Goal: Information Seeking & Learning: Learn about a topic

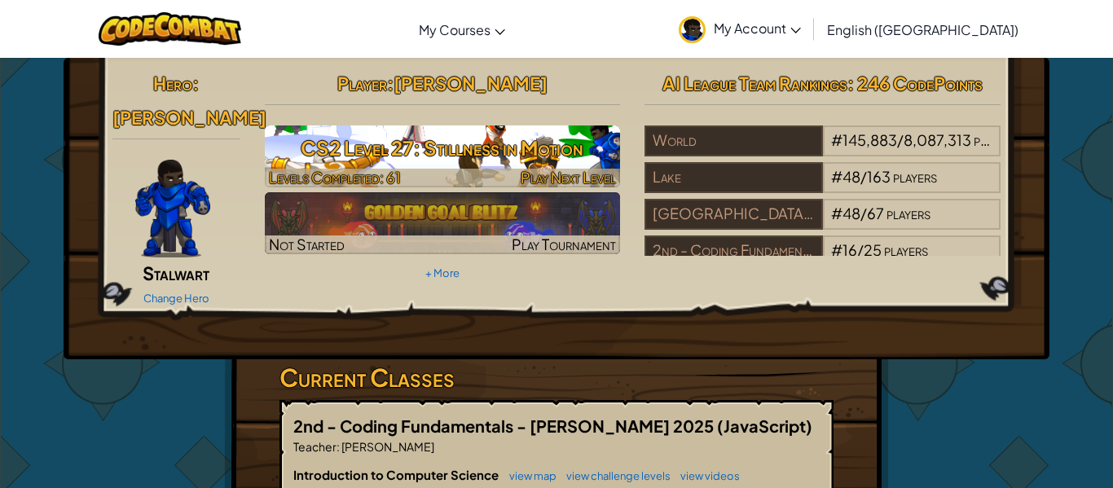
click at [451, 147] on h3 "CS2 Level 27: Stillness in Motion" at bounding box center [443, 148] width 356 height 37
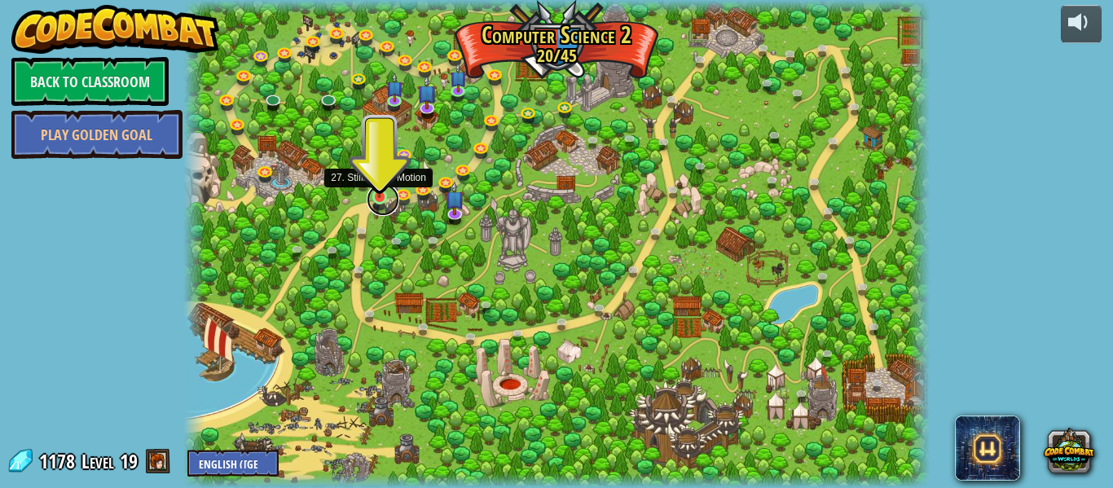
click at [379, 202] on link at bounding box center [383, 199] width 33 height 33
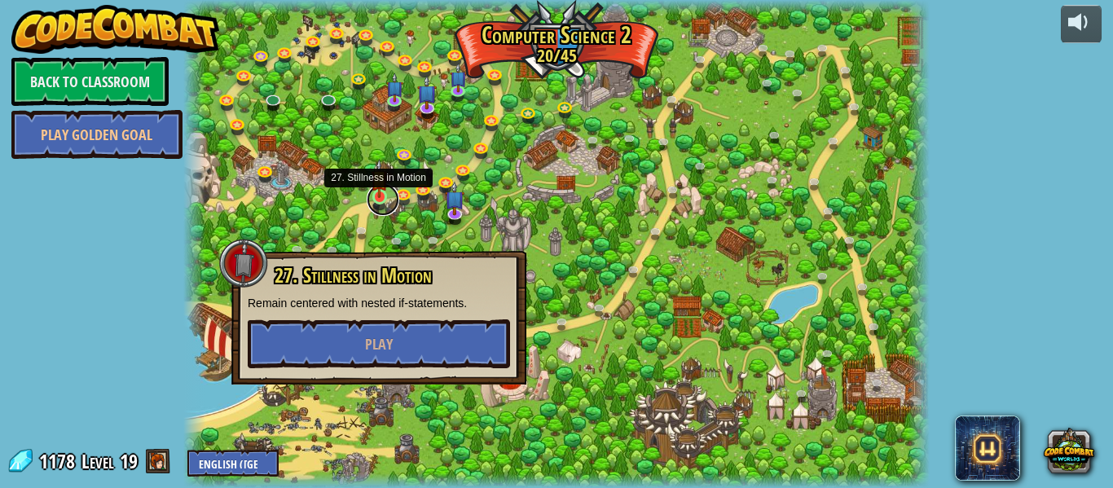
click at [379, 201] on link at bounding box center [383, 199] width 33 height 33
click at [380, 204] on link at bounding box center [383, 199] width 33 height 33
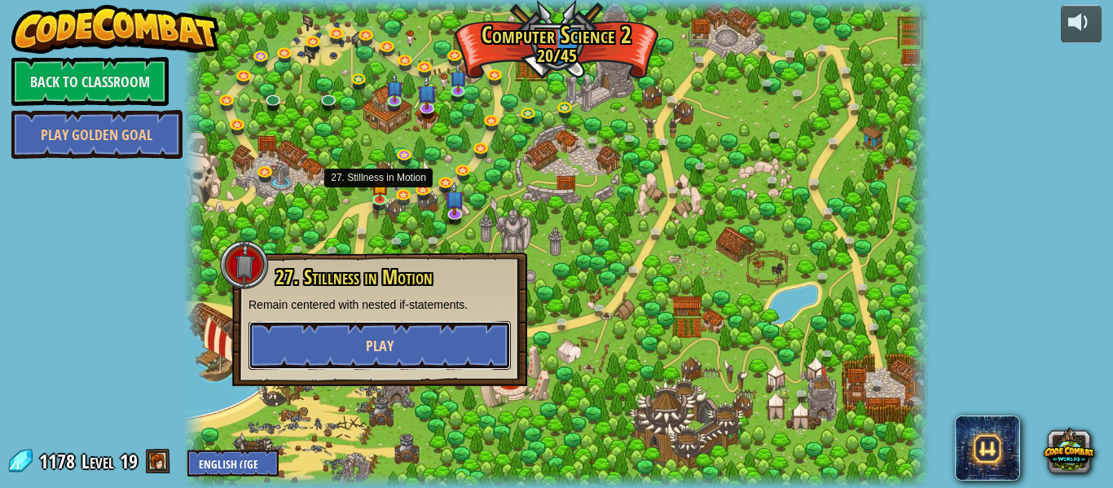
click at [364, 340] on button "Play" at bounding box center [379, 345] width 262 height 49
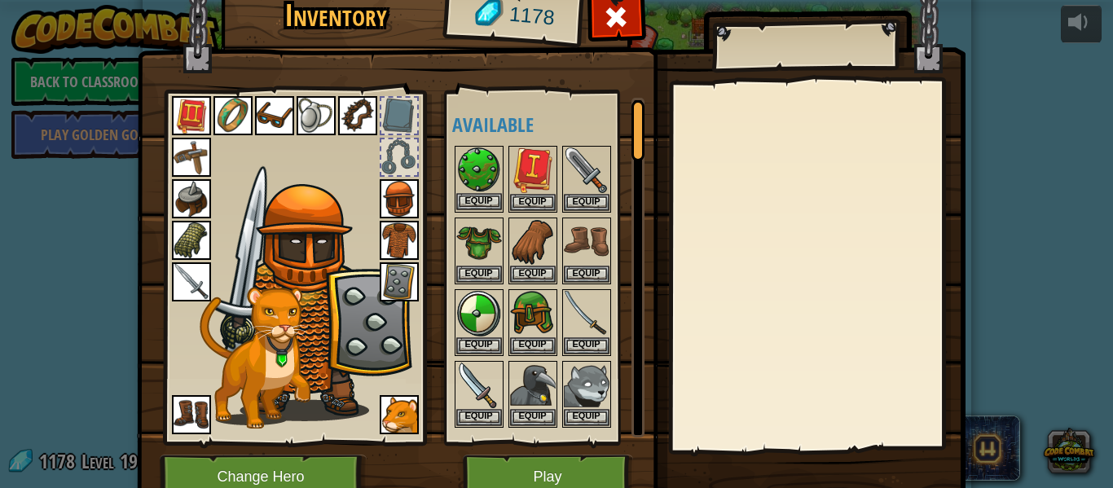
click at [456, 186] on img at bounding box center [479, 170] width 46 height 46
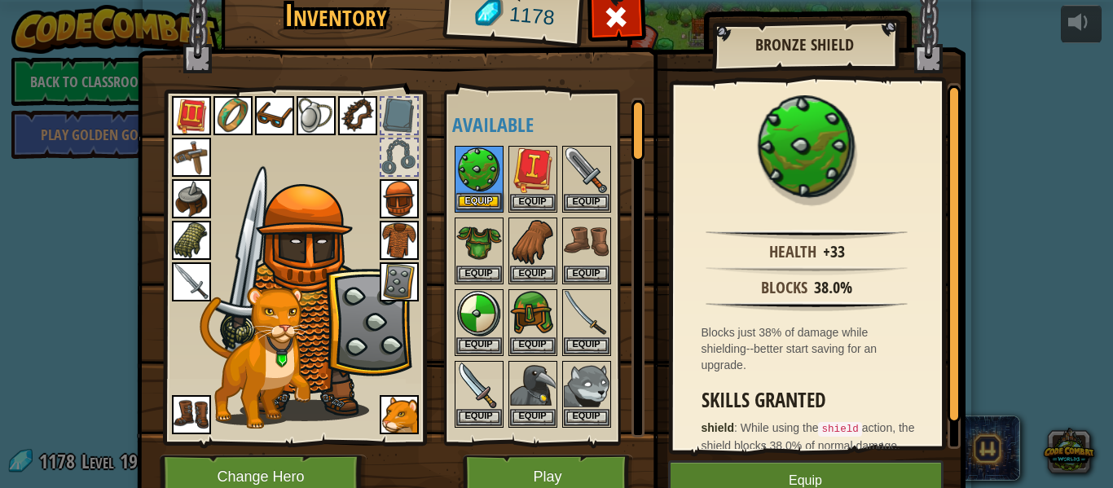
click at [488, 180] on img at bounding box center [479, 170] width 46 height 46
click at [491, 181] on img at bounding box center [479, 170] width 46 height 46
click at [510, 181] on img at bounding box center [533, 170] width 46 height 46
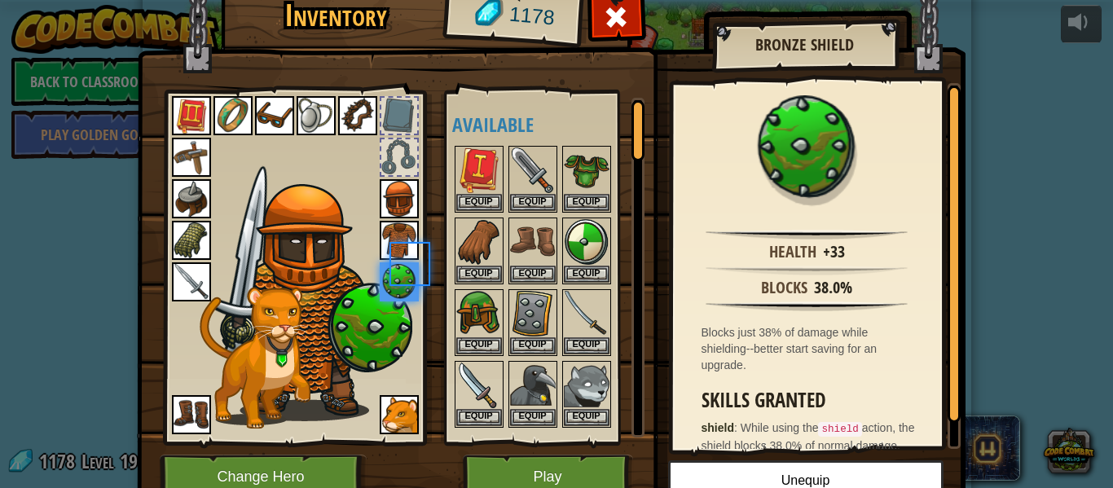
click at [491, 181] on img at bounding box center [479, 170] width 46 height 46
click at [577, 265] on button "Equip" at bounding box center [587, 273] width 46 height 17
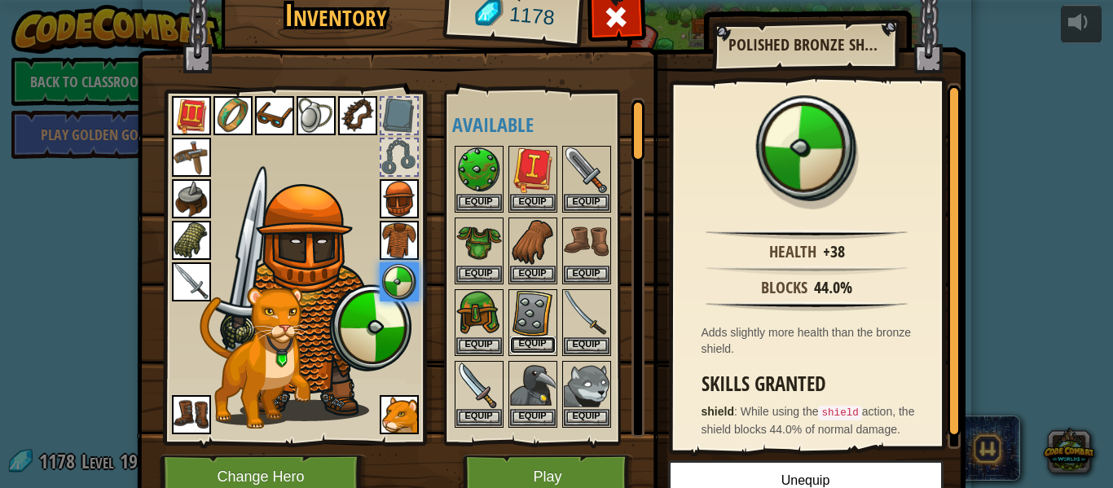
click at [527, 345] on button "Equip" at bounding box center [533, 344] width 46 height 17
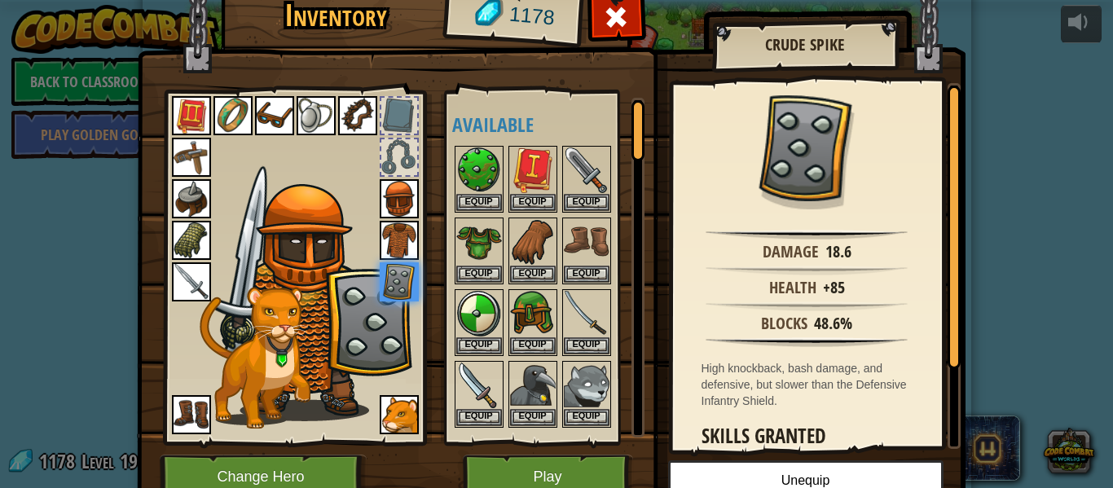
click at [319, 103] on img at bounding box center [316, 115] width 39 height 39
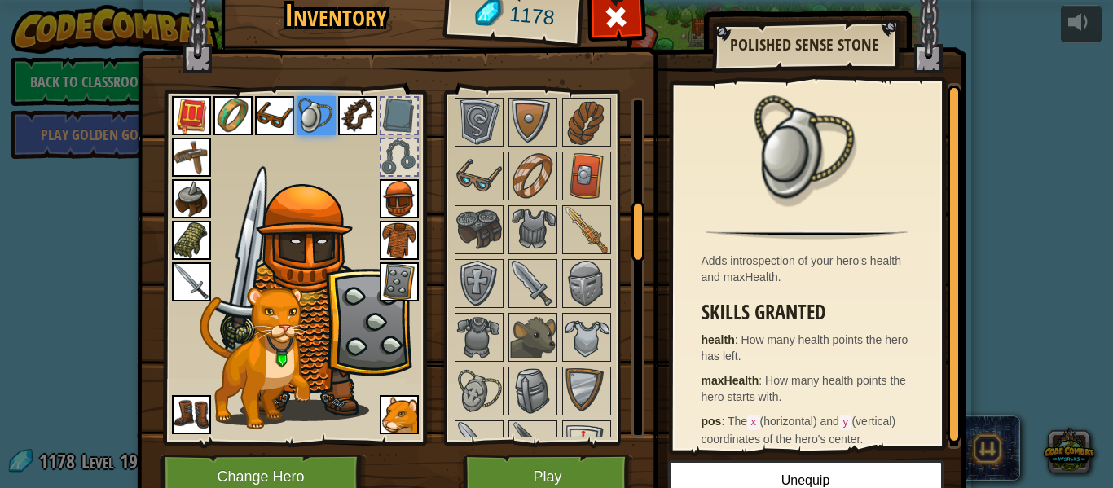
scroll to position [613, 0]
click at [543, 292] on img at bounding box center [533, 283] width 46 height 46
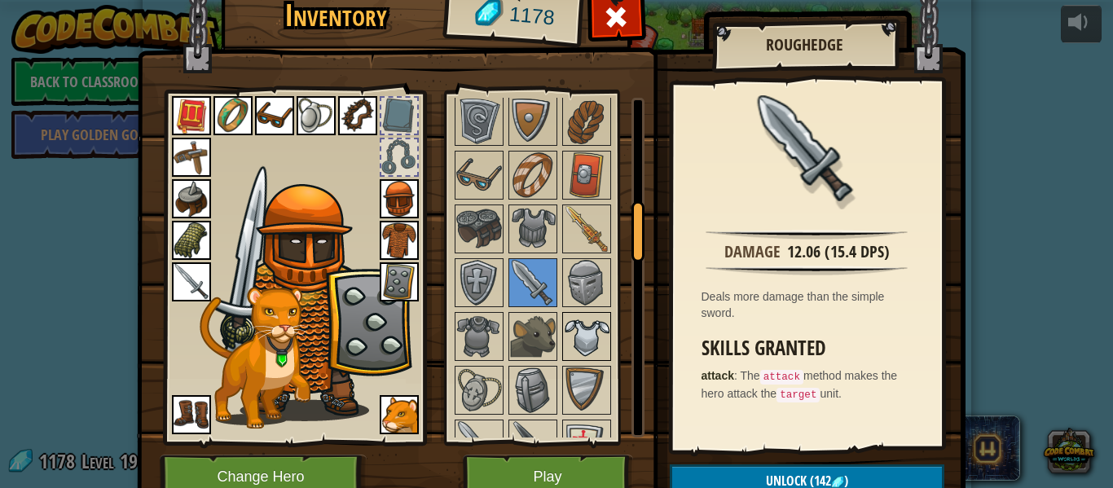
click at [593, 328] on img at bounding box center [587, 337] width 46 height 46
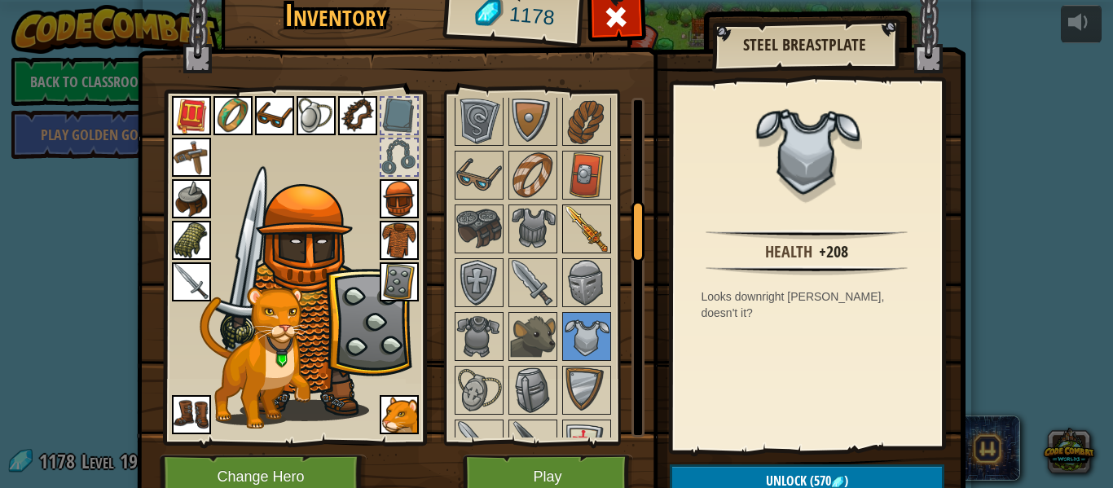
click at [590, 224] on img at bounding box center [587, 229] width 46 height 46
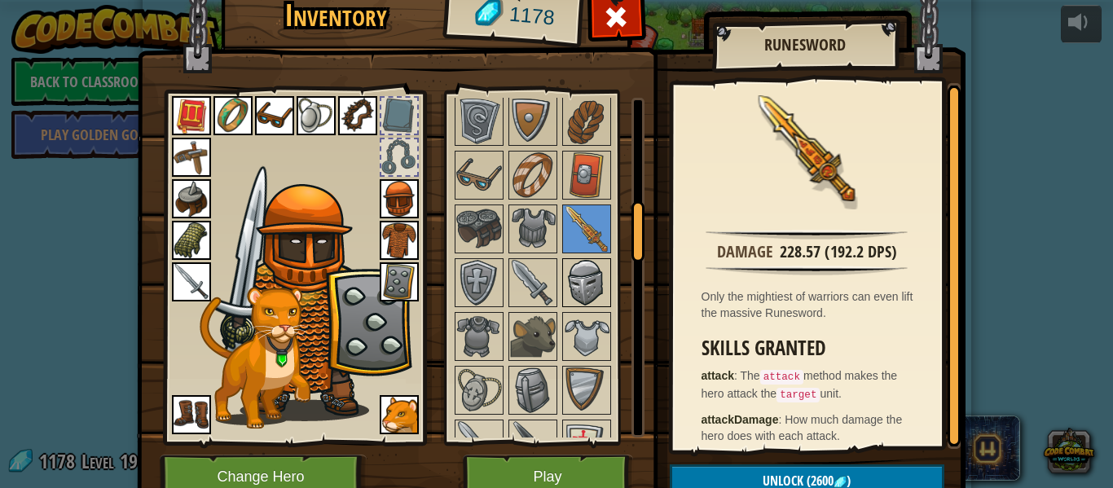
click at [589, 266] on img at bounding box center [587, 283] width 46 height 46
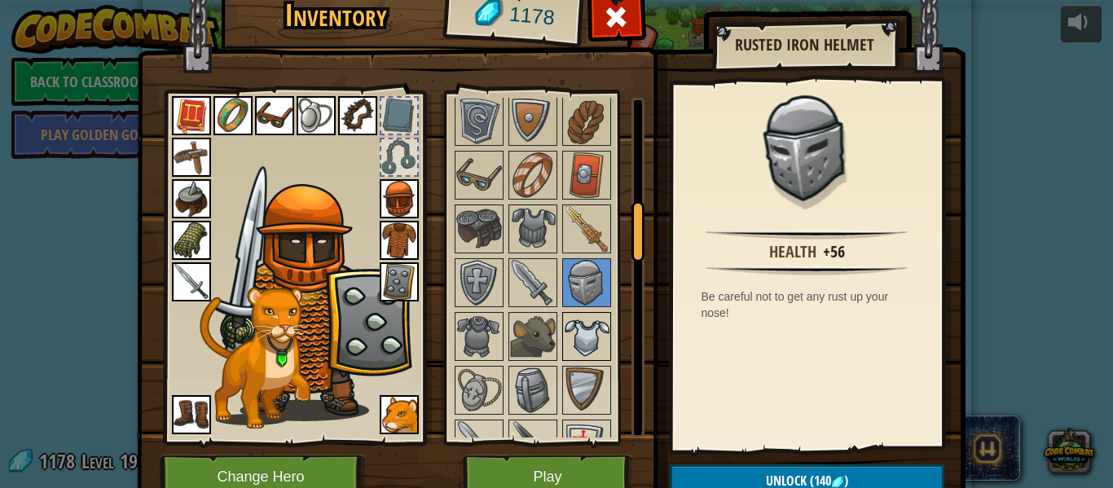
click at [592, 349] on img at bounding box center [587, 337] width 46 height 46
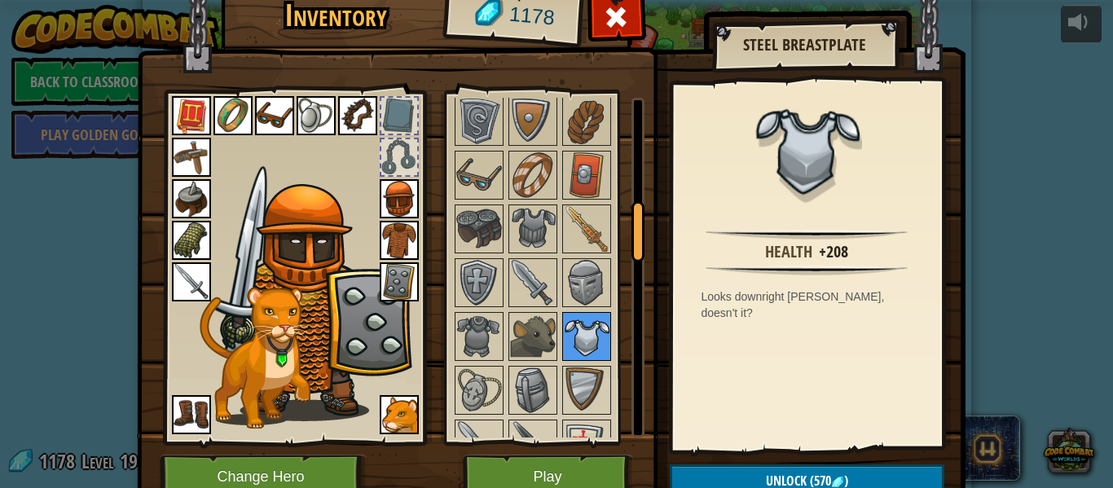
click at [598, 320] on img at bounding box center [587, 337] width 46 height 46
click at [595, 206] on img at bounding box center [587, 229] width 46 height 46
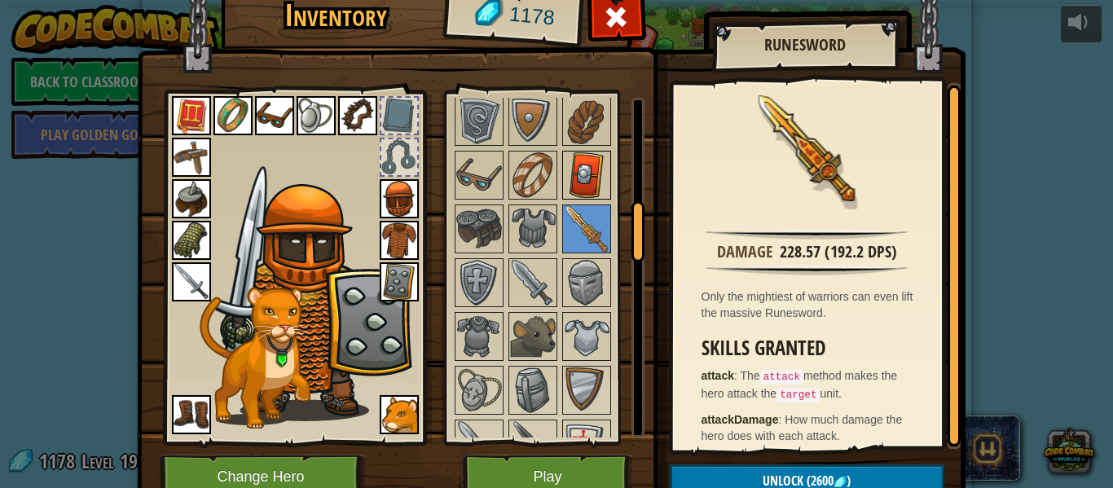
click at [574, 175] on img at bounding box center [587, 175] width 46 height 46
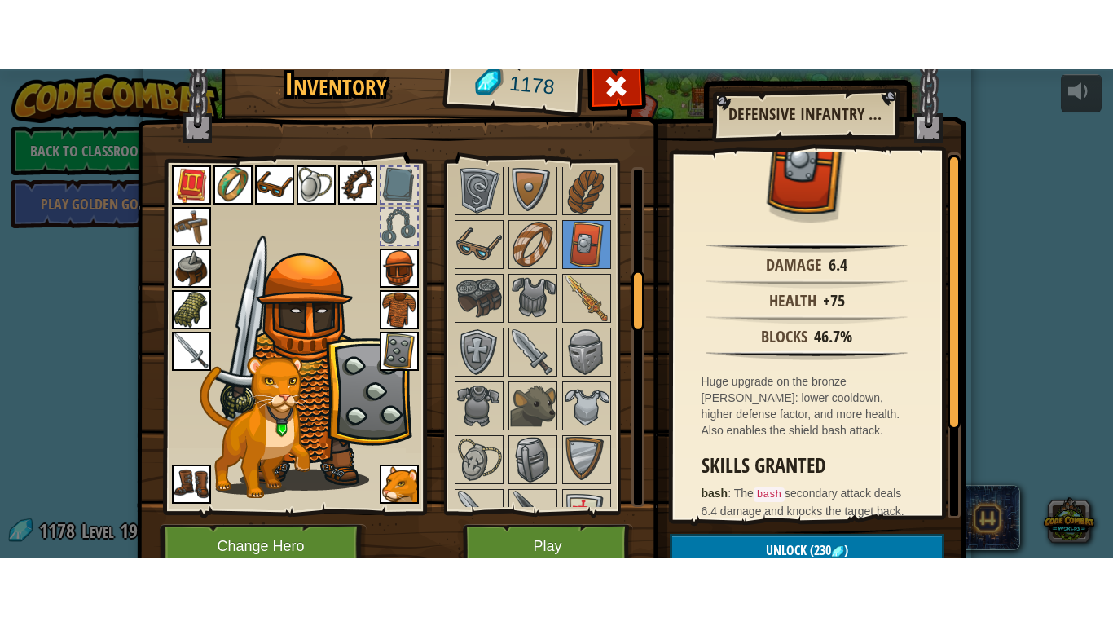
scroll to position [0, 0]
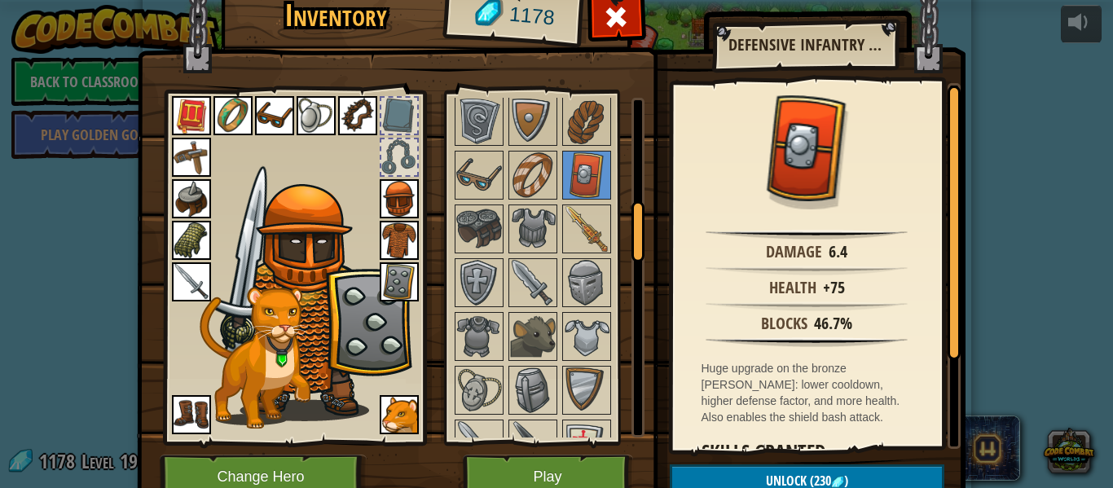
click at [409, 280] on img at bounding box center [399, 281] width 39 height 39
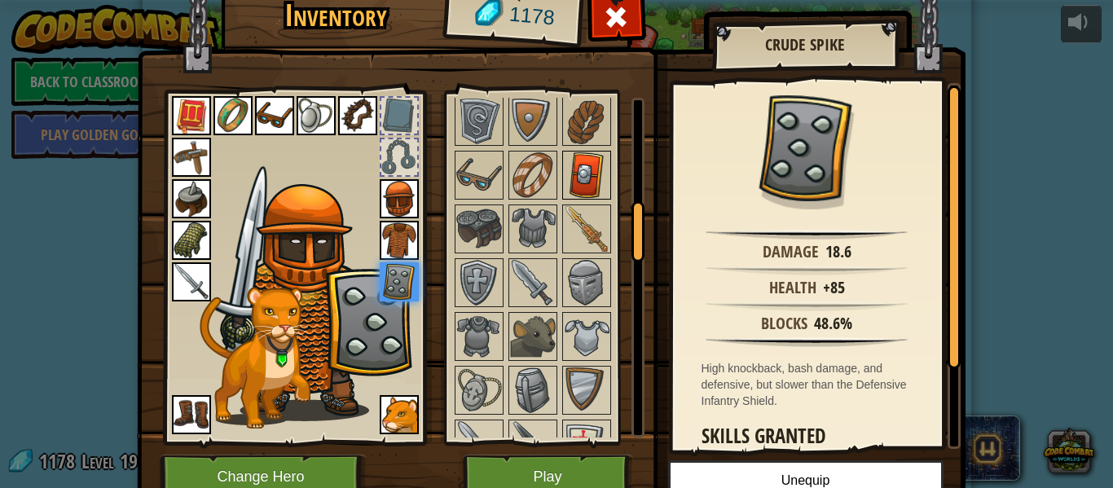
click at [591, 180] on img at bounding box center [587, 175] width 46 height 46
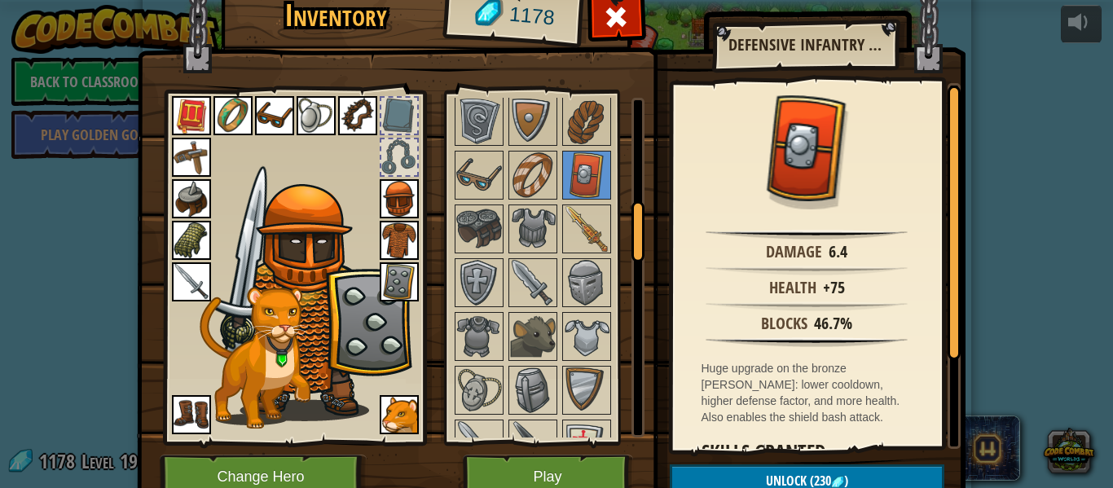
click at [407, 289] on img at bounding box center [399, 281] width 39 height 39
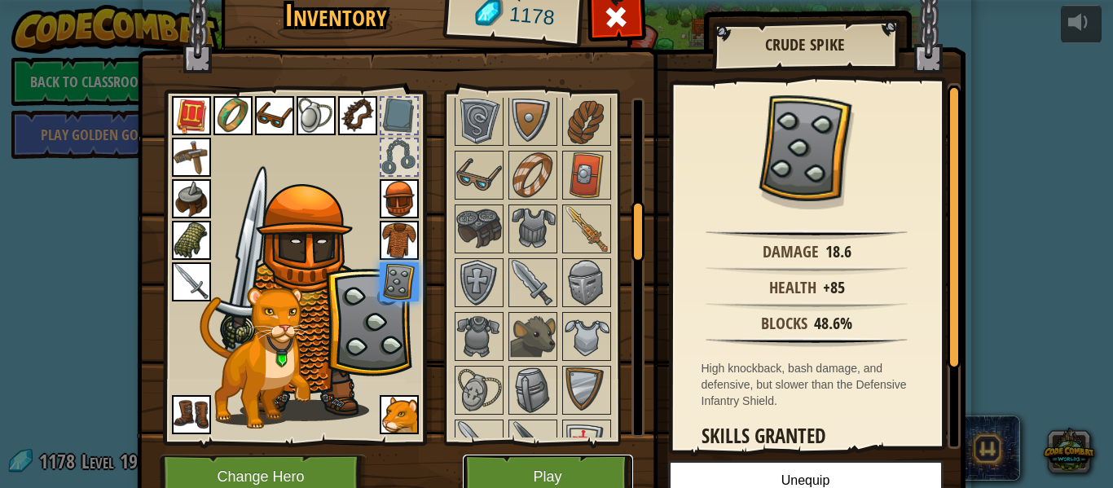
click at [511, 482] on button "Play" at bounding box center [548, 477] width 170 height 45
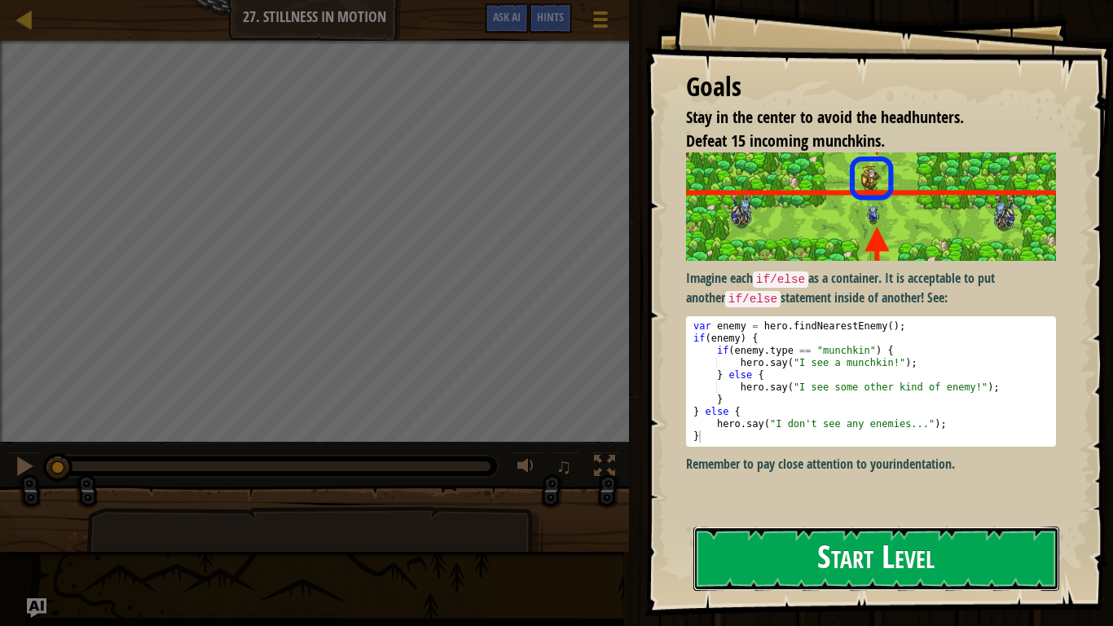
click at [805, 487] on button "Start Level" at bounding box center [876, 558] width 366 height 64
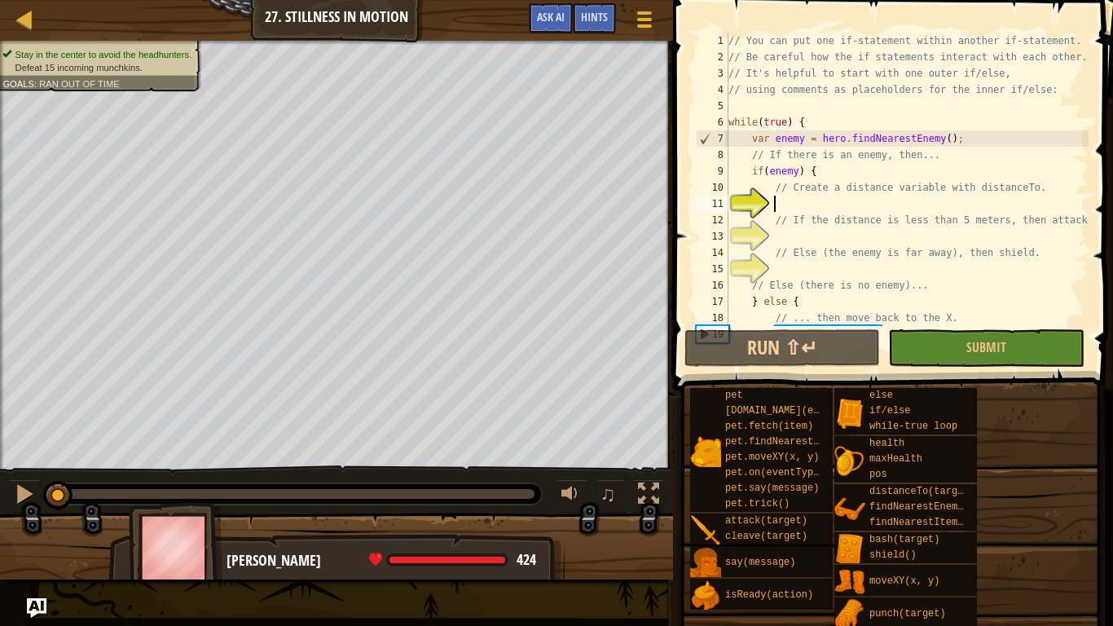
click at [802, 199] on div "// You can put one if-statement within another if-statement. // Be careful how …" at bounding box center [906, 196] width 363 height 326
click at [801, 202] on div "// You can put one if-statement within another if-statement. // Be careful how …" at bounding box center [906, 196] width 363 height 326
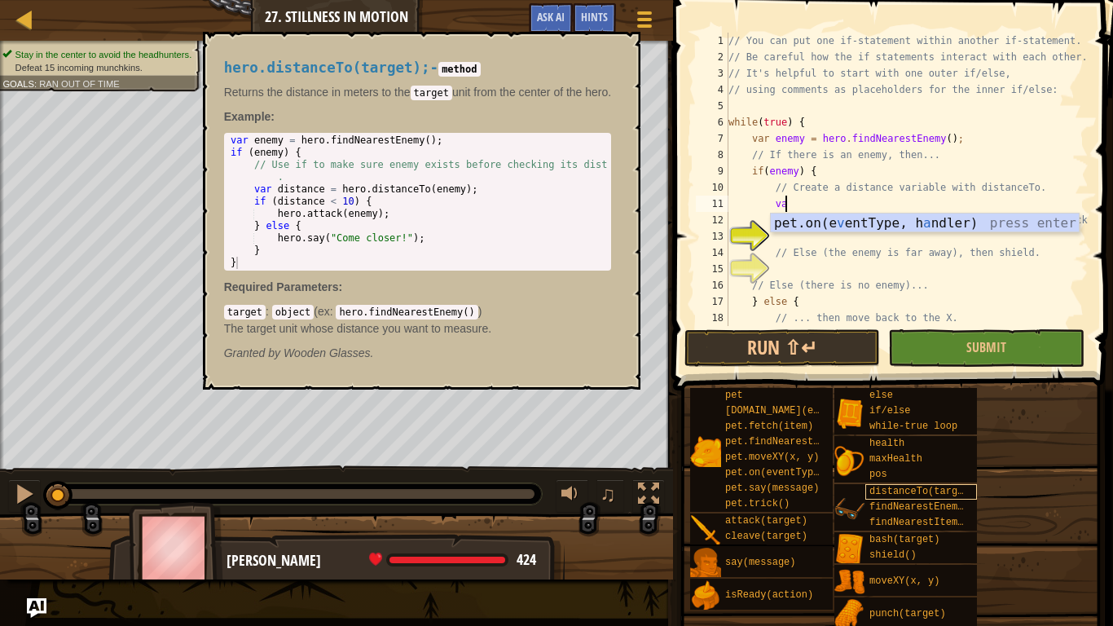
scroll to position [7, 8]
type textarea "v"
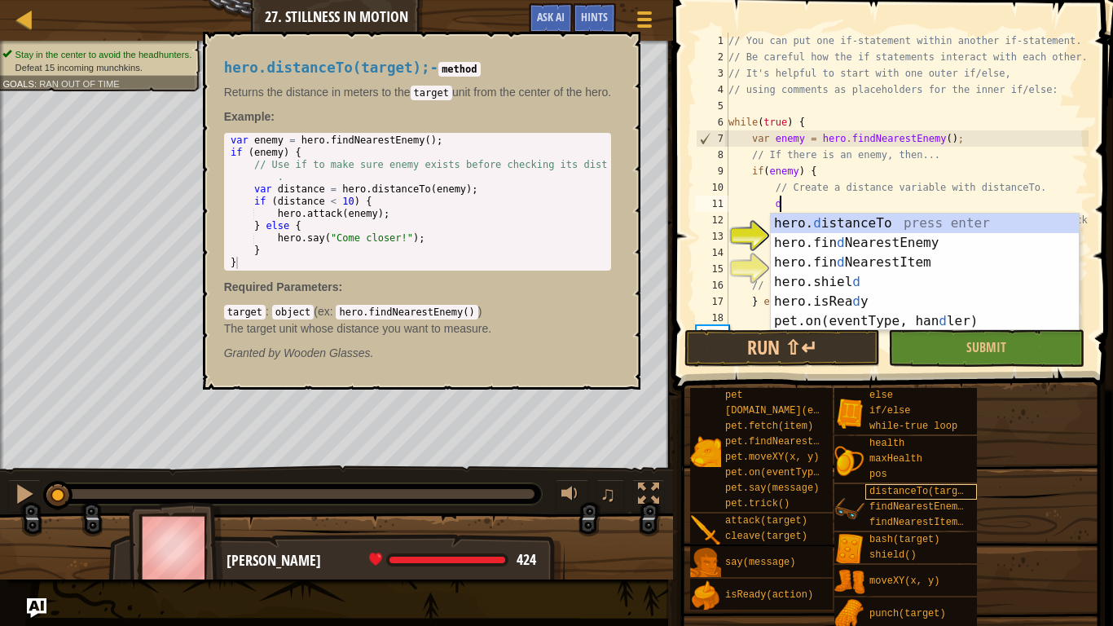
scroll to position [7, 7]
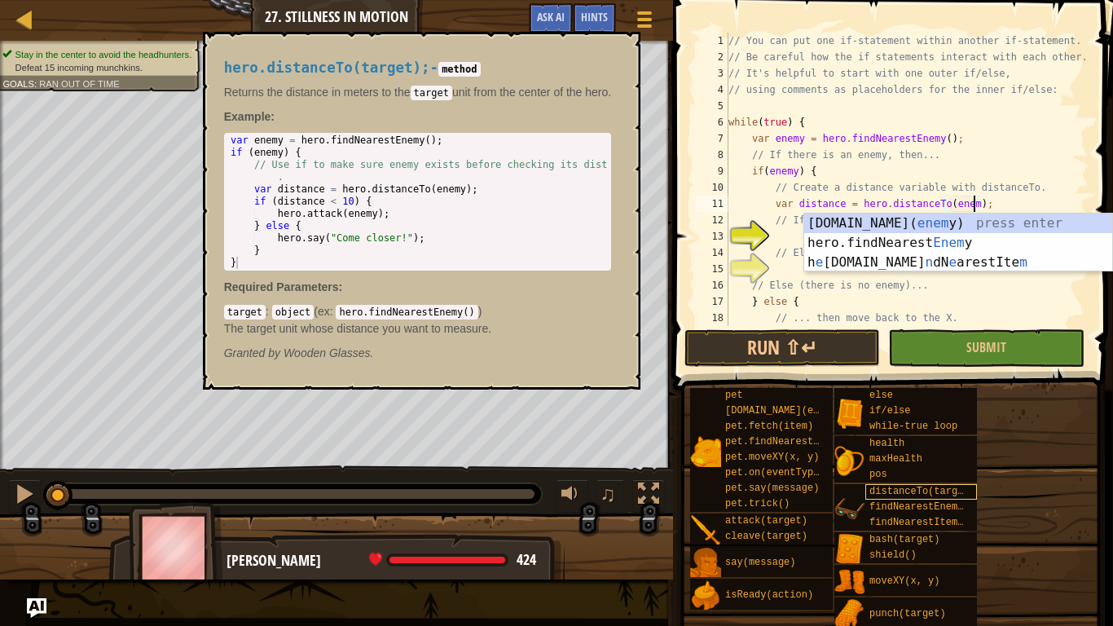
type textarea "var distance = hero.distanceTo(enemy);"
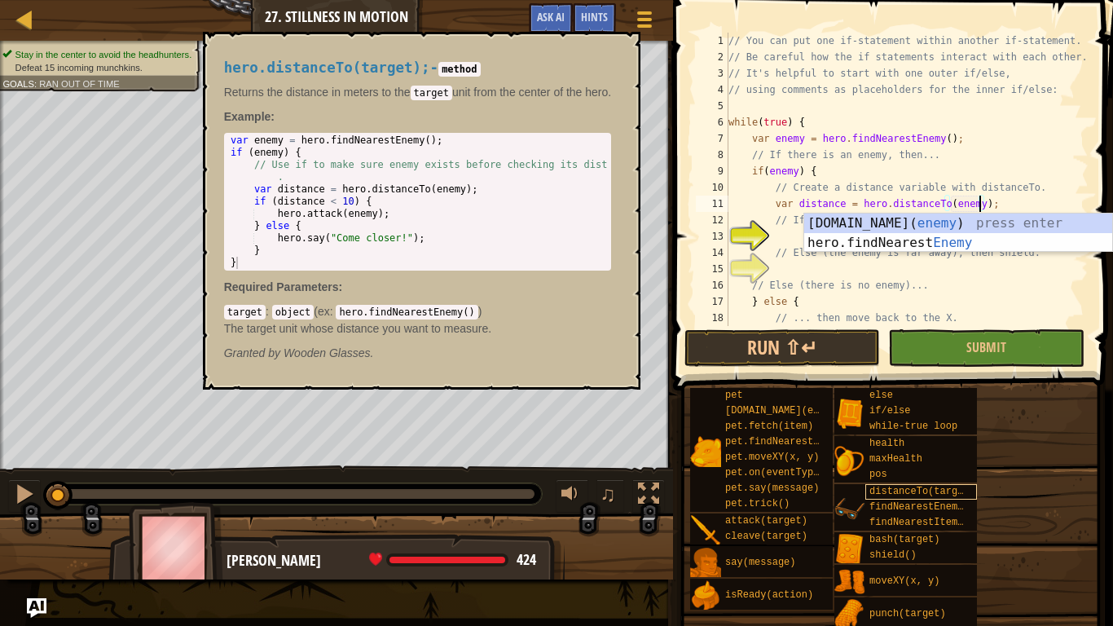
scroll to position [7, 36]
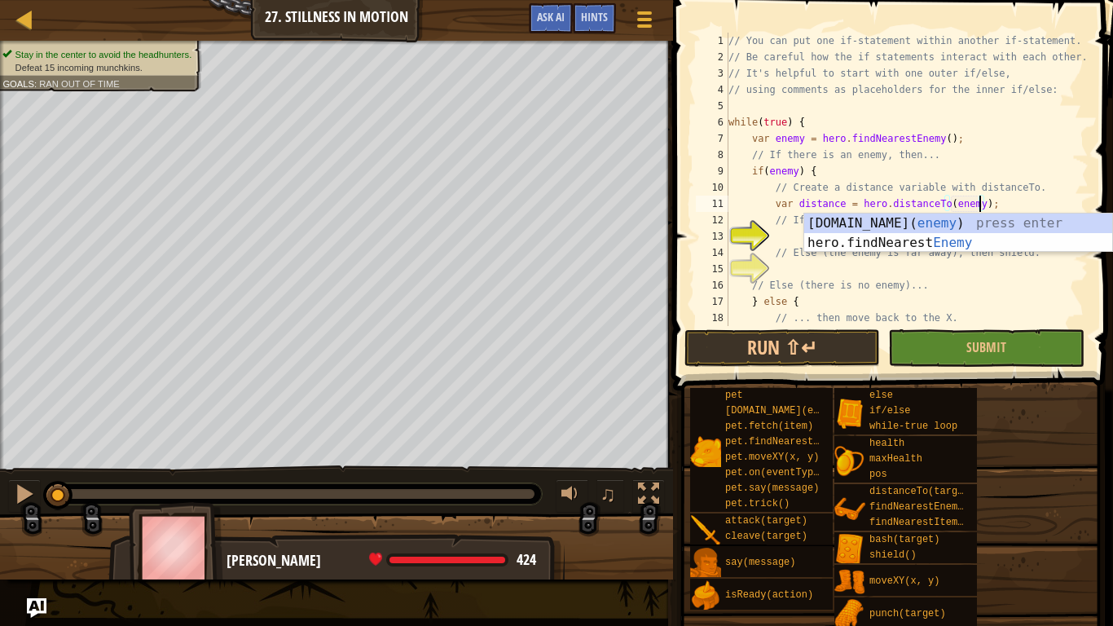
click at [784, 238] on div "// You can put one if-statement within another if-statement. // Be careful how …" at bounding box center [906, 196] width 363 height 326
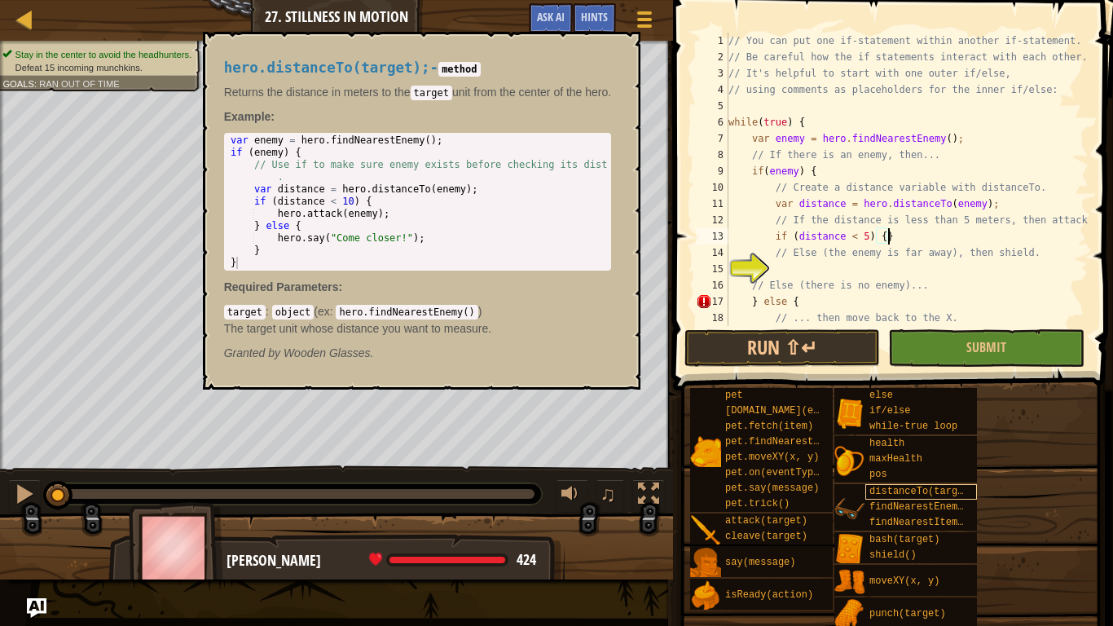
scroll to position [7, 22]
type textarea "}"
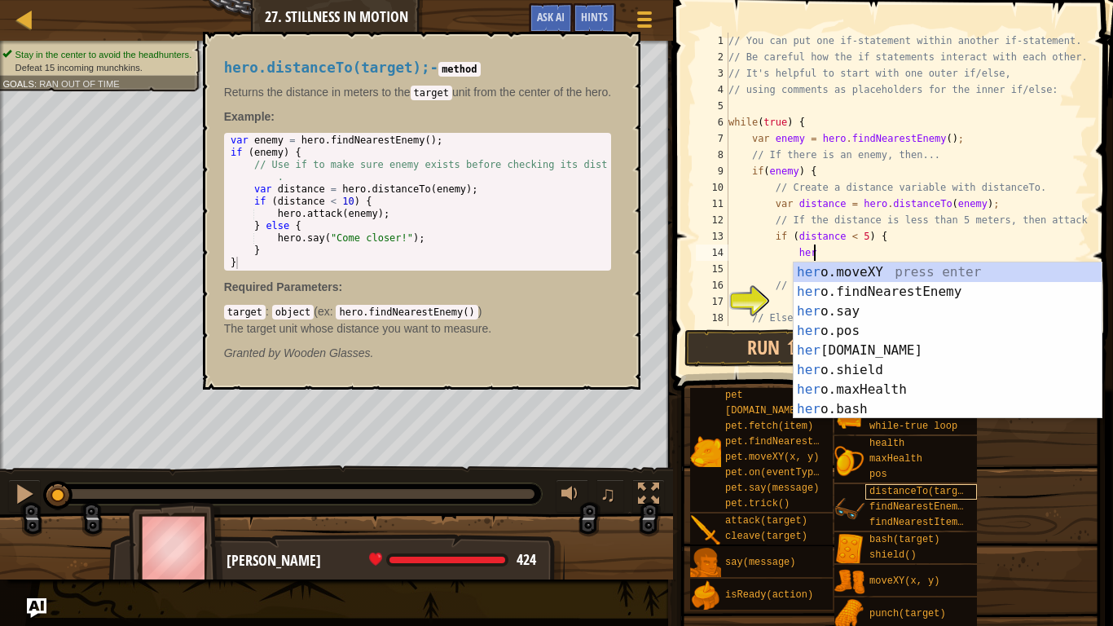
scroll to position [7, 11]
type textarea "h"
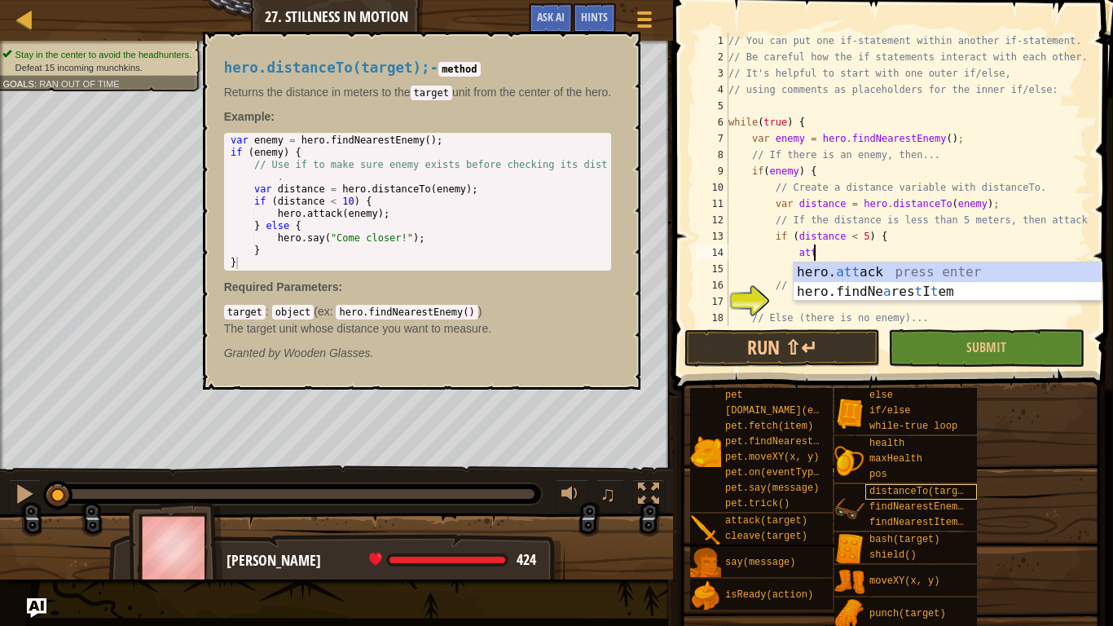
scroll to position [7, 12]
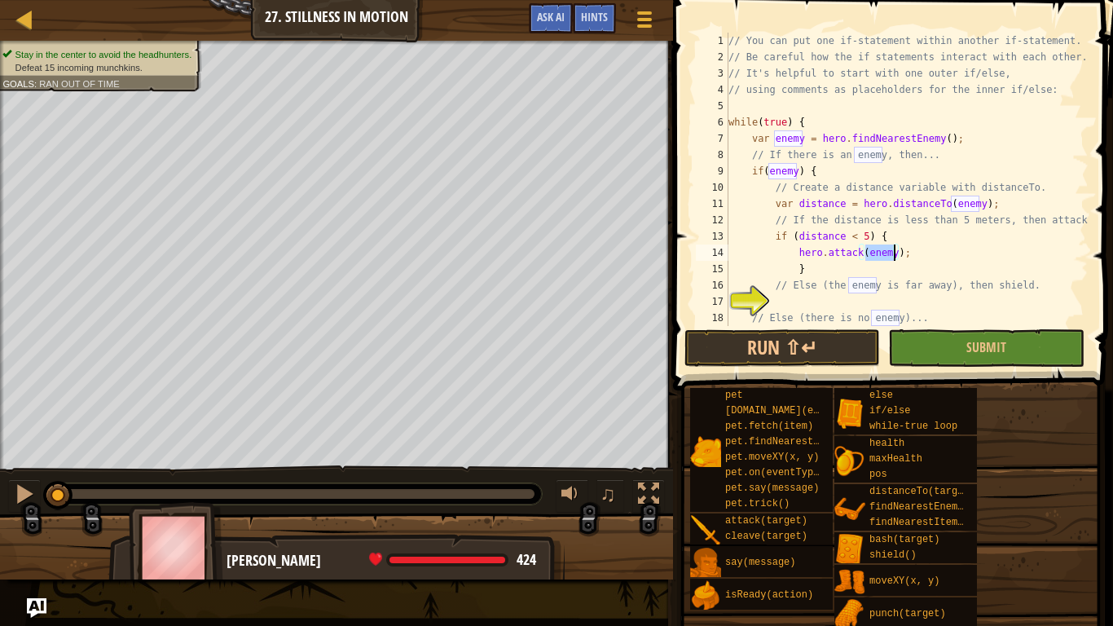
click at [906, 289] on div "// You can put one if-statement within another if-statement. // Be careful how …" at bounding box center [906, 196] width 363 height 326
type textarea "// Else (the enemy is far away), then shield."
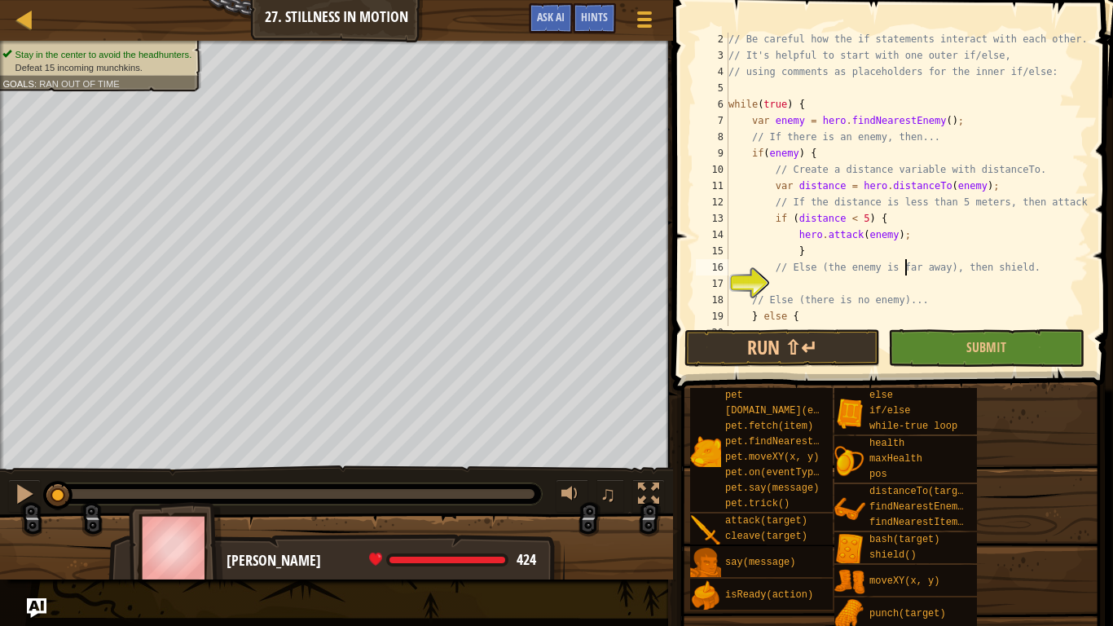
scroll to position [98, 0]
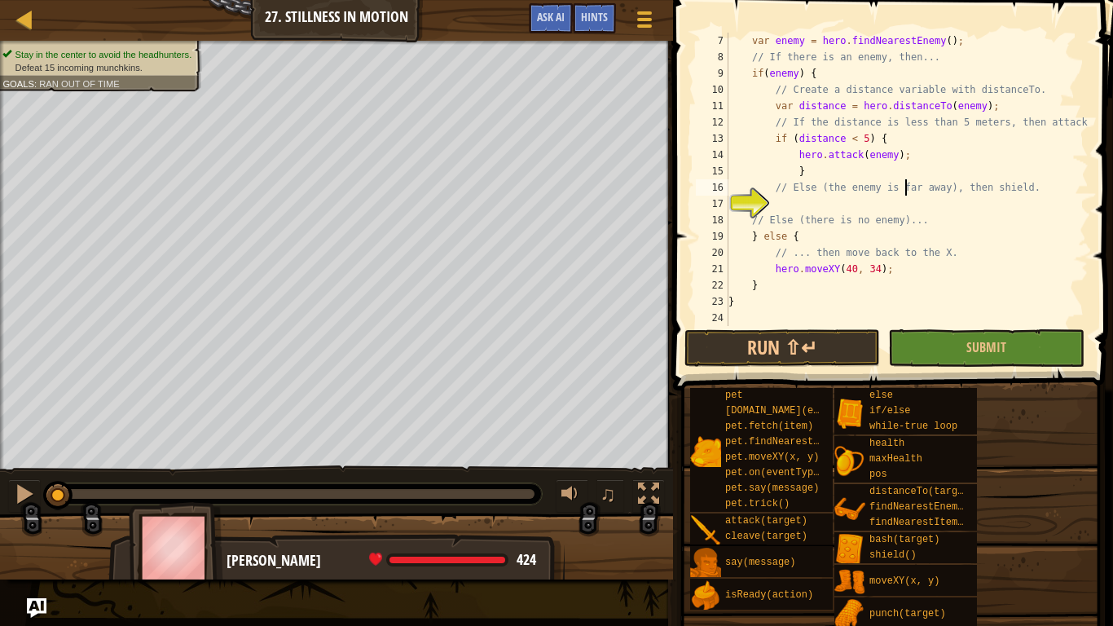
click at [815, 211] on div "var enemy = hero . findNearestEnemy ( ) ; // If there is an enemy, then... if (…" at bounding box center [906, 196] width 363 height 326
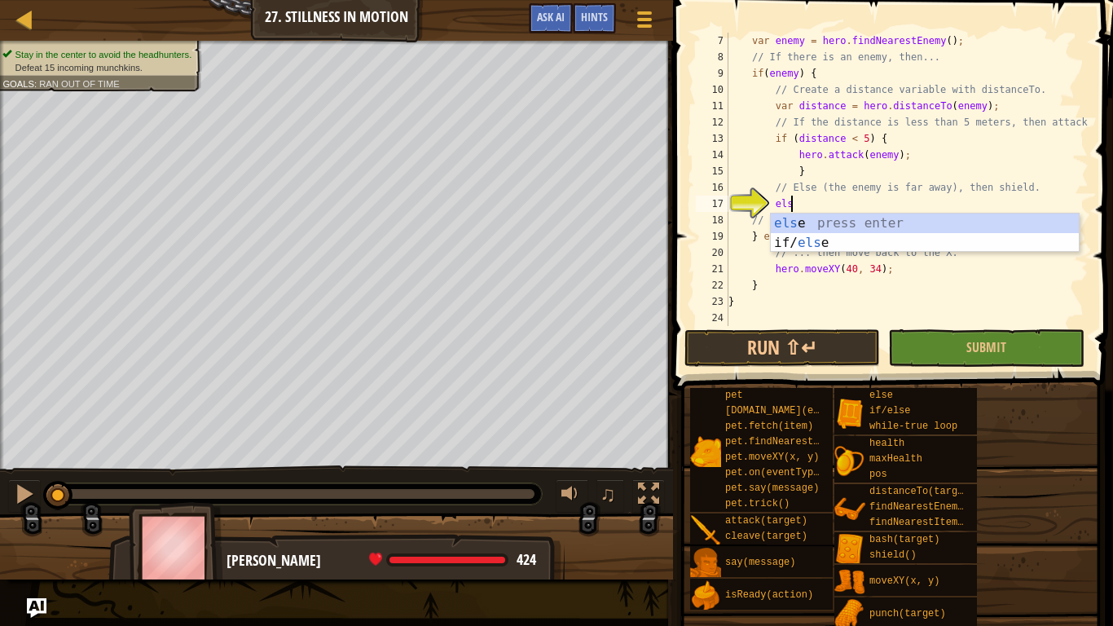
type textarea "else"
click at [815, 217] on div "else press enter if/ else press enter" at bounding box center [925, 252] width 308 height 78
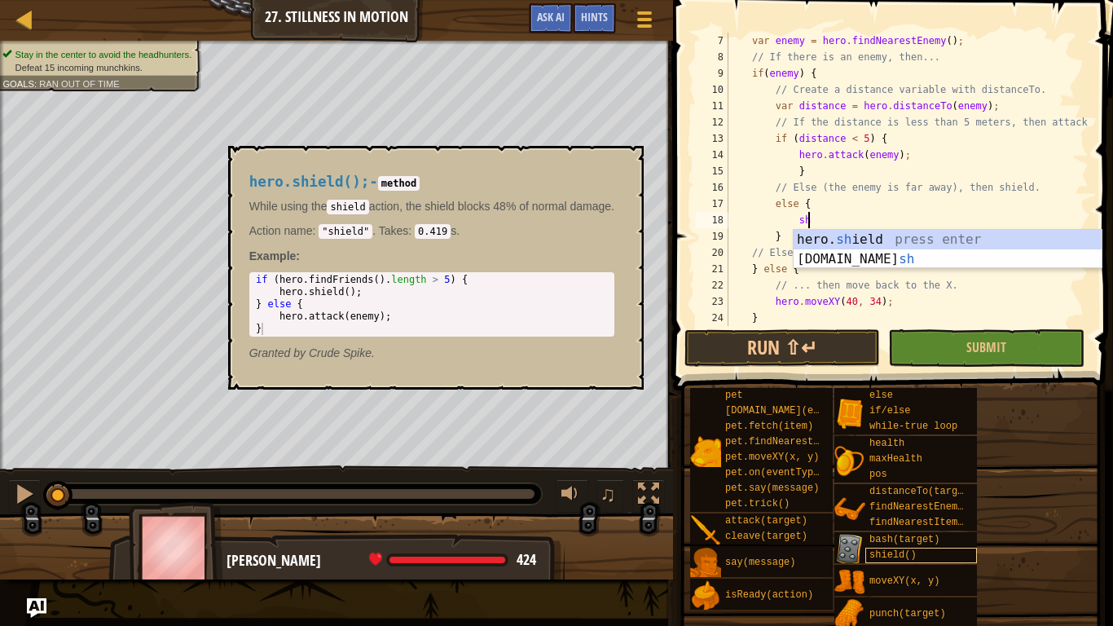
type textarea "she"
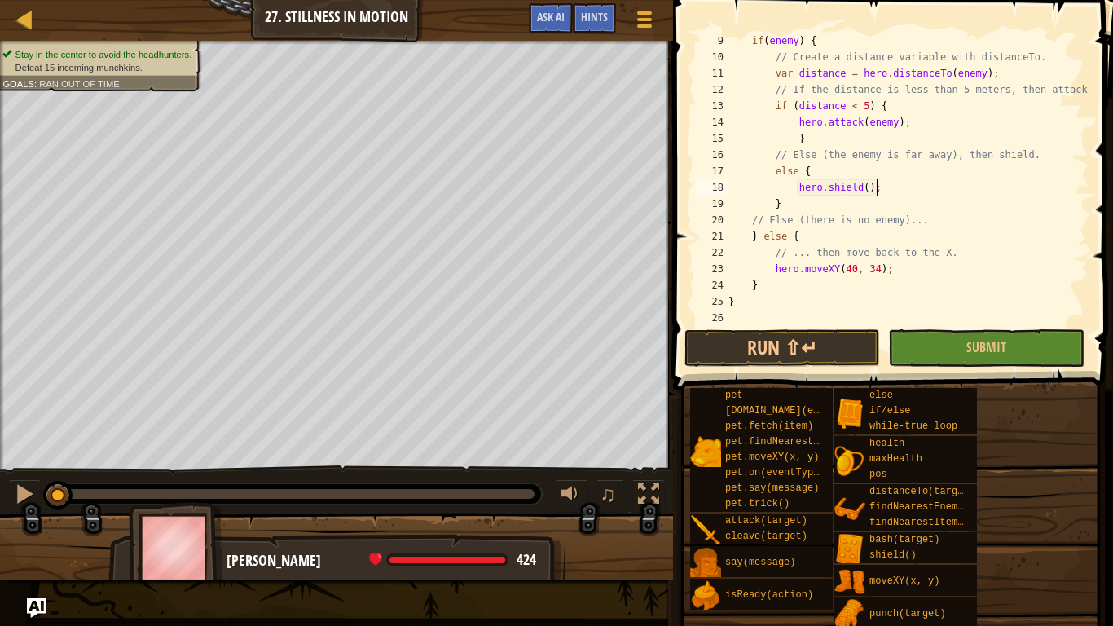
scroll to position [130, 0]
click at [841, 278] on div "if ( enemy ) { // Create a distance variable with distanceTo. var distance = he…" at bounding box center [906, 196] width 363 height 326
type textarea "}"
click at [791, 329] on button "Run ⇧↵" at bounding box center [782, 347] width 196 height 37
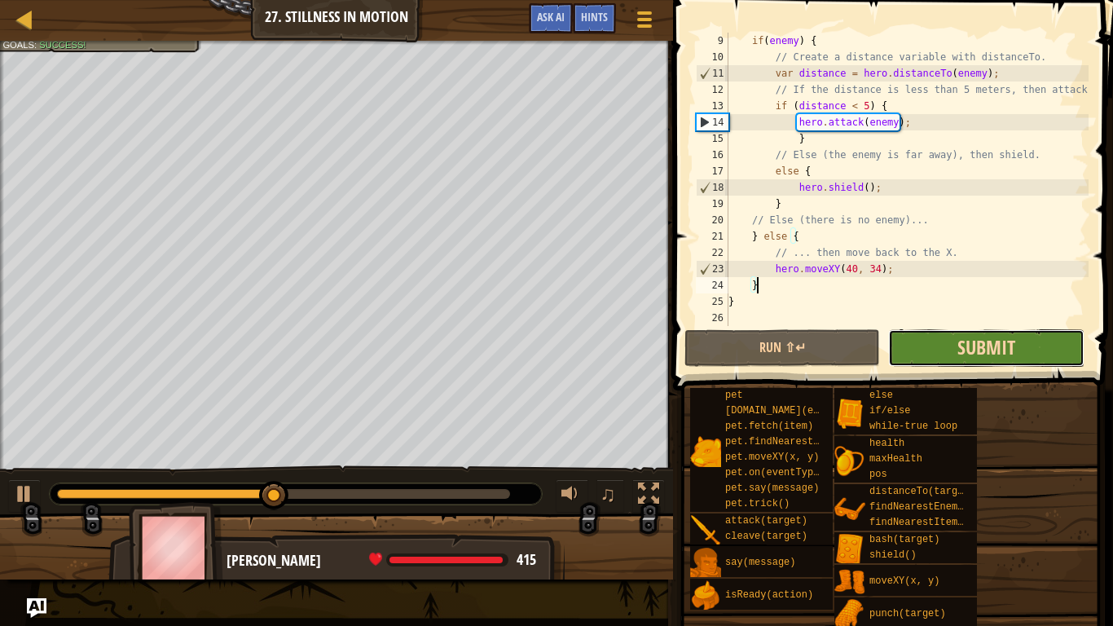
click at [965, 345] on span "Submit" at bounding box center [986, 347] width 58 height 26
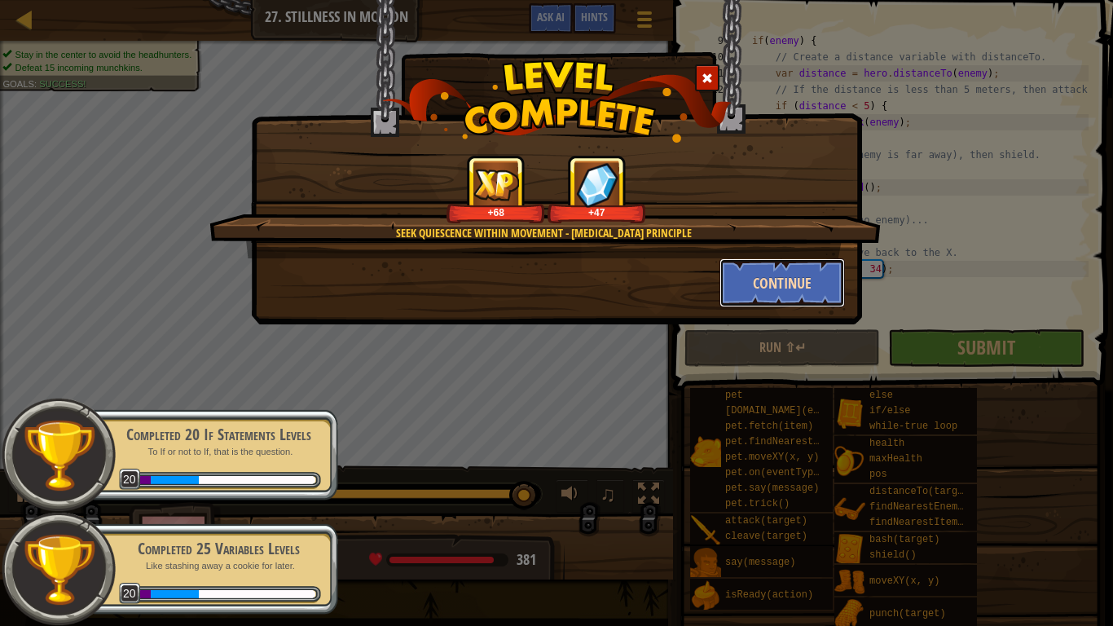
click at [837, 294] on button "Continue" at bounding box center [782, 282] width 126 height 49
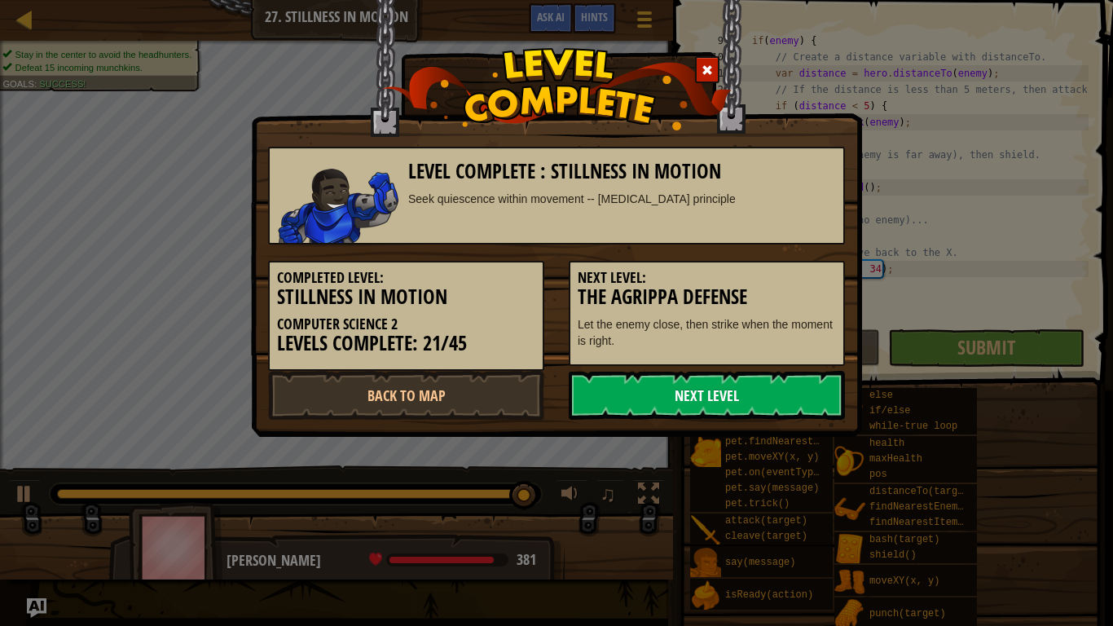
click at [697, 398] on link "Next Level" at bounding box center [707, 395] width 276 height 49
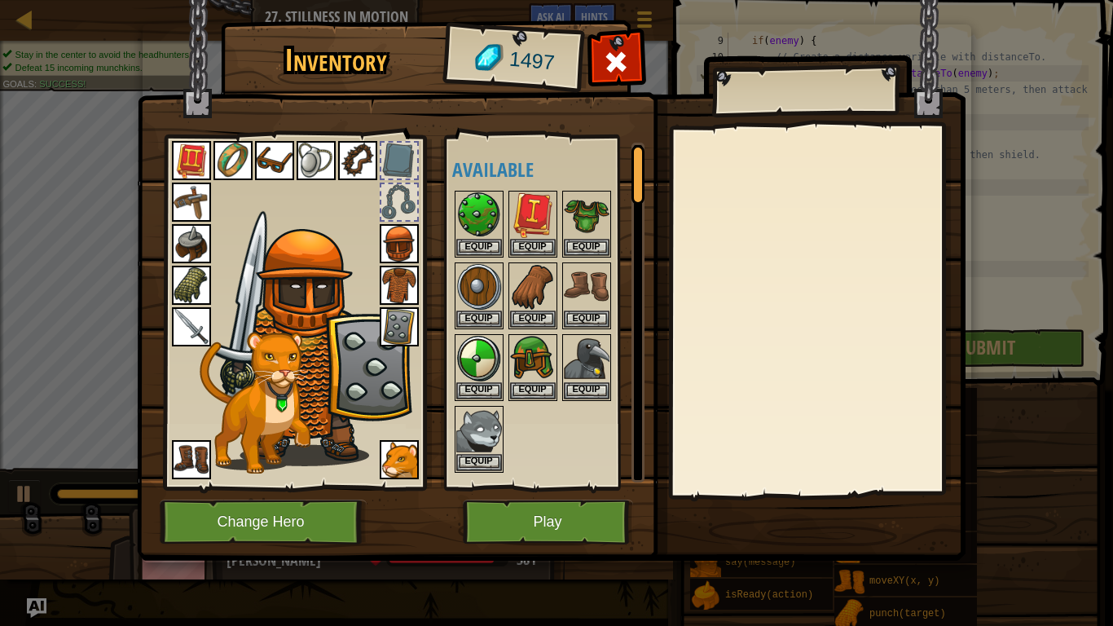
click at [393, 460] on img at bounding box center [399, 459] width 39 height 39
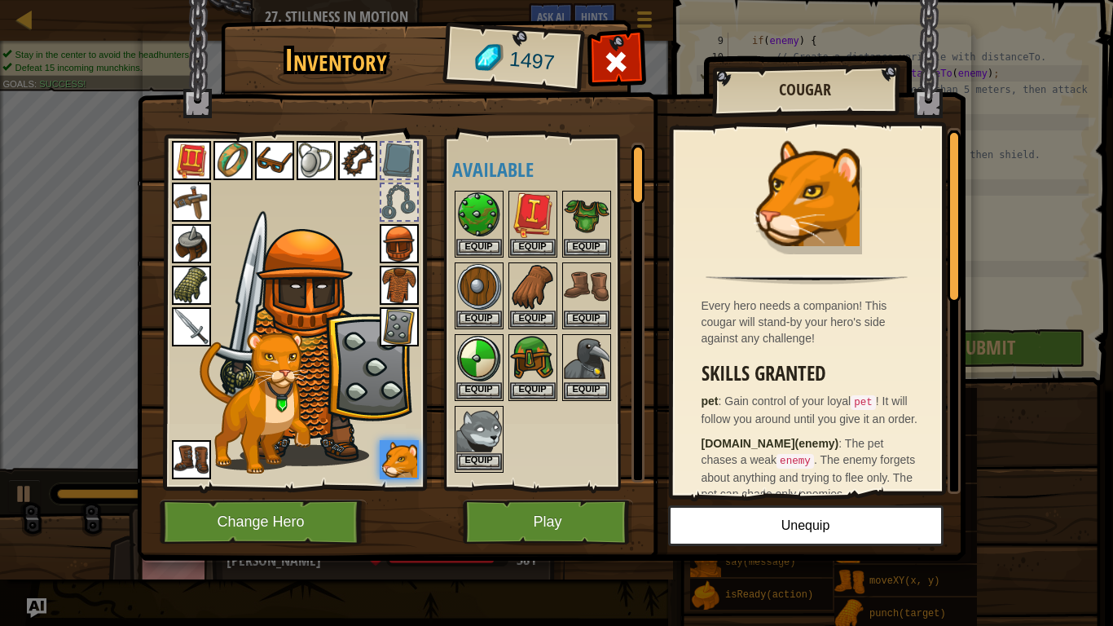
click at [473, 429] on img at bounding box center [479, 430] width 46 height 46
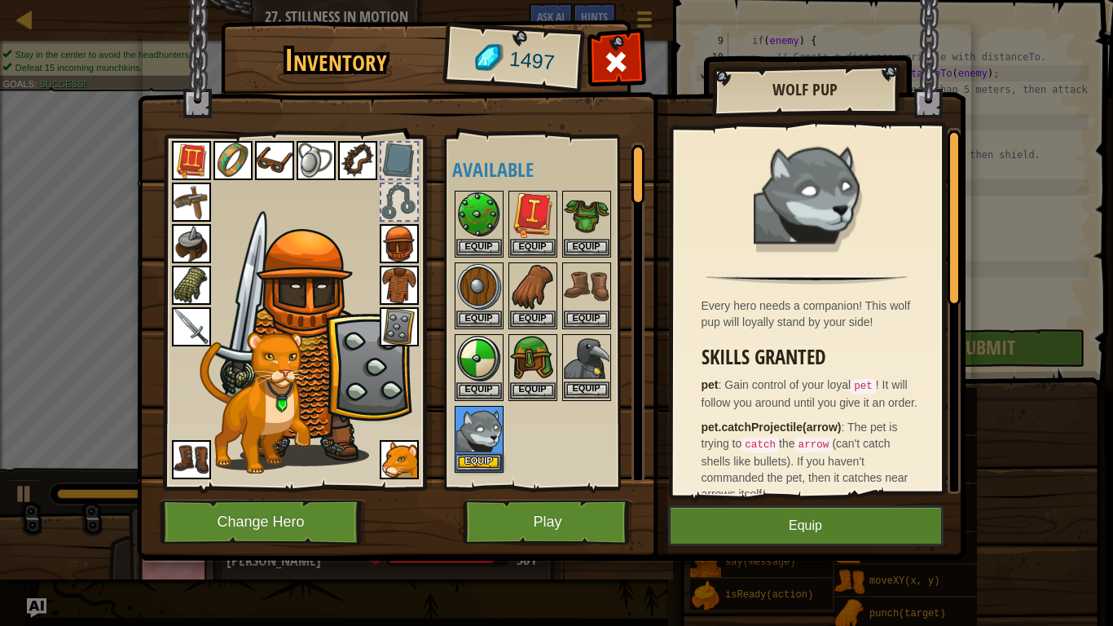
click at [581, 354] on img at bounding box center [587, 359] width 46 height 46
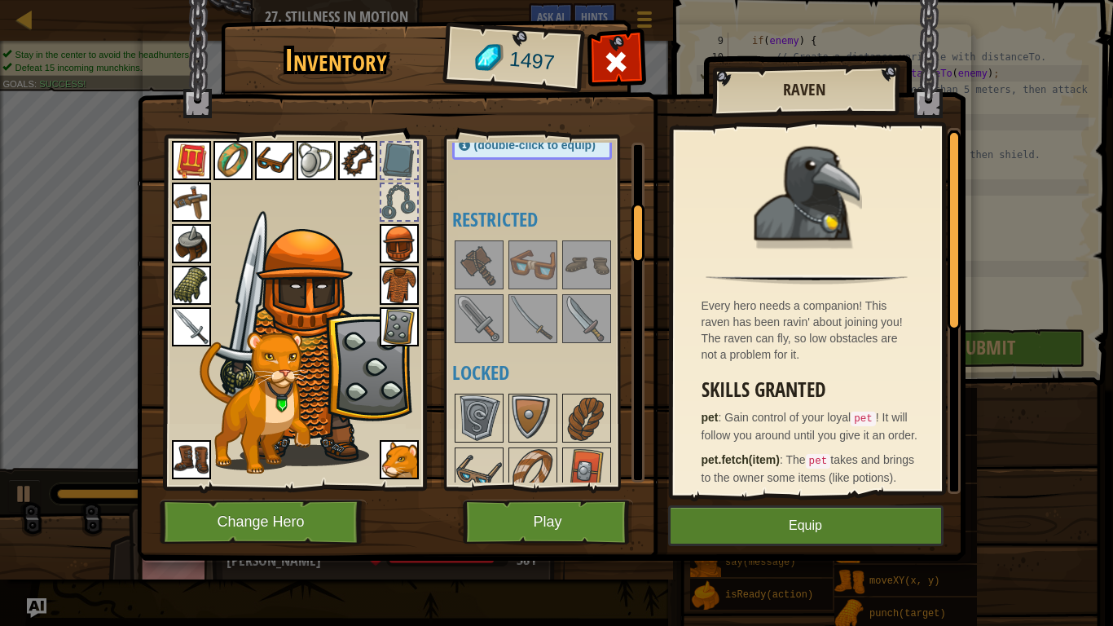
scroll to position [362, 0]
click at [524, 487] on button "Play" at bounding box center [548, 521] width 170 height 45
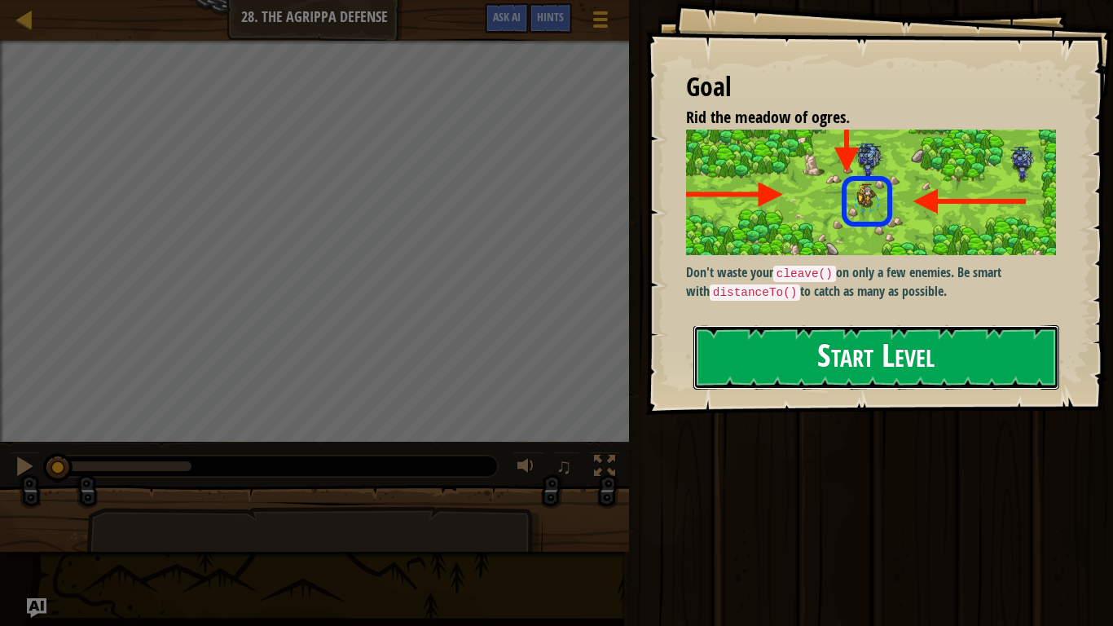
click at [861, 337] on button "Start Level" at bounding box center [876, 357] width 366 height 64
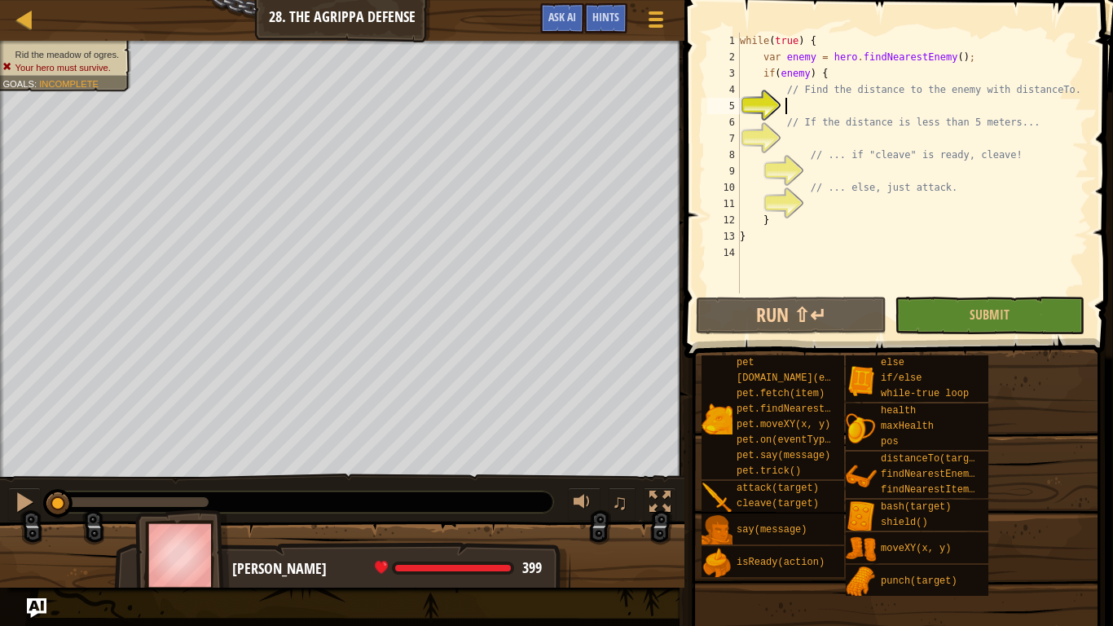
click at [788, 112] on div "while ( true ) { var enemy = hero . findNearestEnemy ( ) ; if ( enemy ) { // Fi…" at bounding box center [939, 179] width 407 height 293
type textarea "while(true) {"
click at [796, 104] on div "while ( true ) { var enemy = hero . findNearestEnemy ( ) ; if ( enemy ) { // Fi…" at bounding box center [912, 179] width 352 height 293
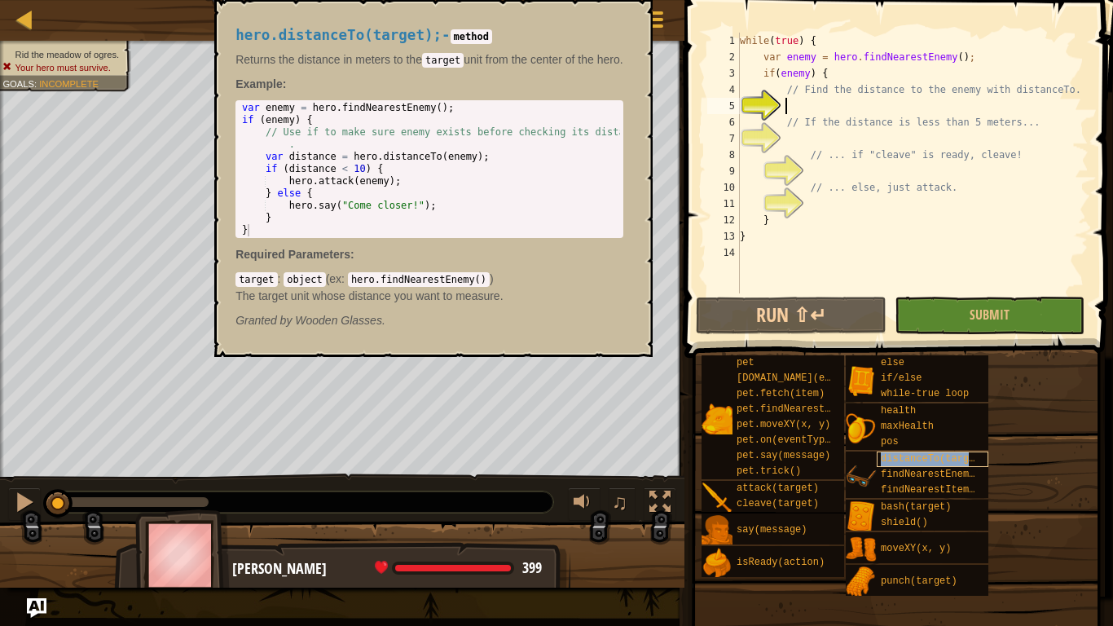
click at [930, 458] on span "distanceTo(target)" at bounding box center [934, 458] width 106 height 11
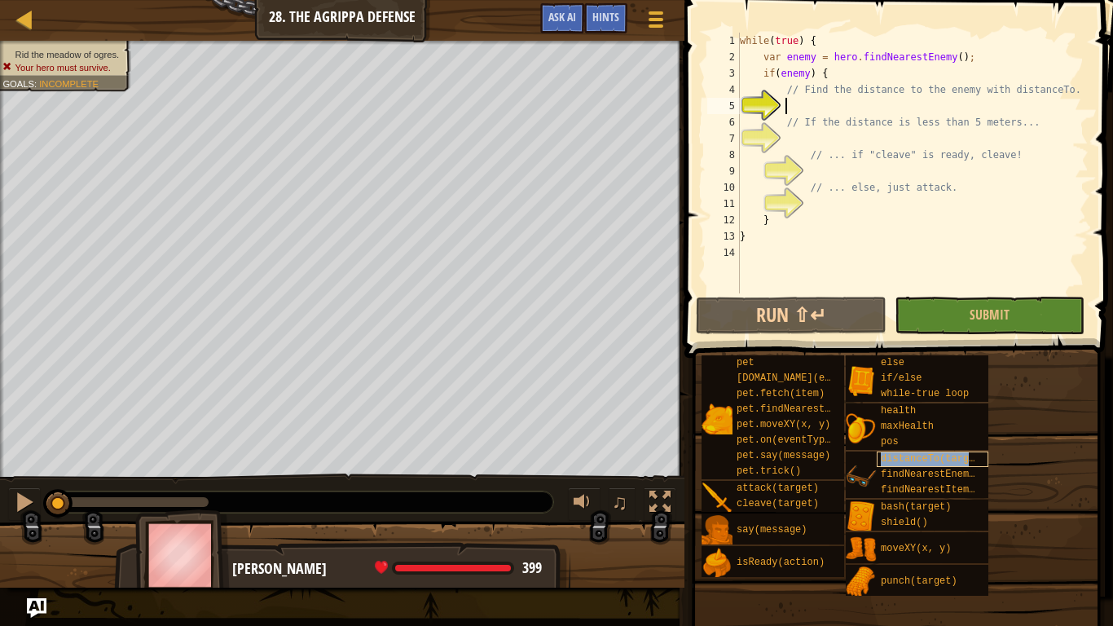
click at [930, 458] on span "distanceTo(target)" at bounding box center [934, 458] width 106 height 11
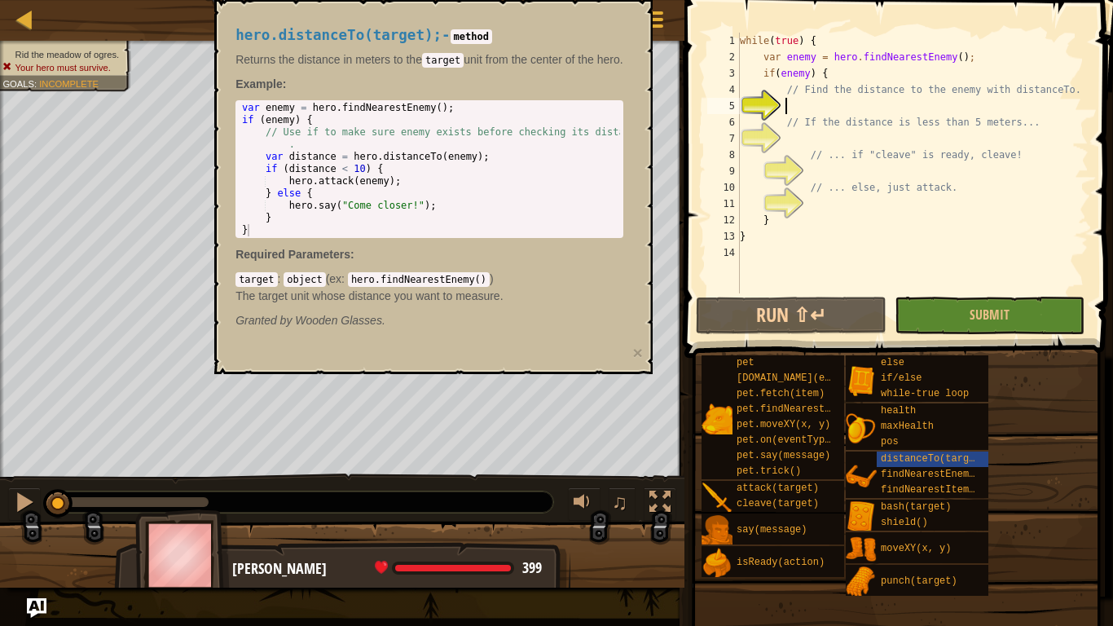
click at [800, 106] on div "while ( true ) { var enemy = hero . findNearestEnemy ( ) ; if ( enemy ) { // Fi…" at bounding box center [912, 179] width 352 height 293
click at [795, 105] on div "while ( true ) { var enemy = hero . findNearestEnemy ( ) ; if ( enemy ) { // Fi…" at bounding box center [912, 179] width 352 height 293
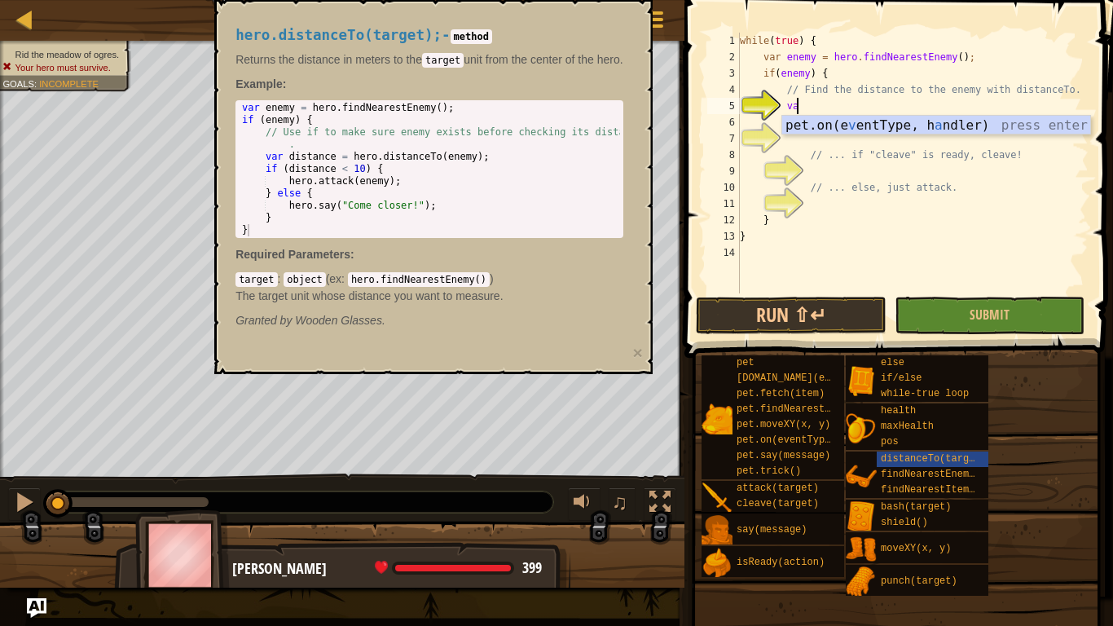
type textarea "v"
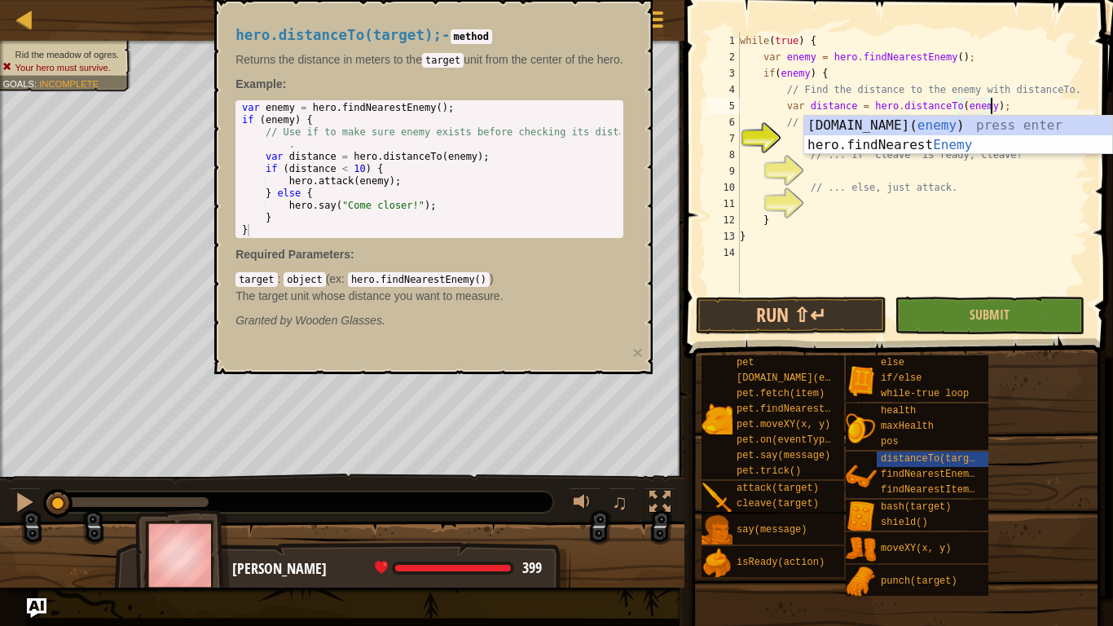
scroll to position [7, 37]
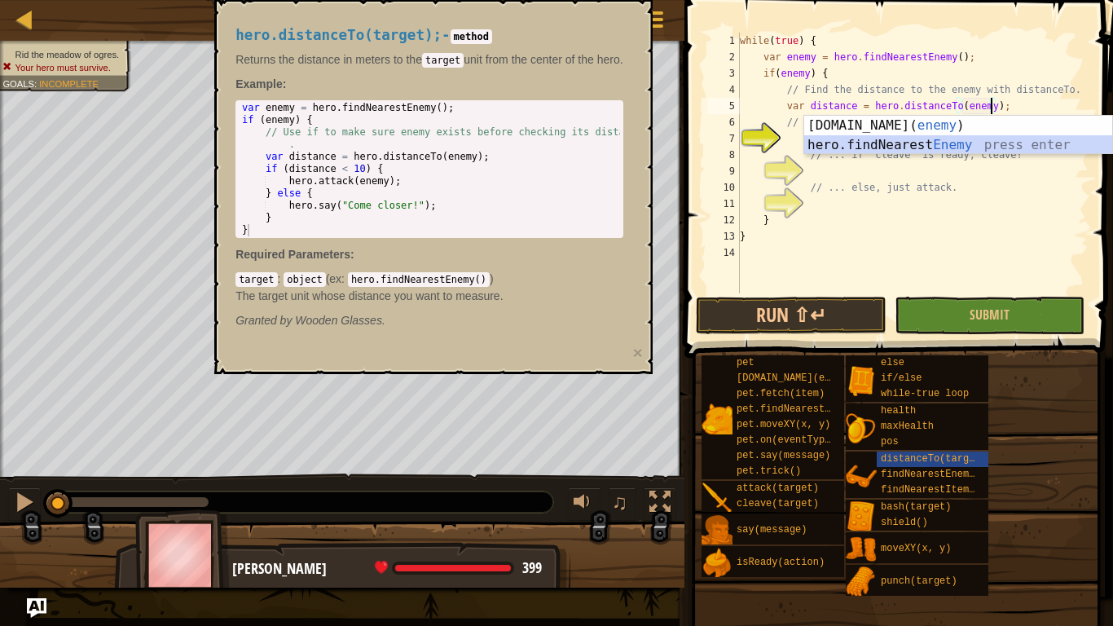
click at [1017, 108] on div "while ( true ) { var enemy = hero . findNearestEnemy ( ) ; if ( enemy ) { // Fi…" at bounding box center [912, 179] width 352 height 293
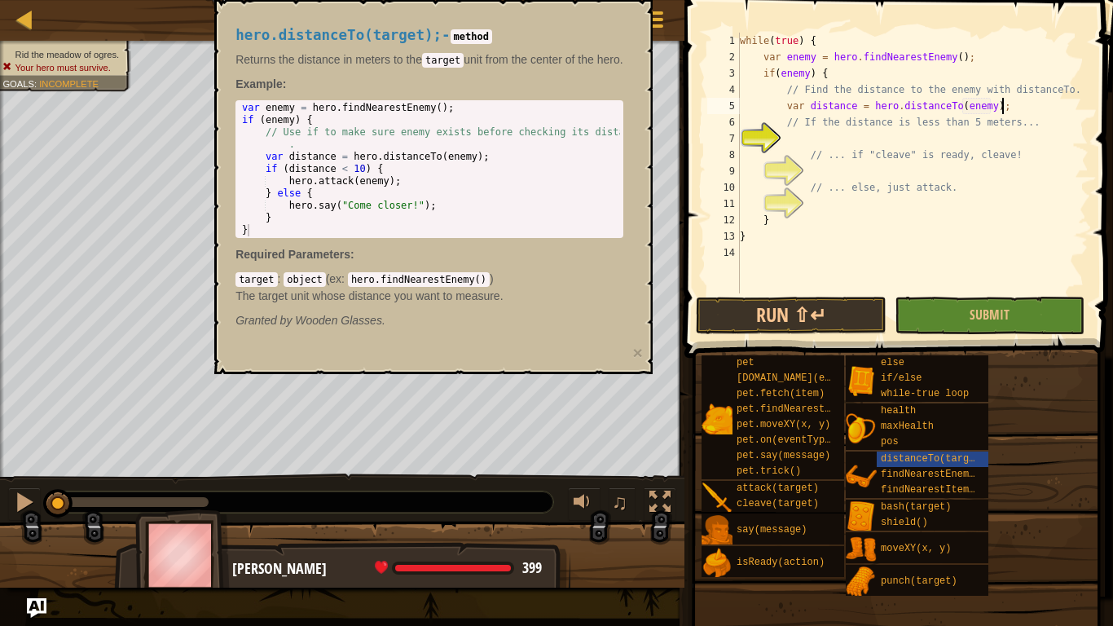
type textarea "// If the distance is less than 5 meters..."
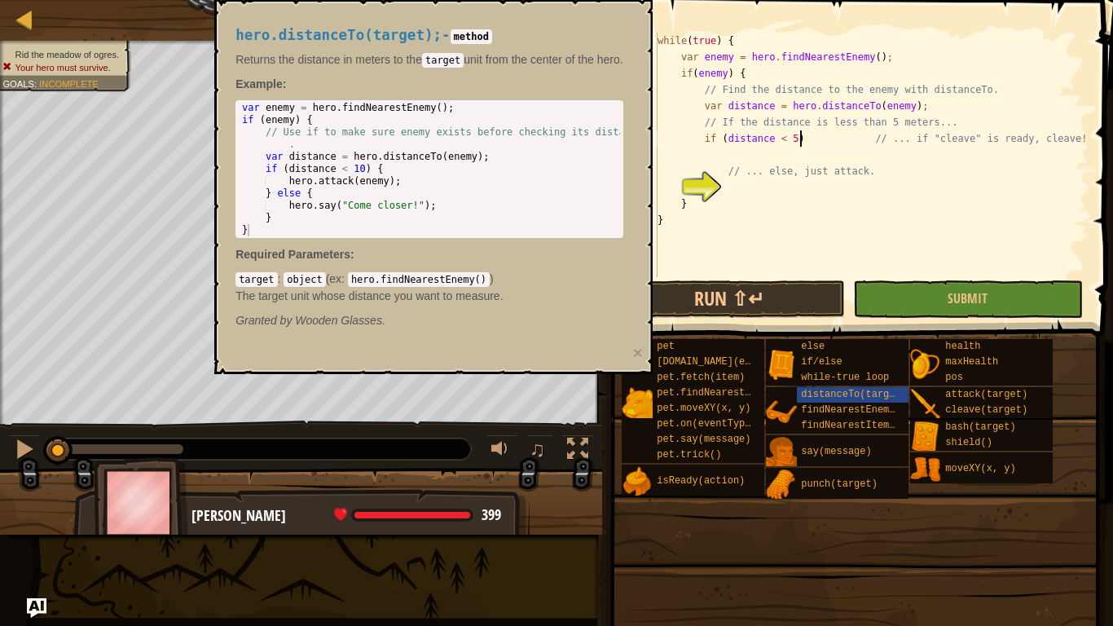
scroll to position [7, 21]
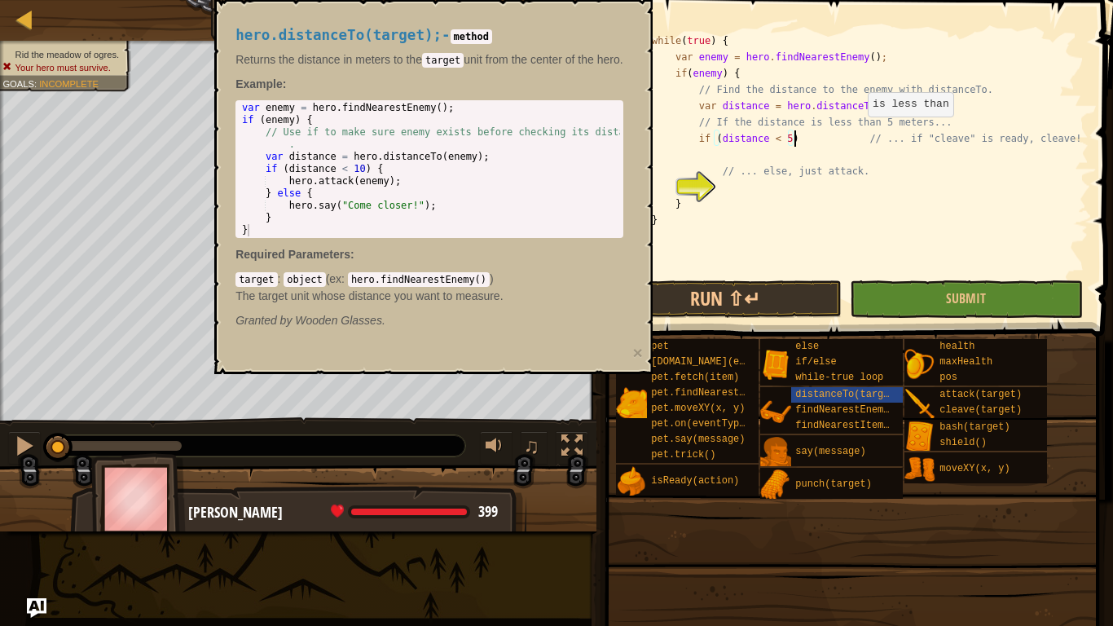
click at [859, 132] on div "while ( true ) { var enemy = hero . findNearestEnemy ( ) ; if ( enemy ) { // Fi…" at bounding box center [868, 171] width 440 height 277
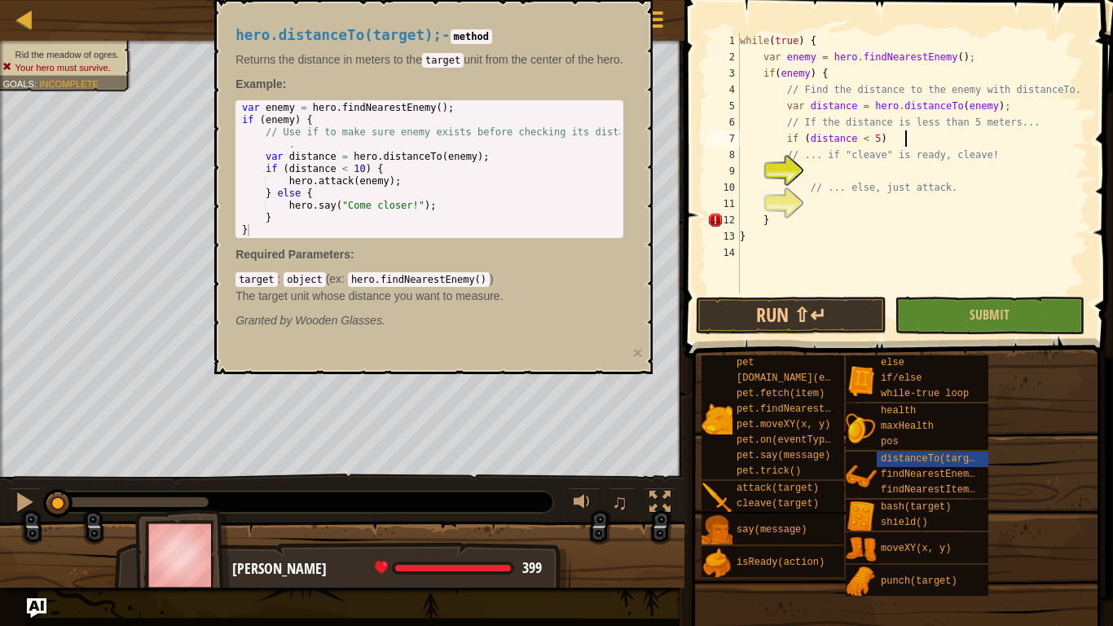
click at [908, 135] on div "while ( true ) { var enemy = hero . findNearestEnemy ( ) ; if ( enemy ) { // Fi…" at bounding box center [912, 179] width 352 height 293
type textarea "}"
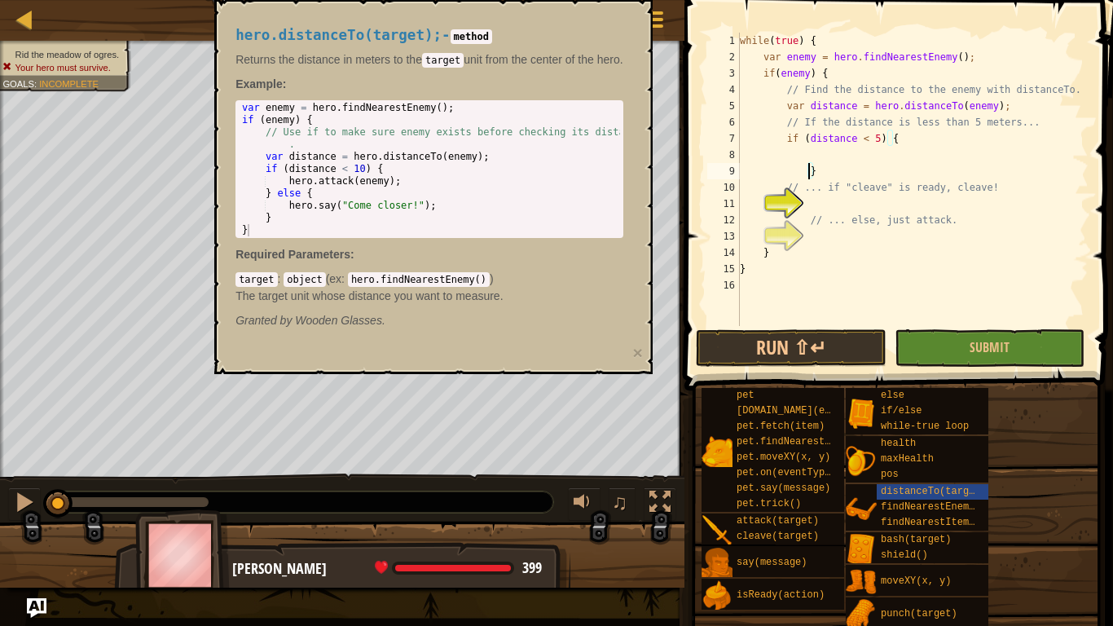
scroll to position [7, 9]
type textarea "c"
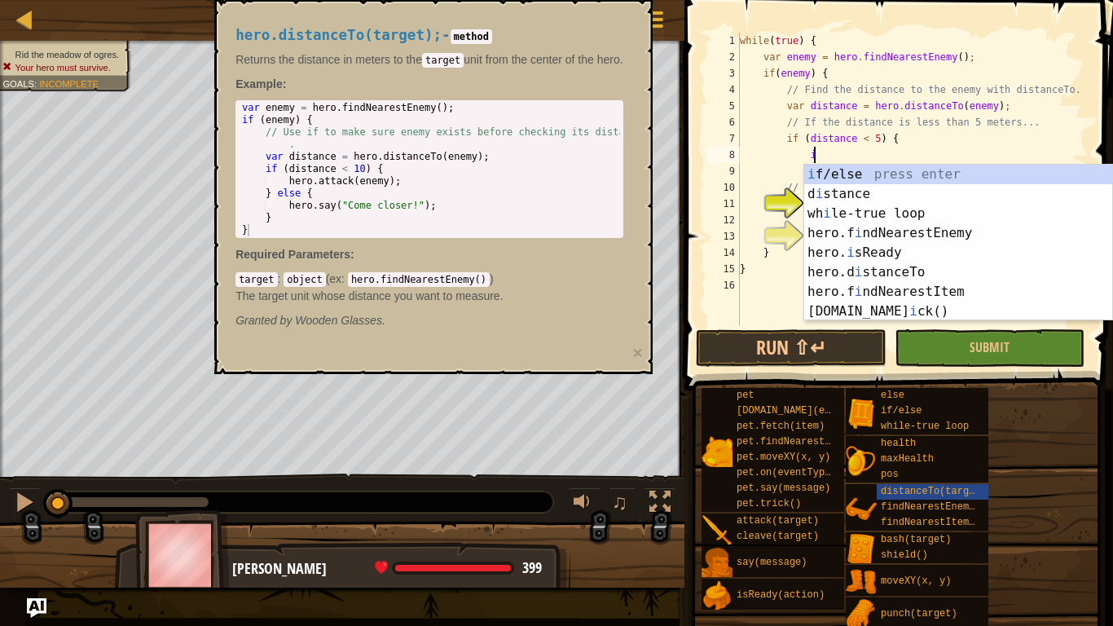
scroll to position [7, 11]
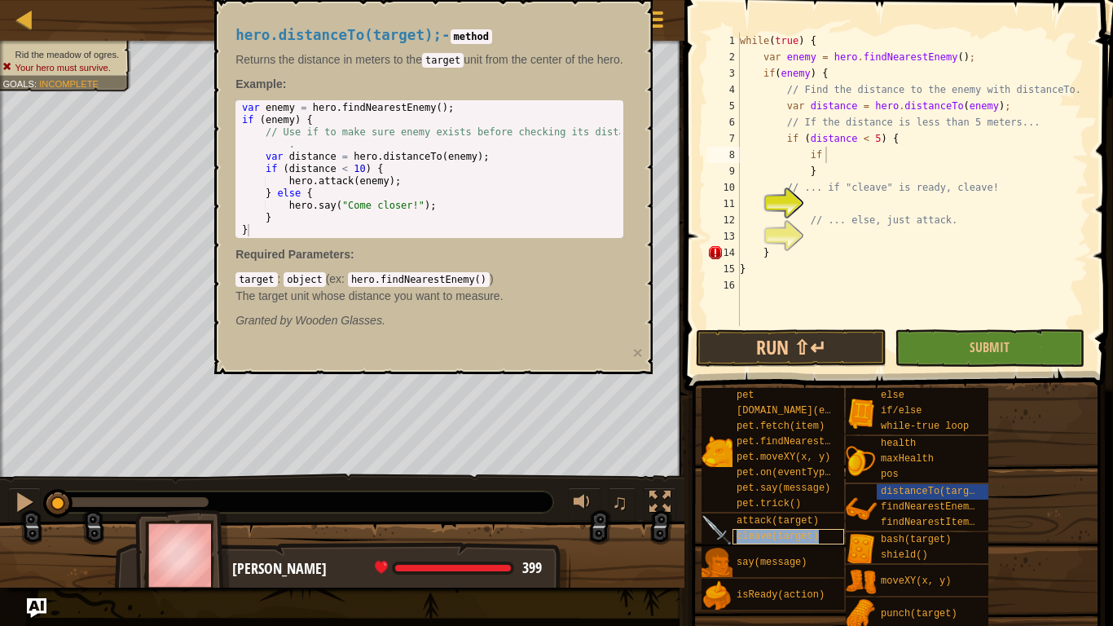
click at [735, 487] on div "cleave(target)" at bounding box center [788, 536] width 112 height 15
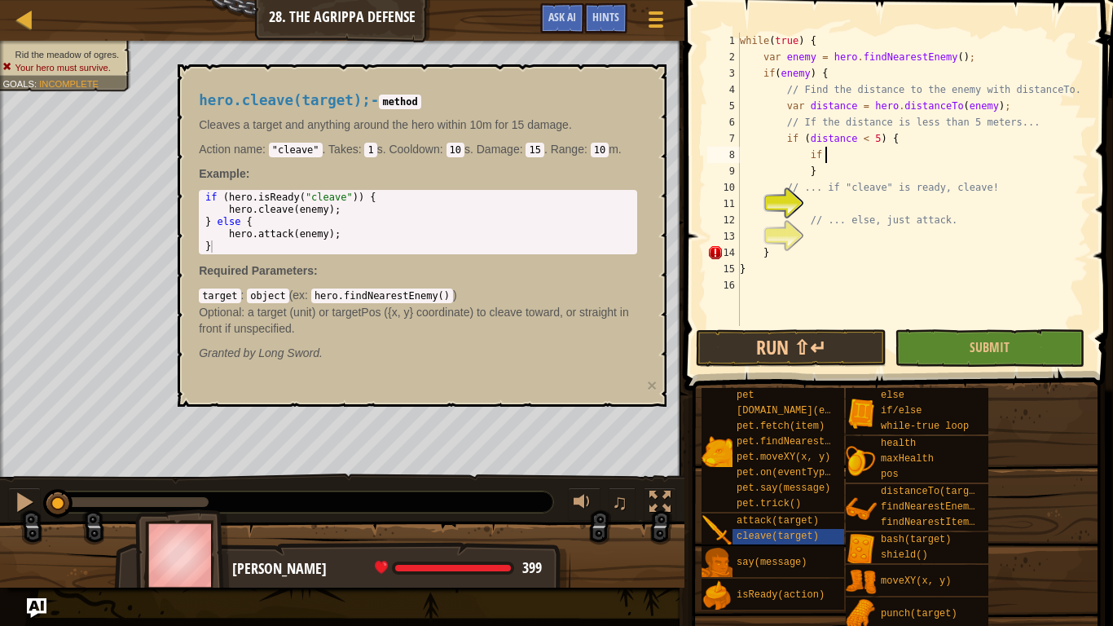
click at [840, 149] on div "while ( true ) { var enemy = hero . findNearestEnemy ( ) ; if ( enemy ) { // Fi…" at bounding box center [912, 196] width 352 height 326
type textarea "if (hero.IsReady("cleave"))"
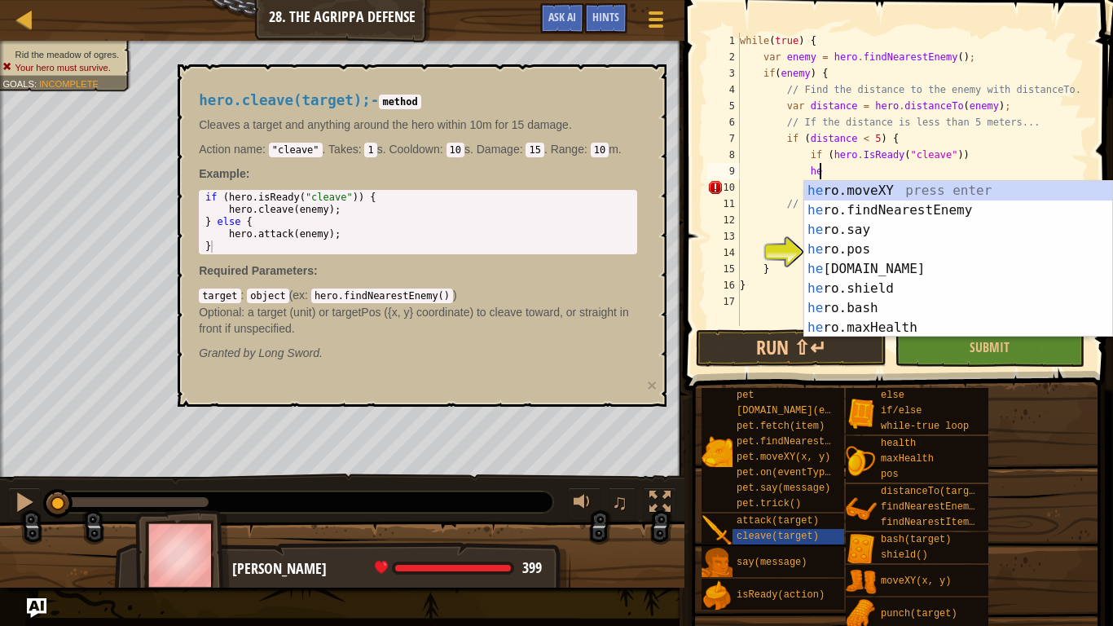
scroll to position [7, 12]
type textarea "h"
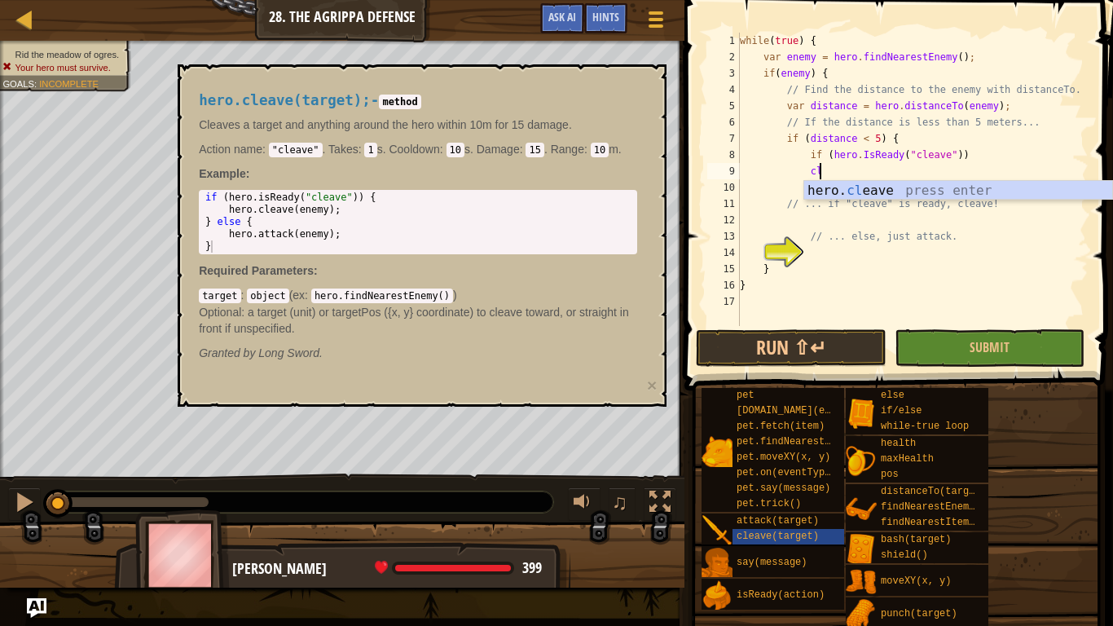
scroll to position [7, 11]
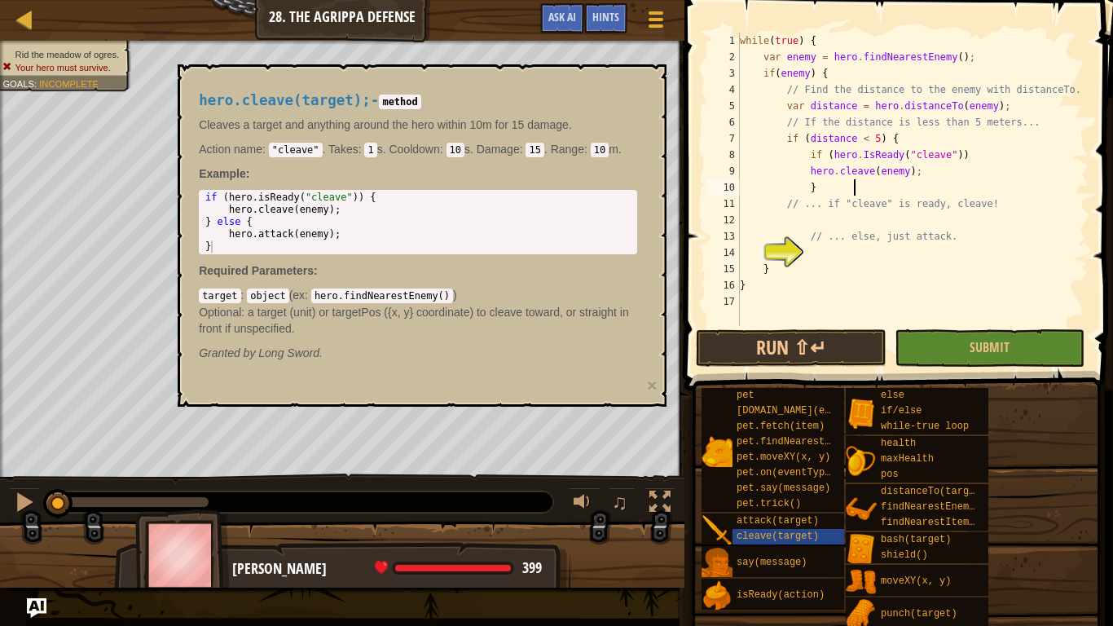
type textarea "// ... if "cleave" is ready, cleave!"
type textarea "// ... else, just attack."
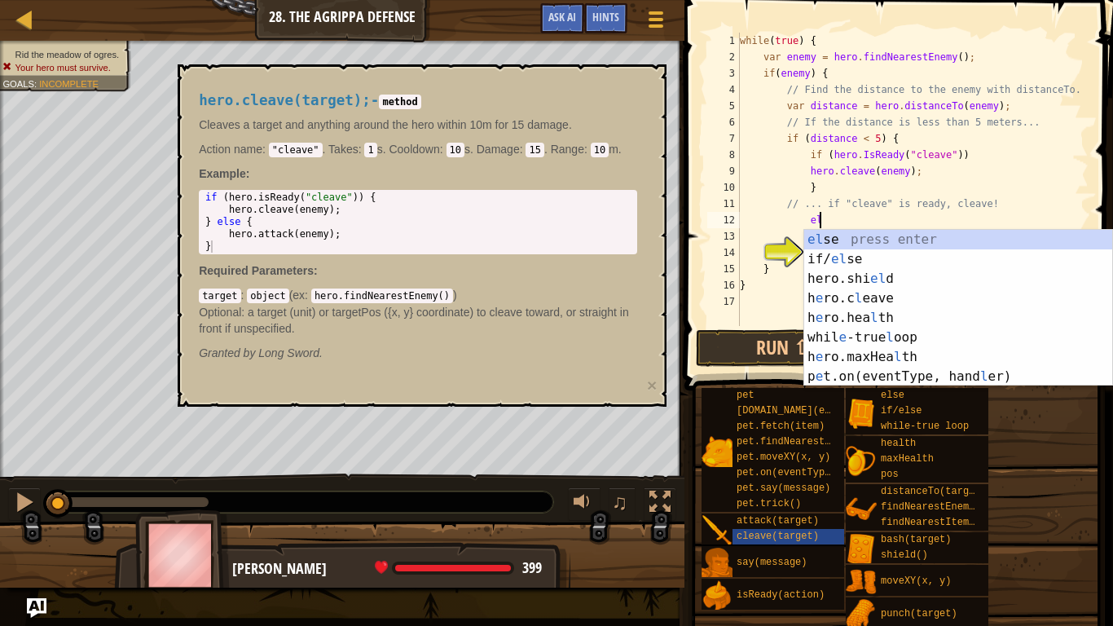
type textarea "else"
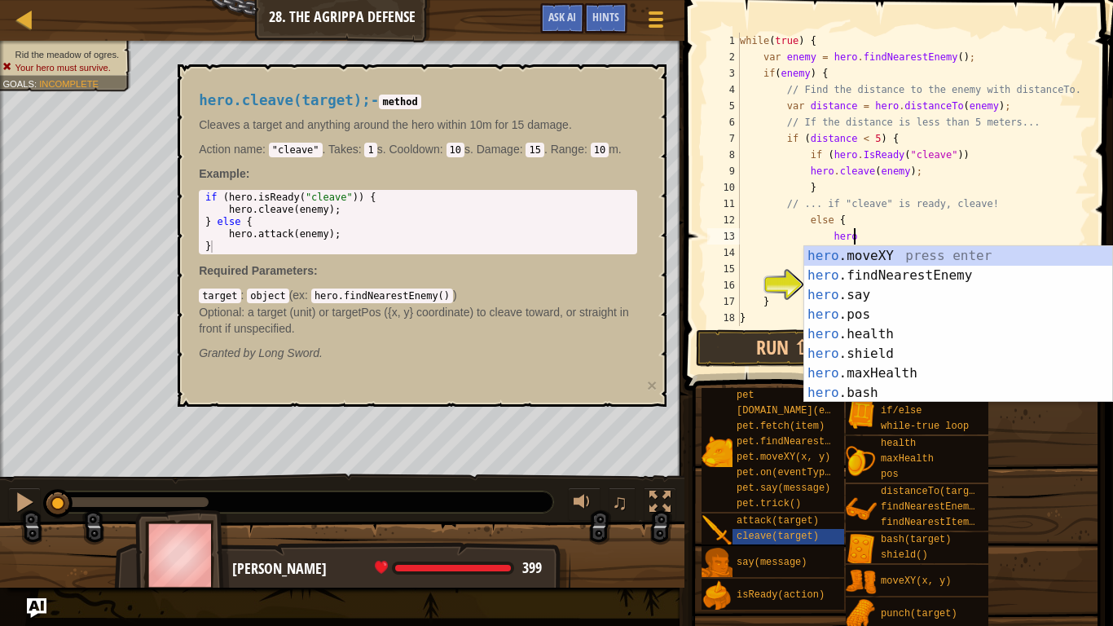
scroll to position [7, 15]
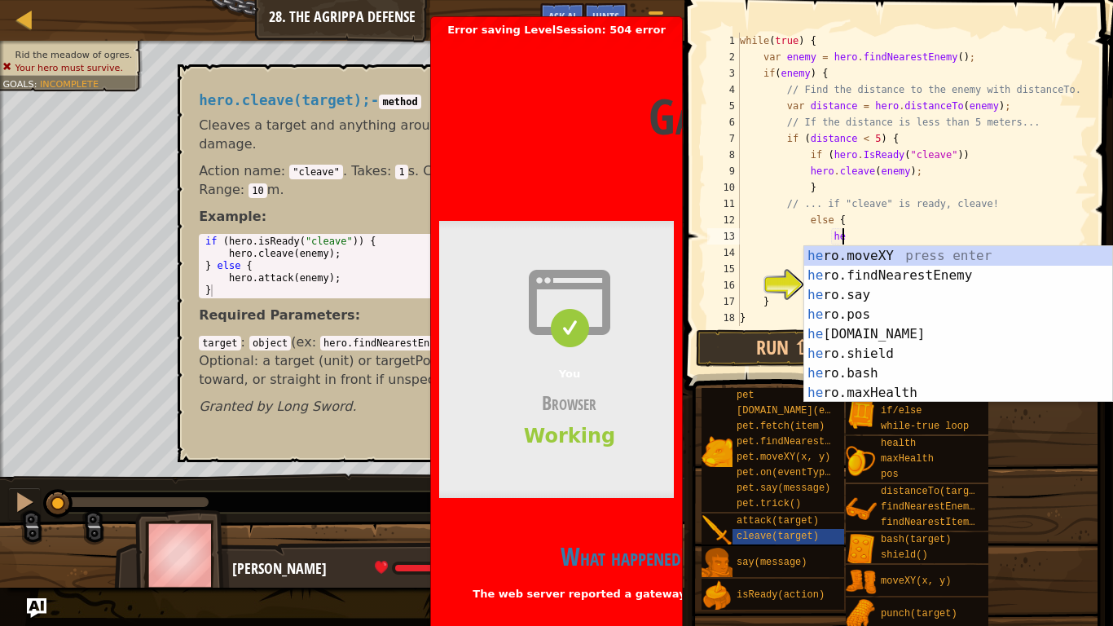
type textarea "h"
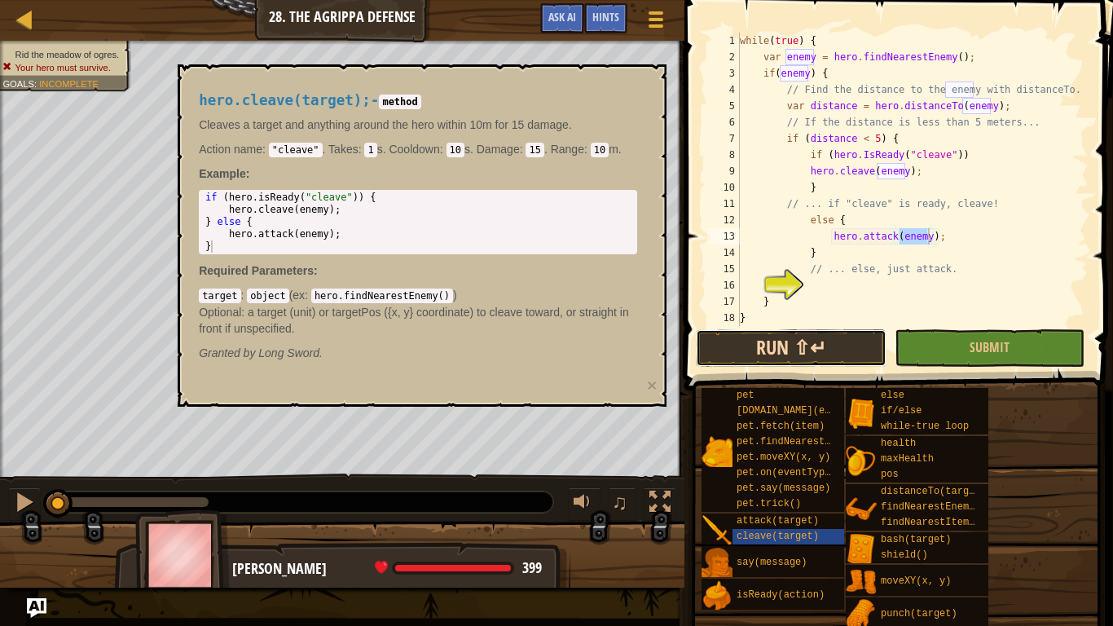
click at [732, 331] on button "Run ⇧↵" at bounding box center [791, 347] width 190 height 37
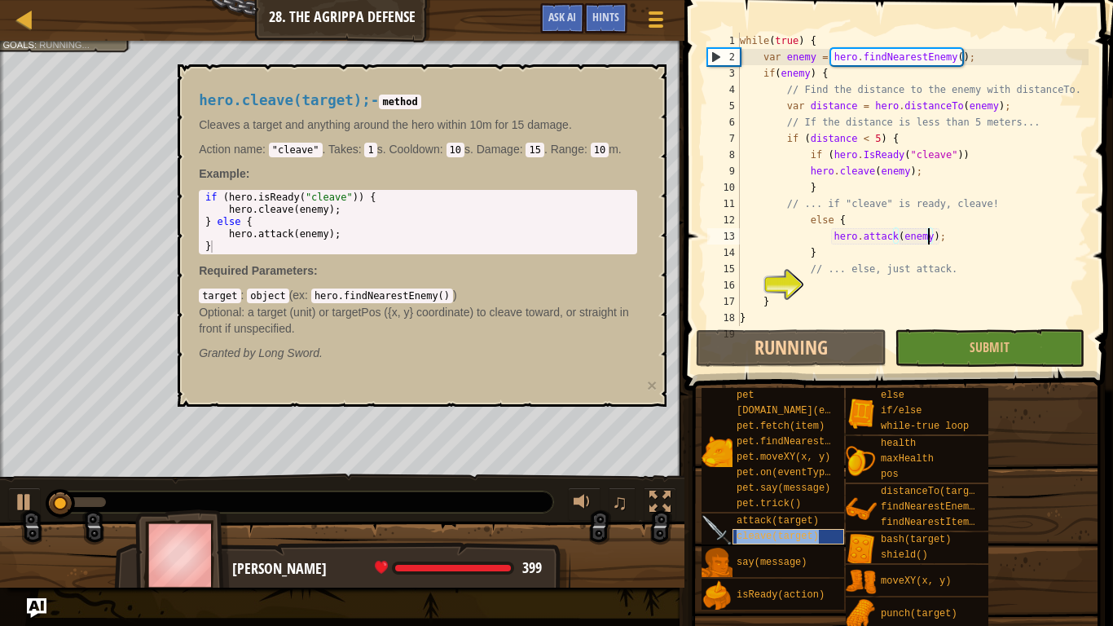
click at [755, 487] on span "cleave(target)" at bounding box center [777, 535] width 82 height 11
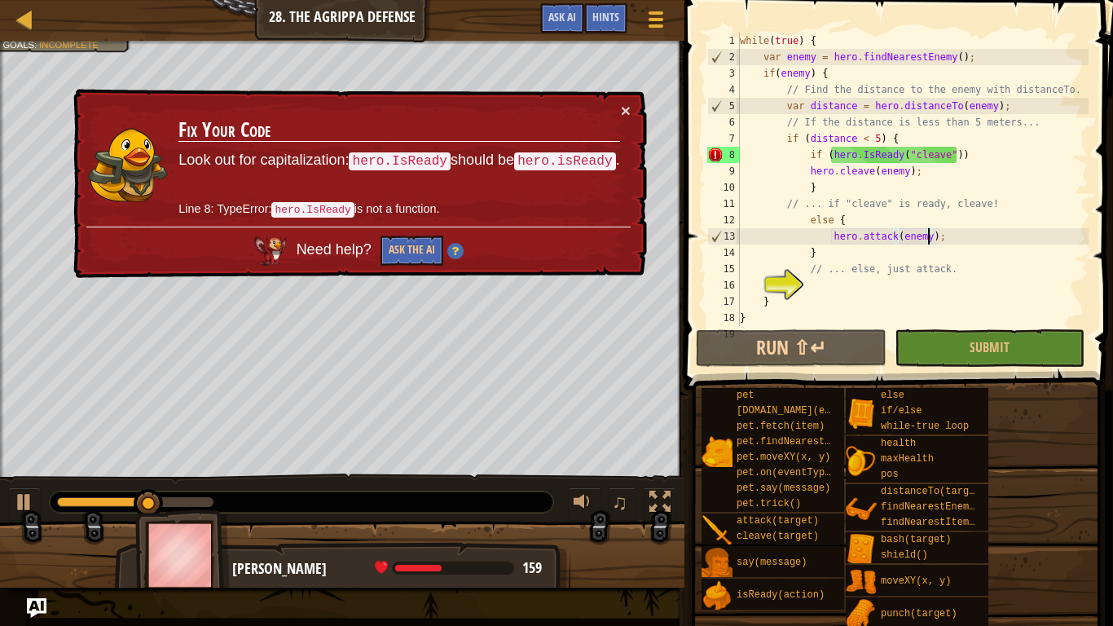
click at [864, 154] on div "while ( true ) { var enemy = hero . findNearestEnemy ( ) ; if ( enemy ) { // Fi…" at bounding box center [912, 196] width 352 height 326
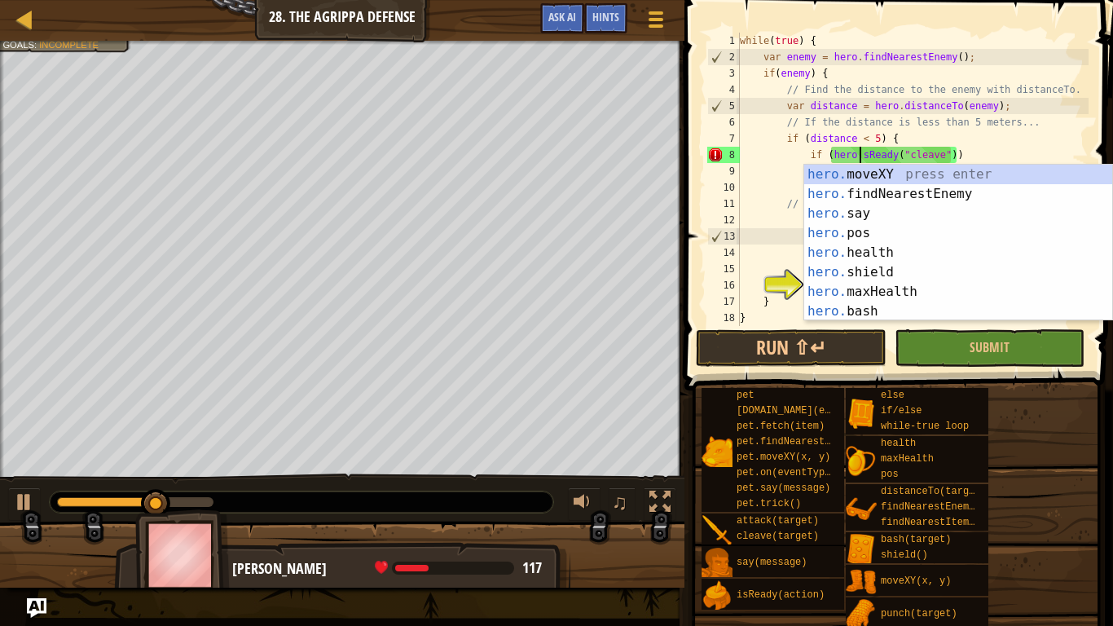
scroll to position [7, 19]
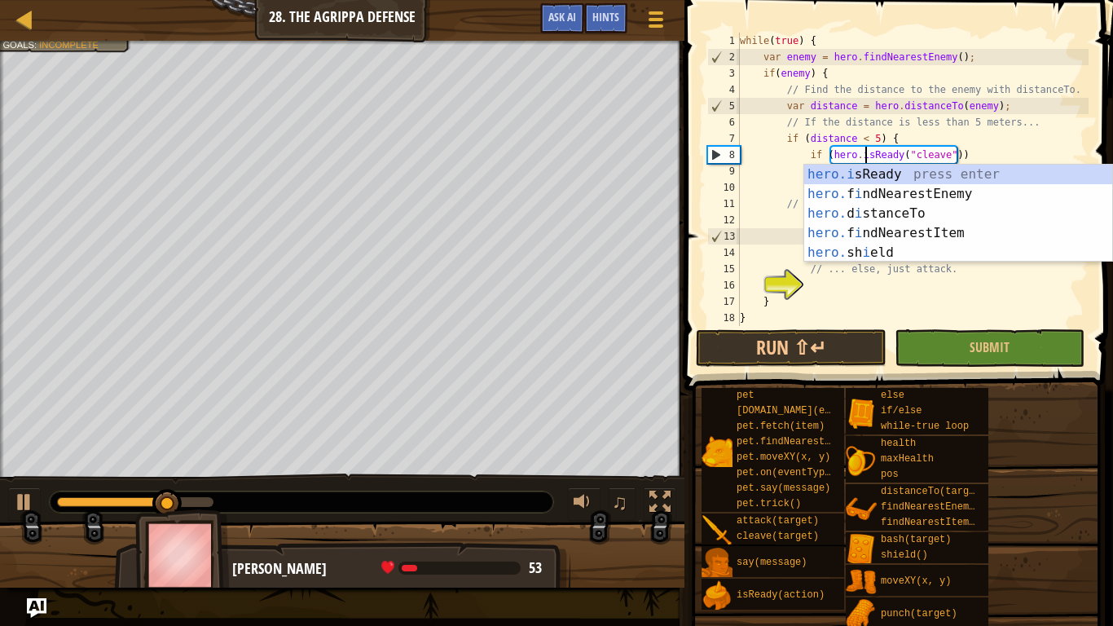
type textarea "if (hero.isReady("cleave"))"
click at [782, 371] on span at bounding box center [896, 612] width 417 height 482
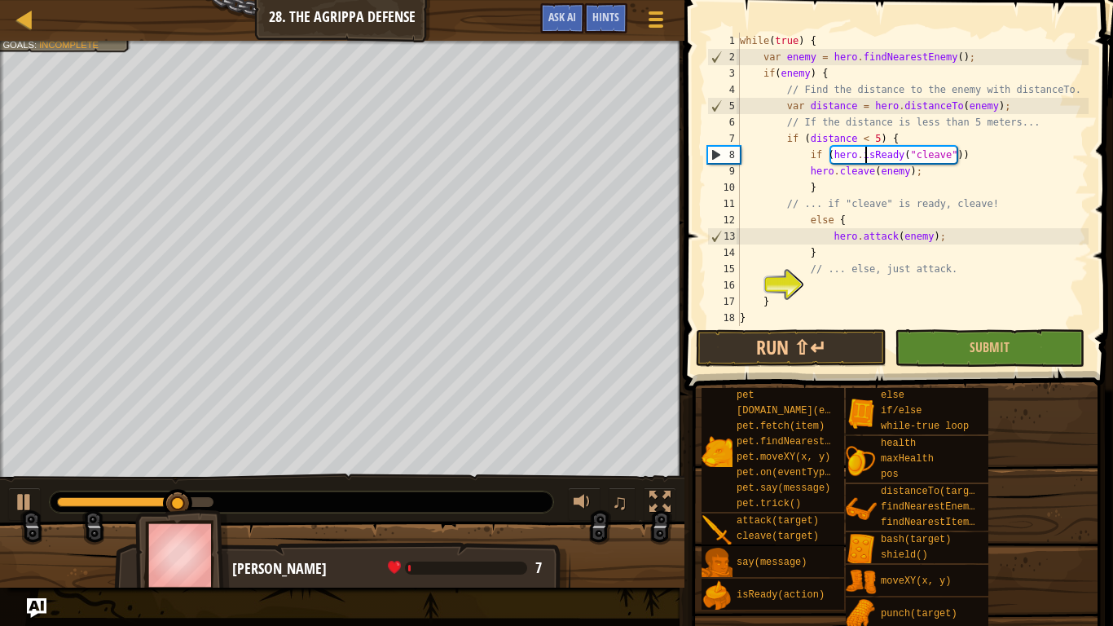
click at [782, 371] on span at bounding box center [896, 612] width 417 height 482
click at [801, 343] on button "Run ⇧↵" at bounding box center [791, 347] width 190 height 37
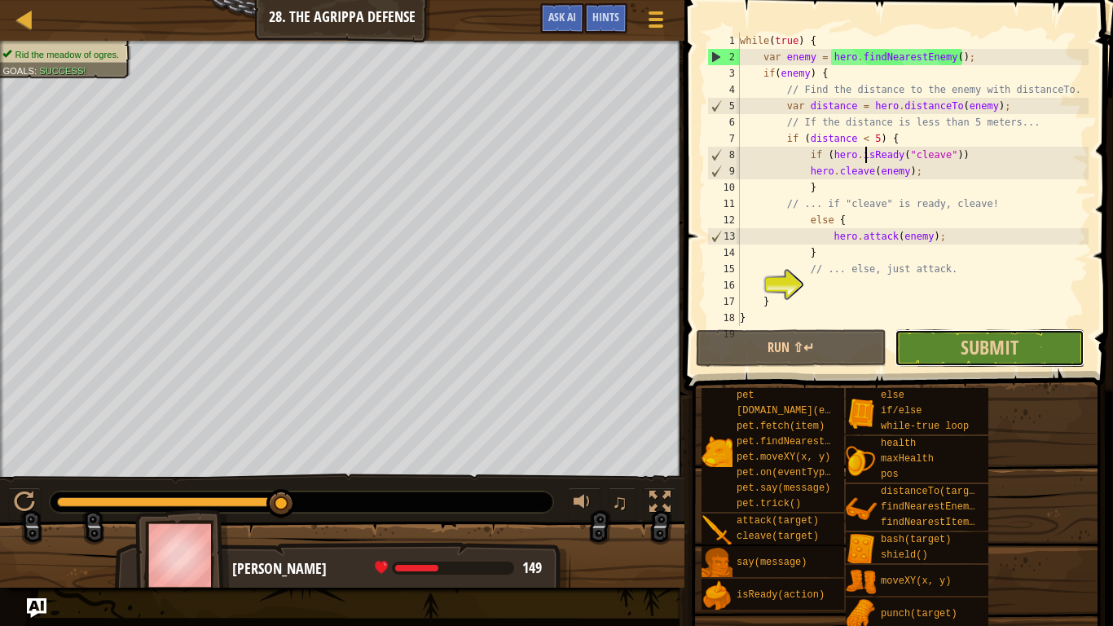
click at [939, 335] on button "Submit" at bounding box center [990, 347] width 190 height 37
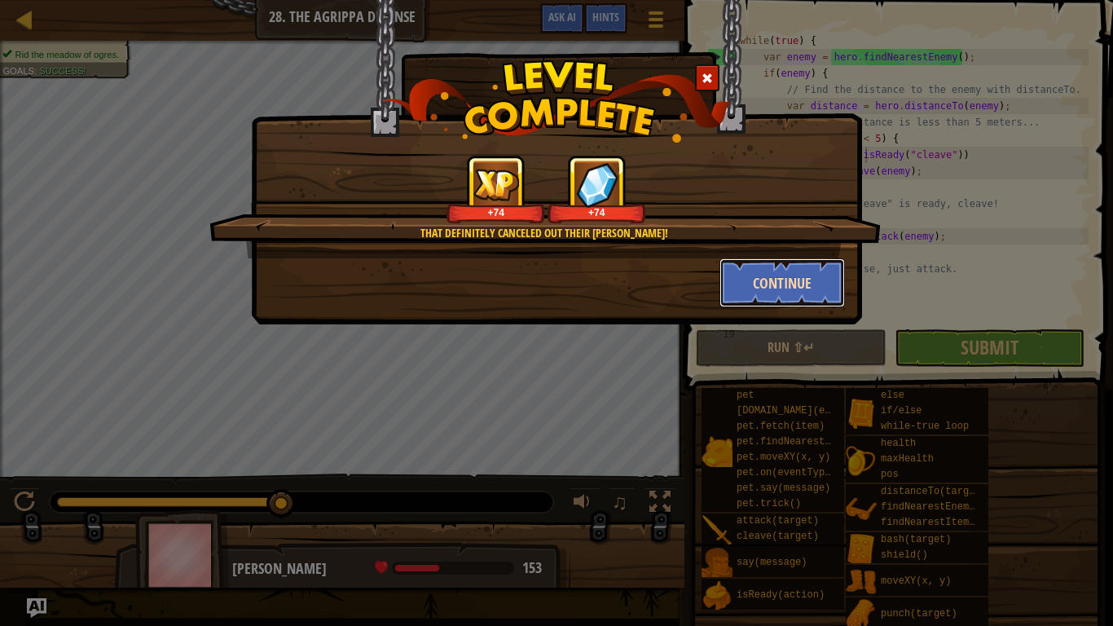
click at [776, 268] on button "Continue" at bounding box center [782, 282] width 126 height 49
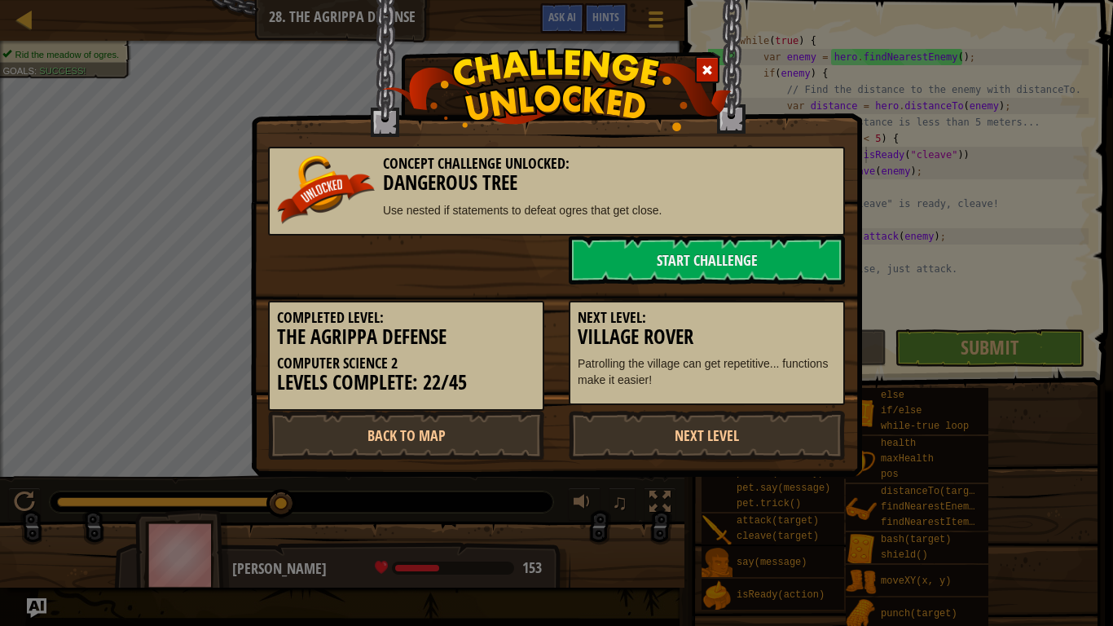
click at [738, 299] on div "Next Level: Village Rover Patrolling the village can get repetitive... function…" at bounding box center [706, 344] width 301 height 121
click at [631, 265] on link "Start Challenge" at bounding box center [707, 259] width 276 height 49
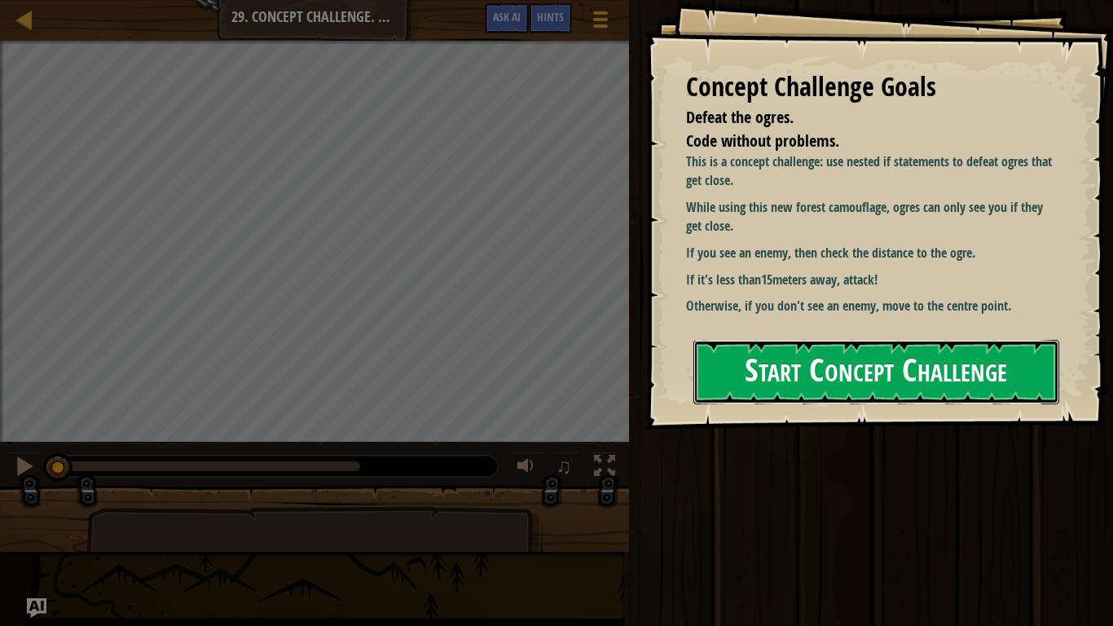
click at [899, 367] on button "Start Concept Challenge" at bounding box center [876, 372] width 366 height 64
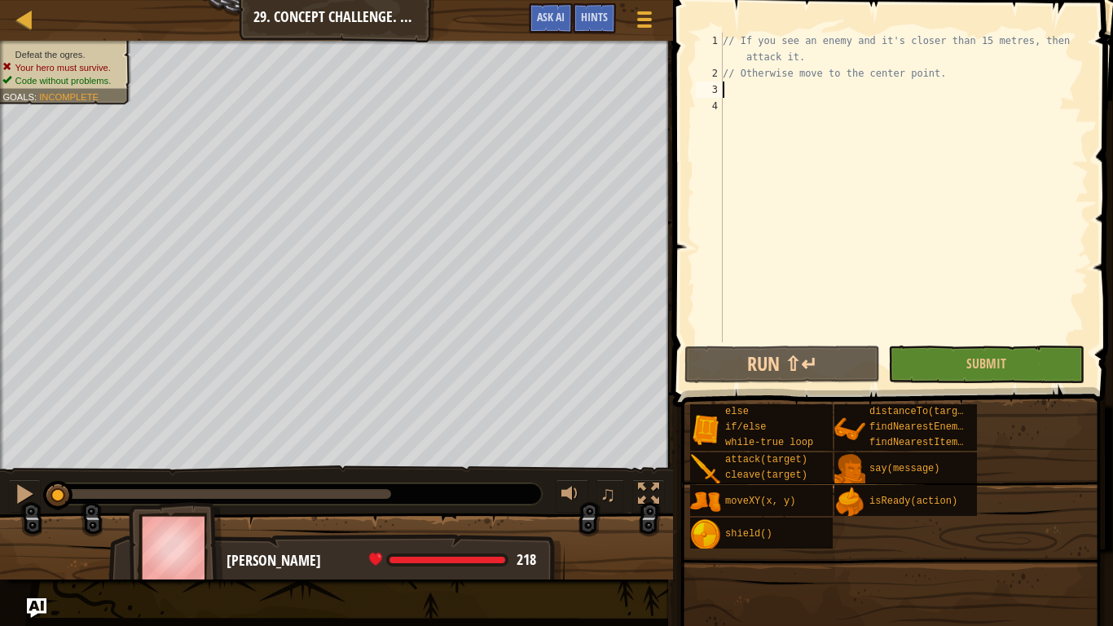
click at [728, 94] on div "// If you see an enemy and it's closer than 15 metres, then attack it. // Other…" at bounding box center [903, 212] width 369 height 358
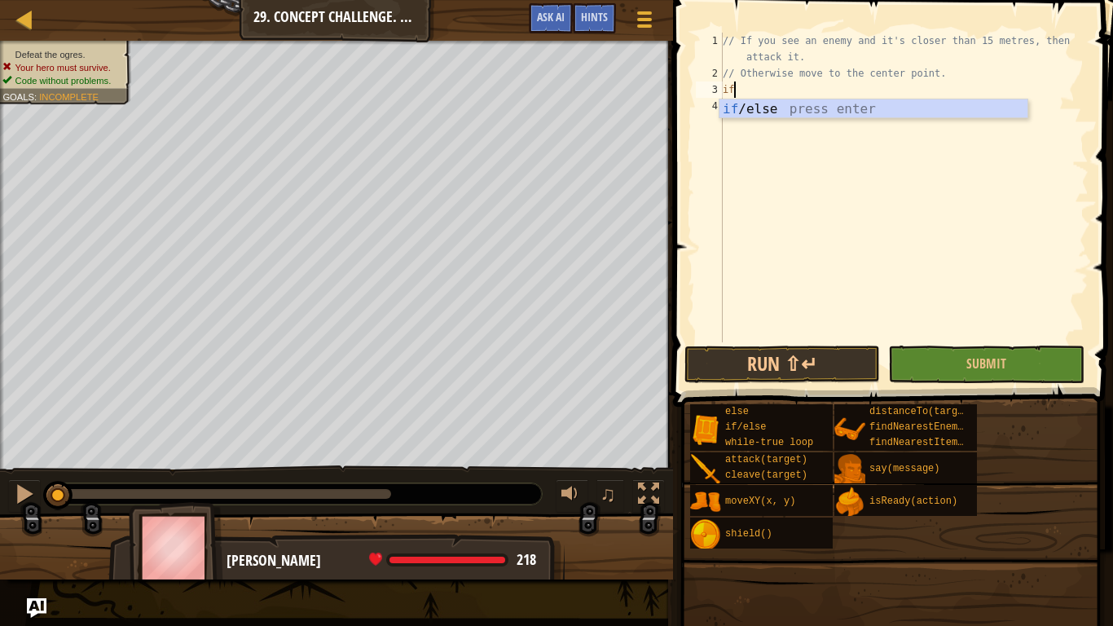
scroll to position [7, 1]
click at [760, 113] on div "if /else press enter" at bounding box center [873, 128] width 308 height 59
type textarea "if (enemy) {"
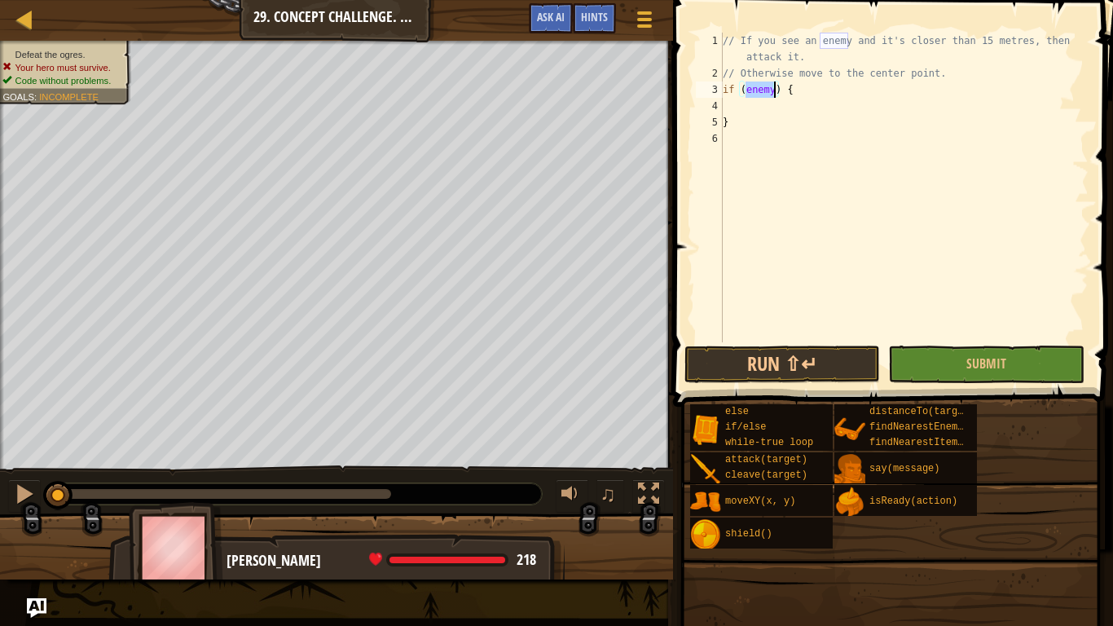
click at [768, 112] on div "// If you see an enemy and it's closer than 15 metres, then attack it. // Other…" at bounding box center [903, 212] width 369 height 358
click at [742, 100] on div "// If you see an enemy and it's closer than 15 metres, then attack it. // Other…" at bounding box center [906, 212] width 363 height 358
click at [960, 76] on div "// If you see an enemy and it's closer than 15 metres, then attack it. // Other…" at bounding box center [906, 212] width 363 height 358
type textarea "// Otherwise move to the center point."
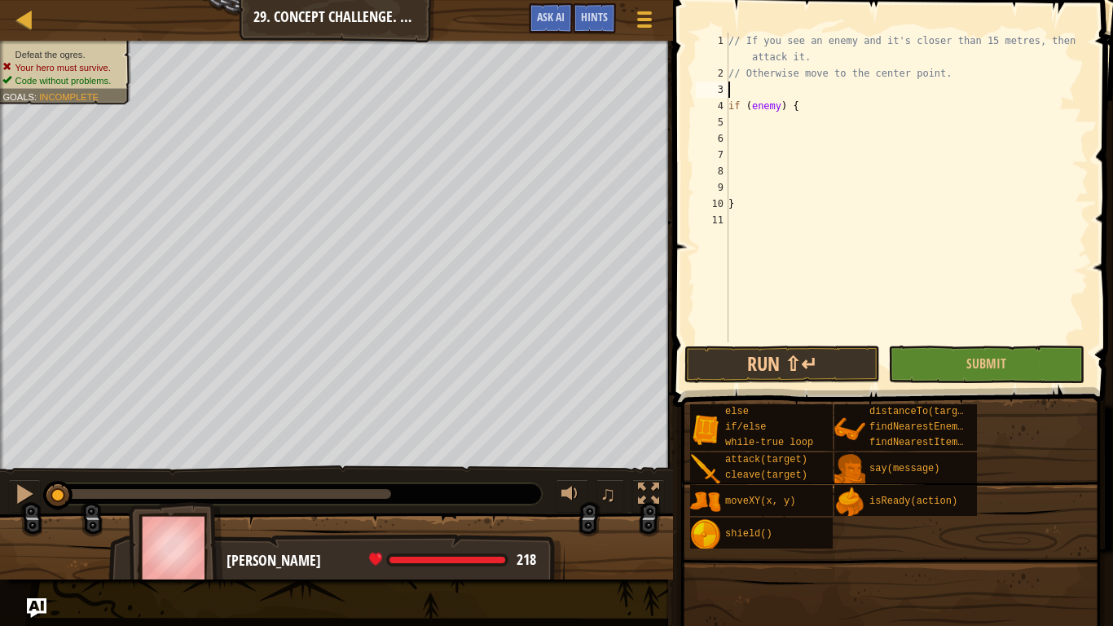
type textarea "fi"
type textarea "var enemy = hero.findNearestEnemy();"
click at [755, 125] on div "// If you see an enemy and it's closer than 15 metres, then attack it. // Other…" at bounding box center [906, 212] width 363 height 358
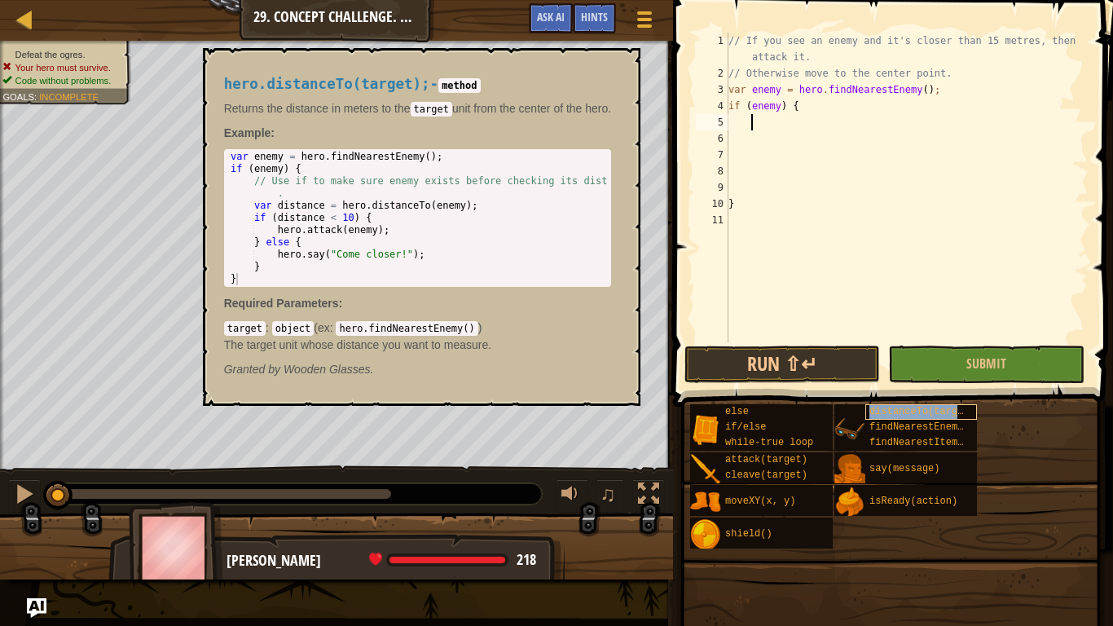
click at [917, 406] on span "distanceTo(target)" at bounding box center [922, 411] width 106 height 11
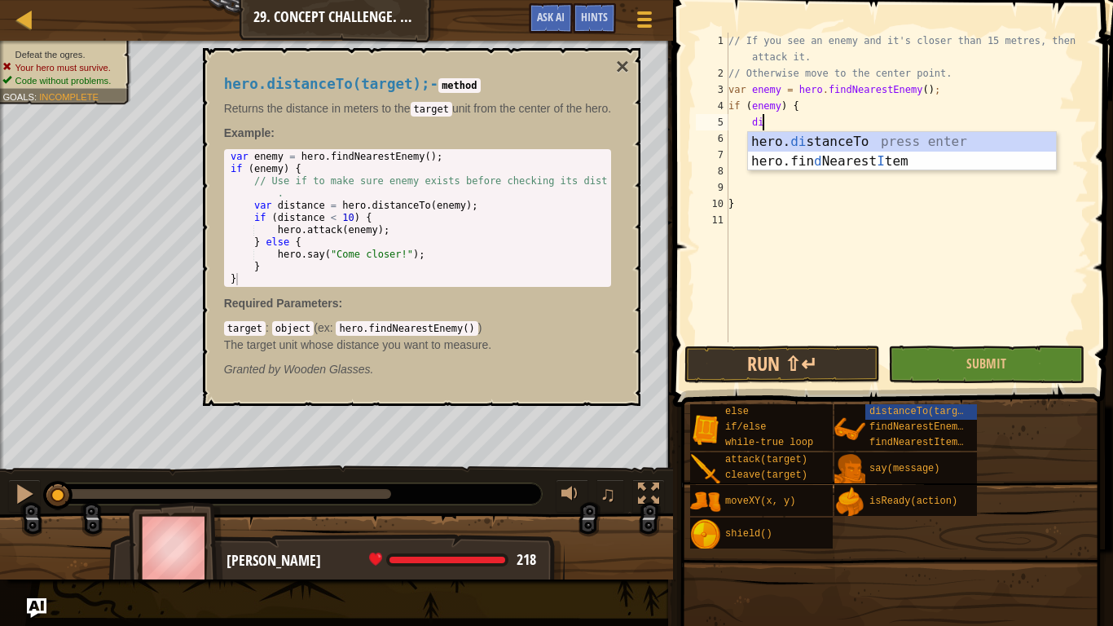
scroll to position [7, 5]
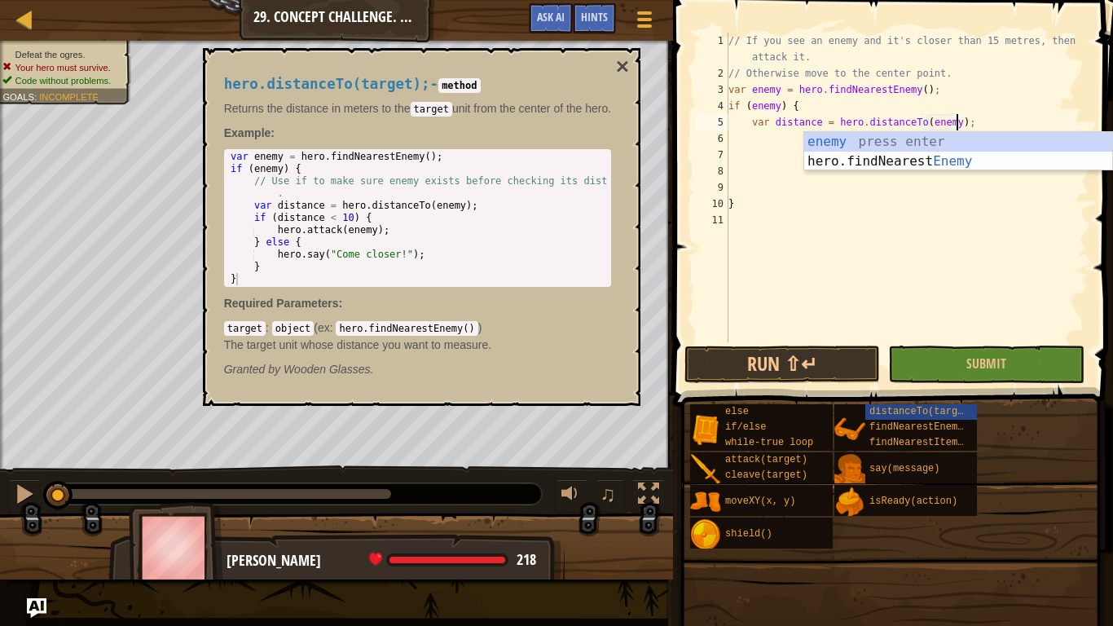
type textarea "var distance = hero.distanceTo(enemy);"
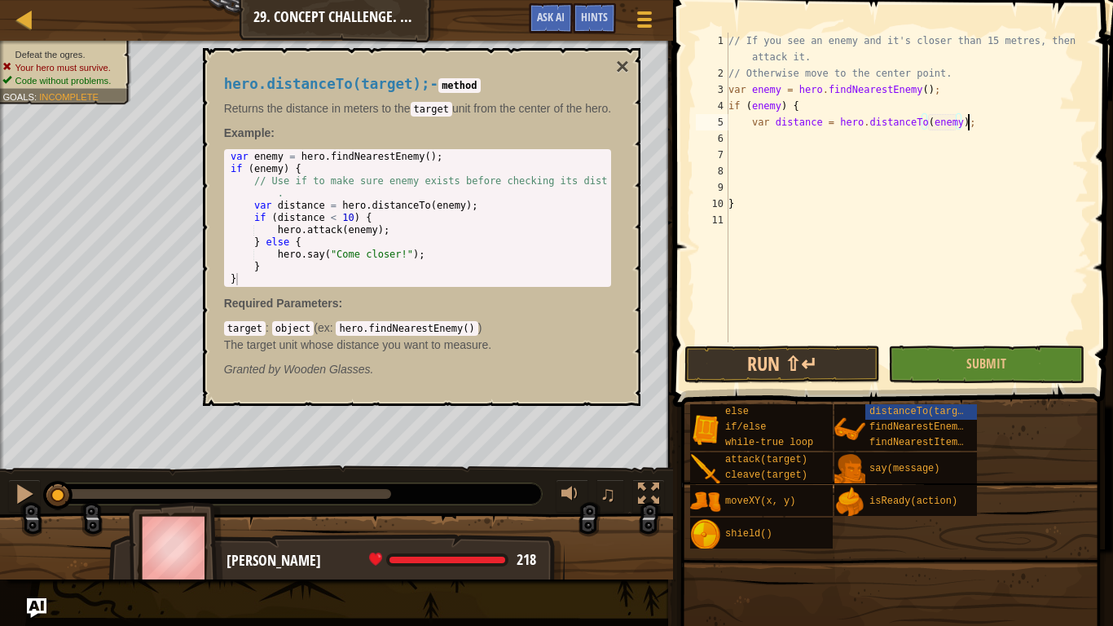
click at [1010, 116] on div "// If you see an enemy and it's closer than 15 metres, then attack it. // Other…" at bounding box center [906, 212] width 363 height 358
type textarea "o"
click at [877, 143] on div "// If you see an enemy and it's closer than 15 metres, then attack it. // Other…" at bounding box center [906, 212] width 363 height 358
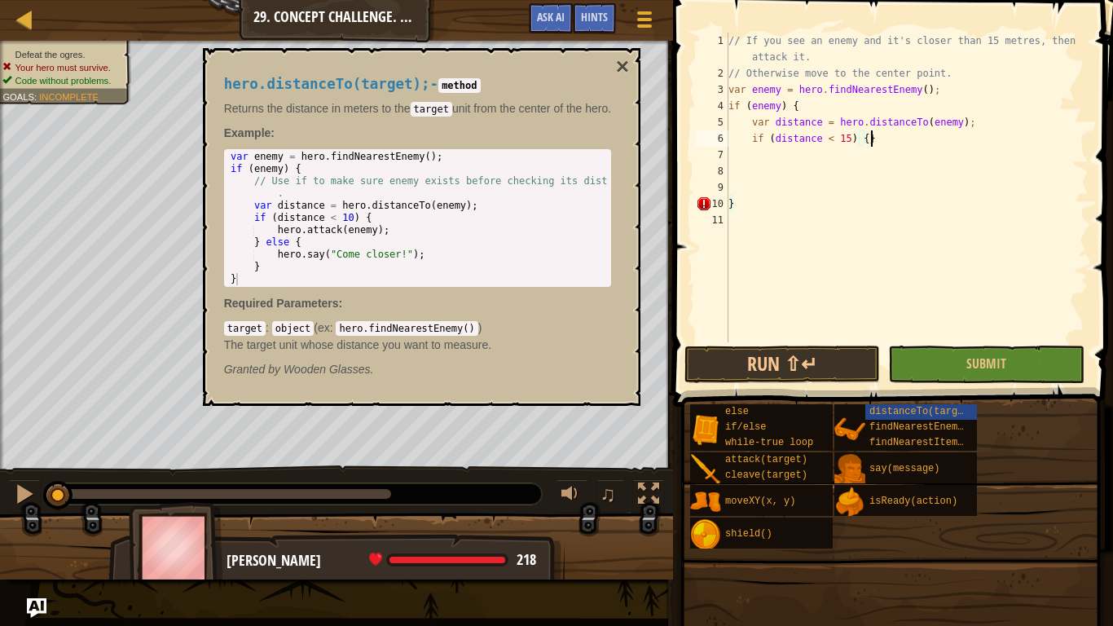
scroll to position [7, 20]
type textarea "}"
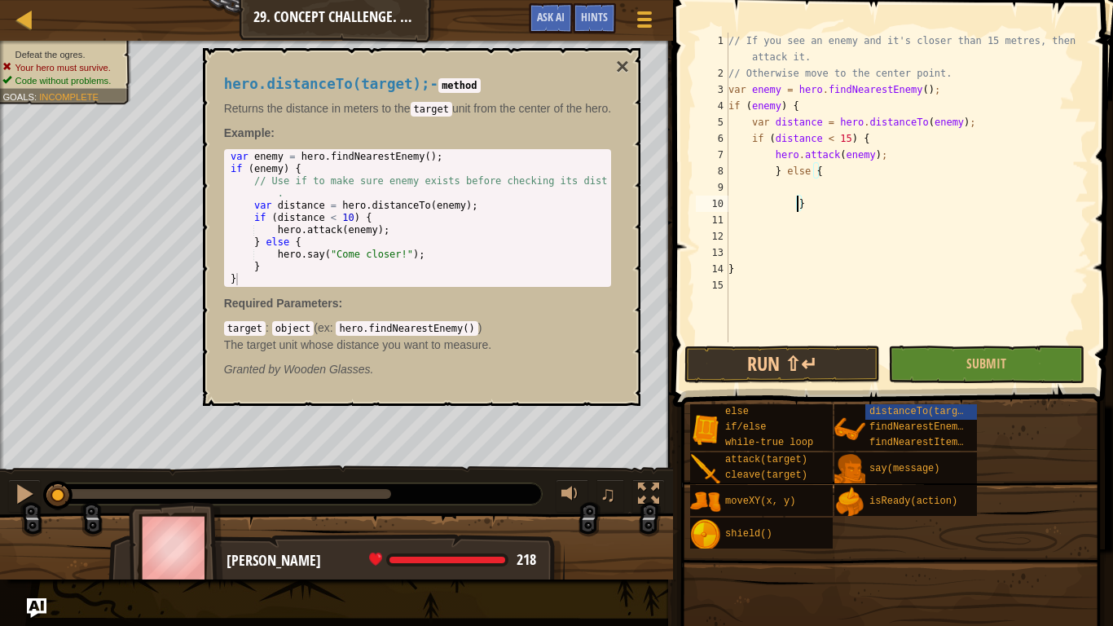
click at [749, 249] on div "// If you see an enemy and it's closer than 15 metres, then attack it. // Other…" at bounding box center [906, 212] width 363 height 358
click at [800, 184] on div "// If you see an enemy and it's closer than 15 metres, then attack it. // Other…" at bounding box center [906, 212] width 363 height 358
click at [850, 204] on div "hero. mov eXY press enter" at bounding box center [948, 226] width 308 height 59
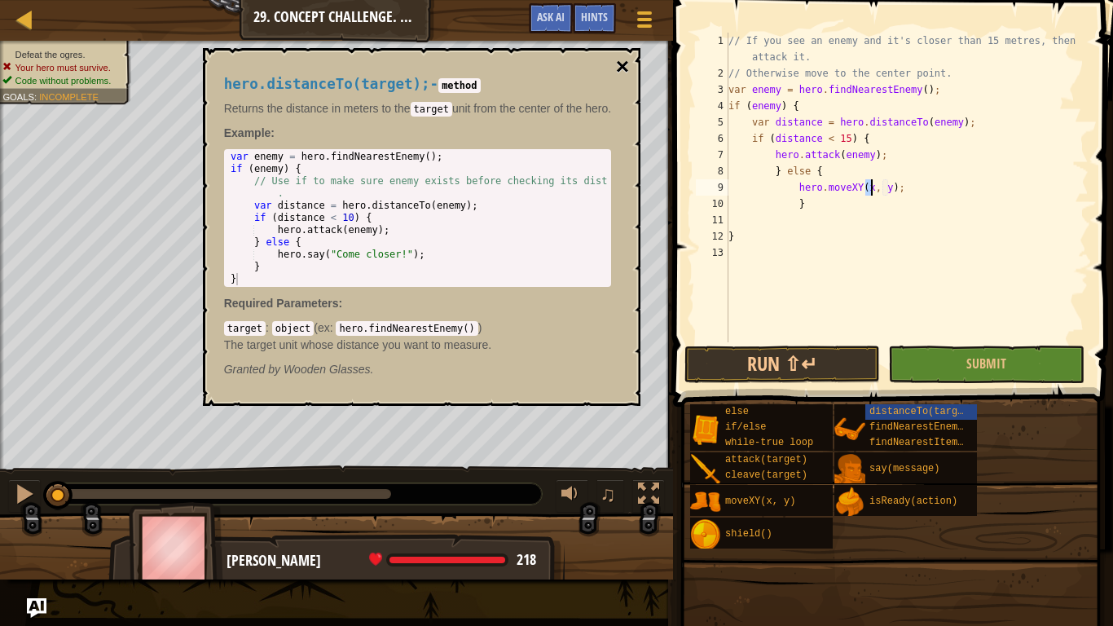
click at [629, 68] on button "×" at bounding box center [622, 66] width 13 height 23
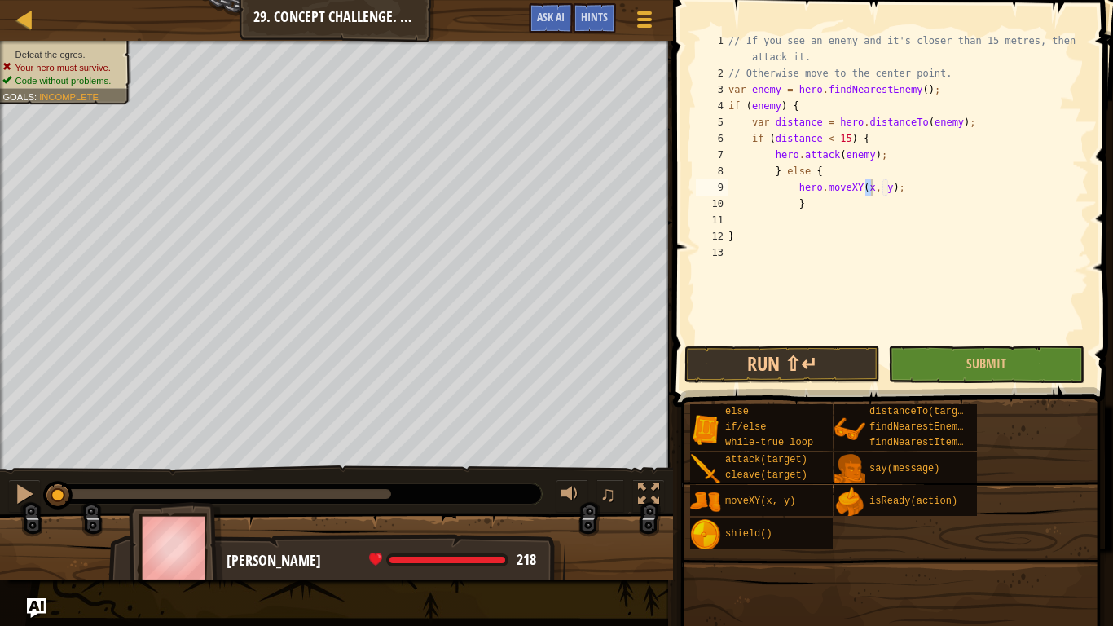
click at [869, 192] on div "// If you see an enemy and it's closer than 15 metres, then attack it. // Other…" at bounding box center [906, 188] width 363 height 310
click at [897, 191] on div "// If you see an enemy and it's closer than 15 metres, then attack it. // Other…" at bounding box center [906, 212] width 363 height 358
click at [771, 362] on button "Run ⇧↵" at bounding box center [782, 363] width 196 height 37
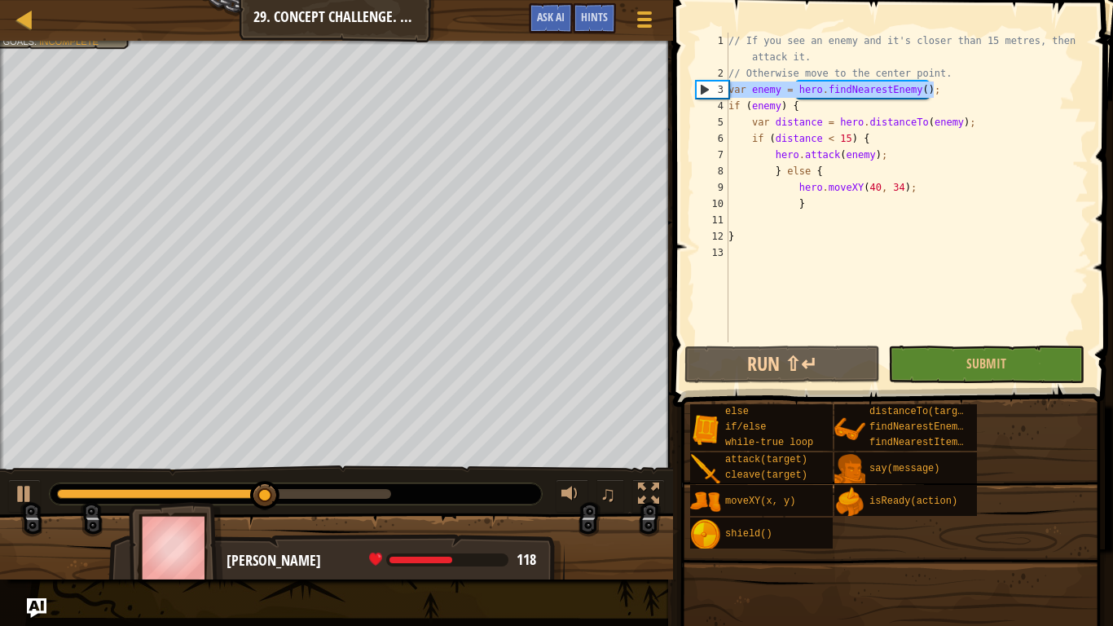
drag, startPoint x: 939, startPoint y: 90, endPoint x: 727, endPoint y: 89, distance: 211.8
click at [727, 89] on div "hero.moveXY(40, 34); 1 2 3 4 5 6 7 8 9 10 11 12 13 // If you see an enemy and i…" at bounding box center [890, 188] width 396 height 310
type textarea "var enemy = hero.findNearestEnemy();"
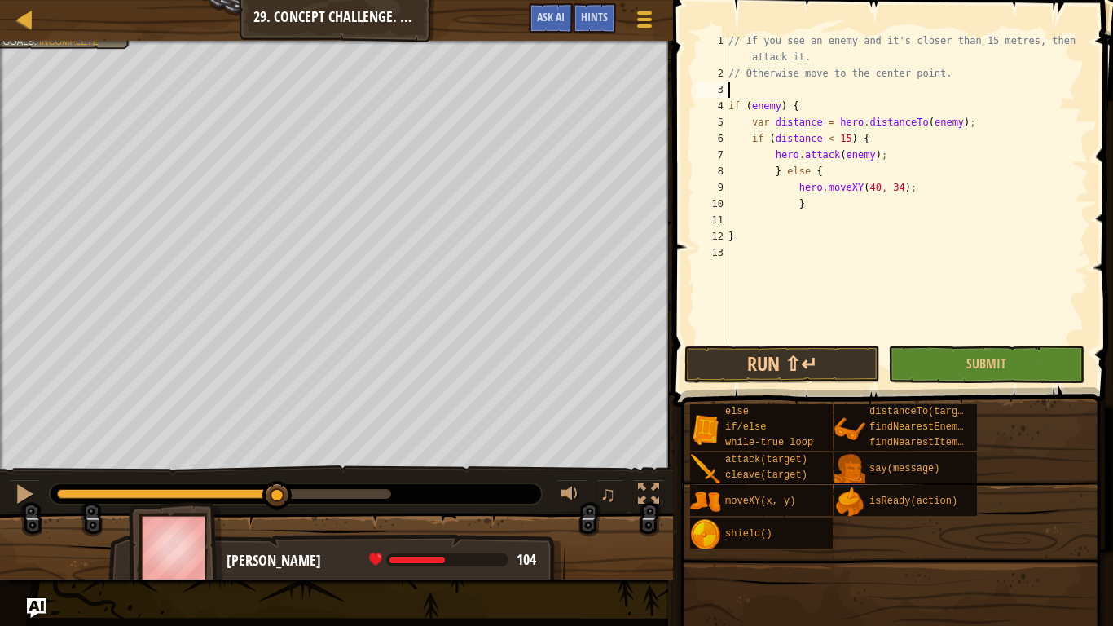
click at [789, 336] on div "// If you see an enemy and it's closer than 15 metres, then attack it. // Other…" at bounding box center [906, 212] width 363 height 358
click at [767, 382] on button "Run ⇧↵" at bounding box center [782, 363] width 196 height 37
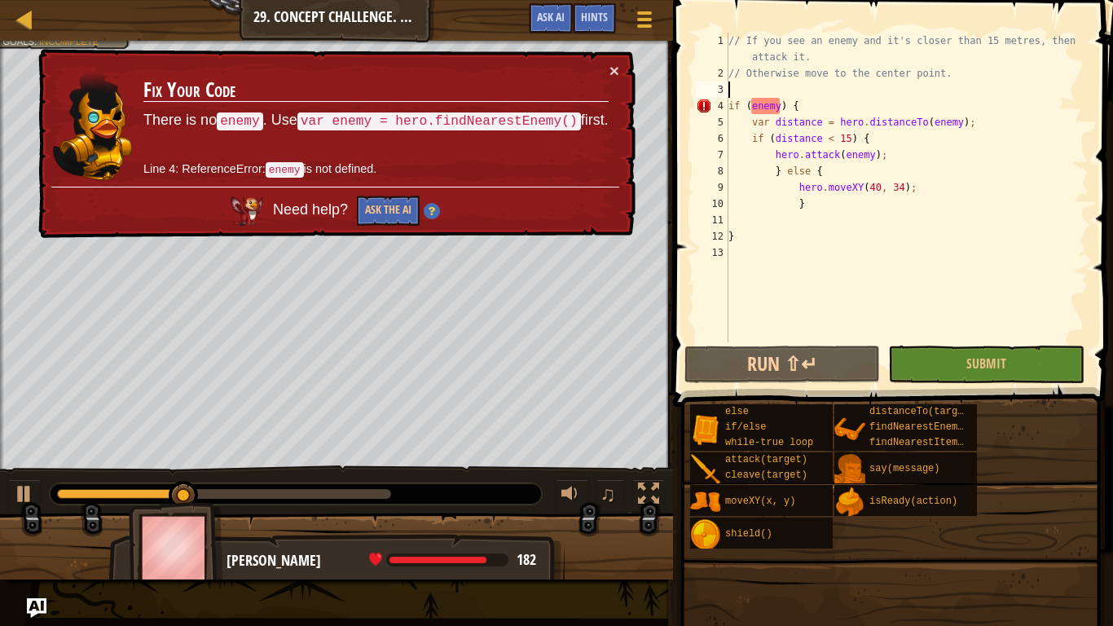
click at [776, 95] on div "// If you see an enemy and it's closer than 15 metres, then attack it. // Other…" at bounding box center [906, 212] width 363 height 358
type textarea "f"
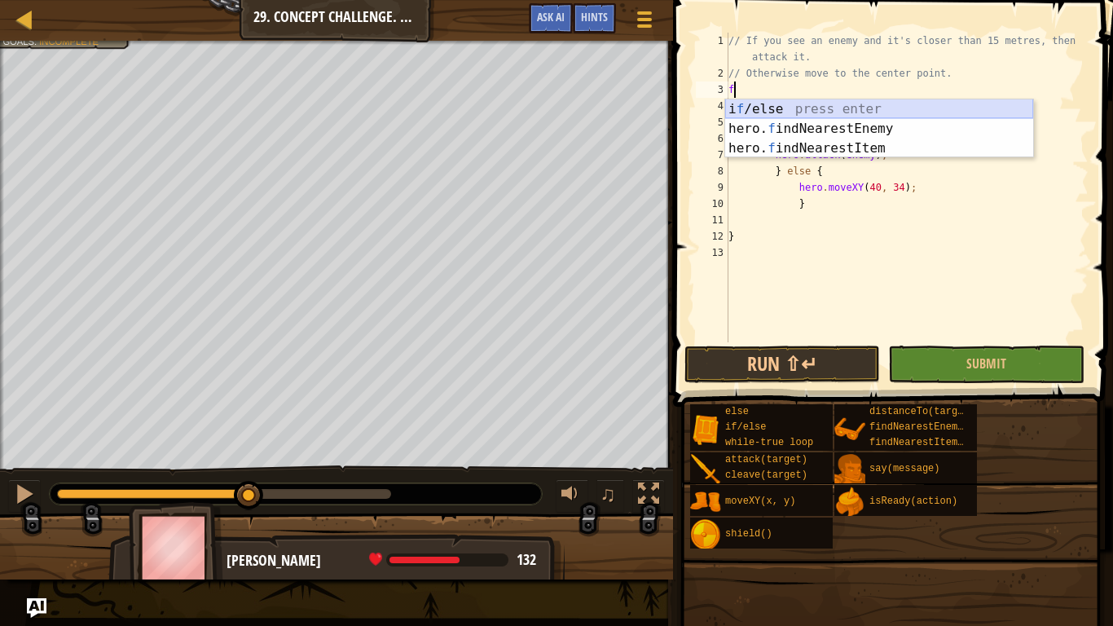
click at [785, 124] on div "i f /else press enter hero. f indNearestEnemy press enter hero. f indNearestIte…" at bounding box center [879, 148] width 308 height 98
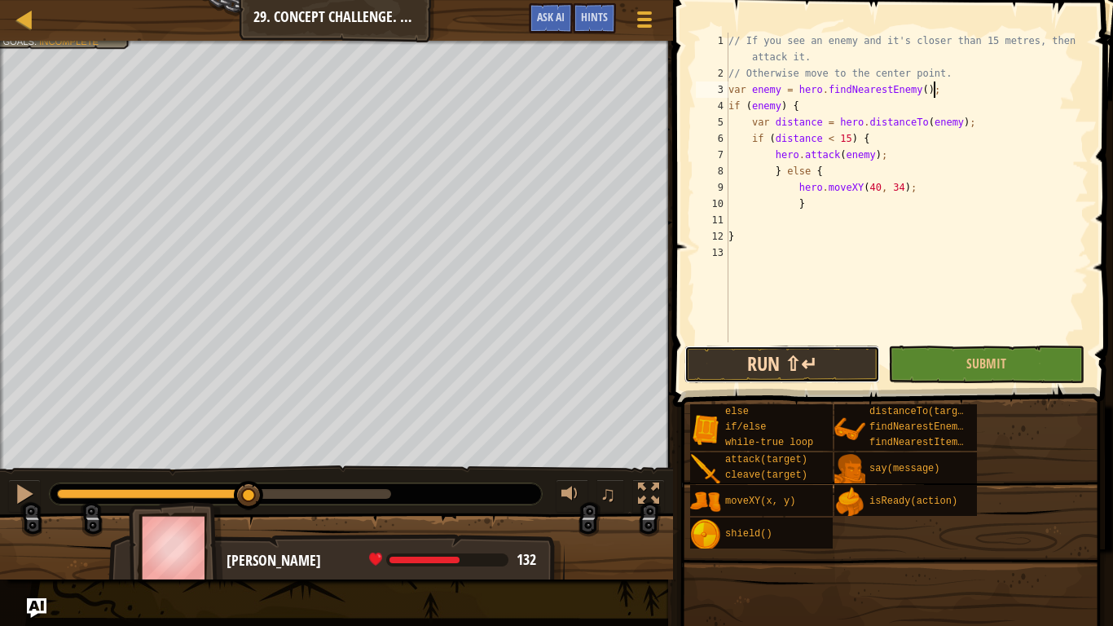
click at [789, 367] on button "Run ⇧↵" at bounding box center [782, 363] width 196 height 37
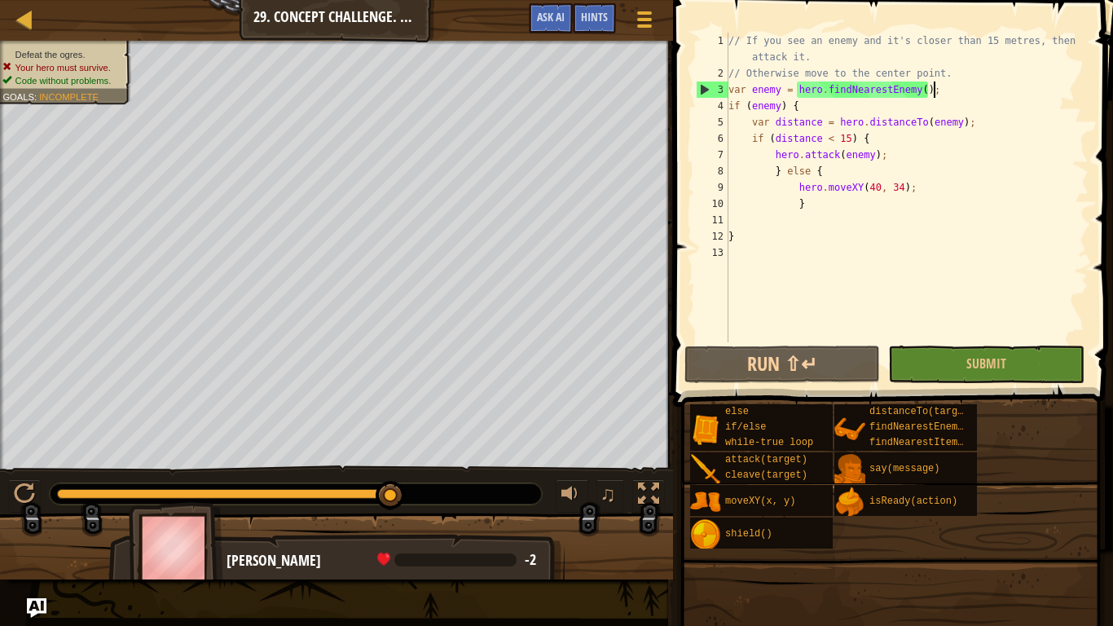
click at [1019, 46] on div "// If you see an enemy and it's closer than 15 metres, then attack it. // Other…" at bounding box center [906, 212] width 363 height 358
click at [1025, 50] on div "// If you see an enemy and it's closer than 15 metres, then attack it. // Other…" at bounding box center [906, 212] width 363 height 358
click at [771, 351] on button "Run ⇧↵" at bounding box center [782, 363] width 196 height 37
click at [969, 79] on div "// If you see an enemy and it's closer than 15 metres, then attack it. // Other…" at bounding box center [906, 212] width 363 height 358
type textarea "// Otherwise move to the center point."
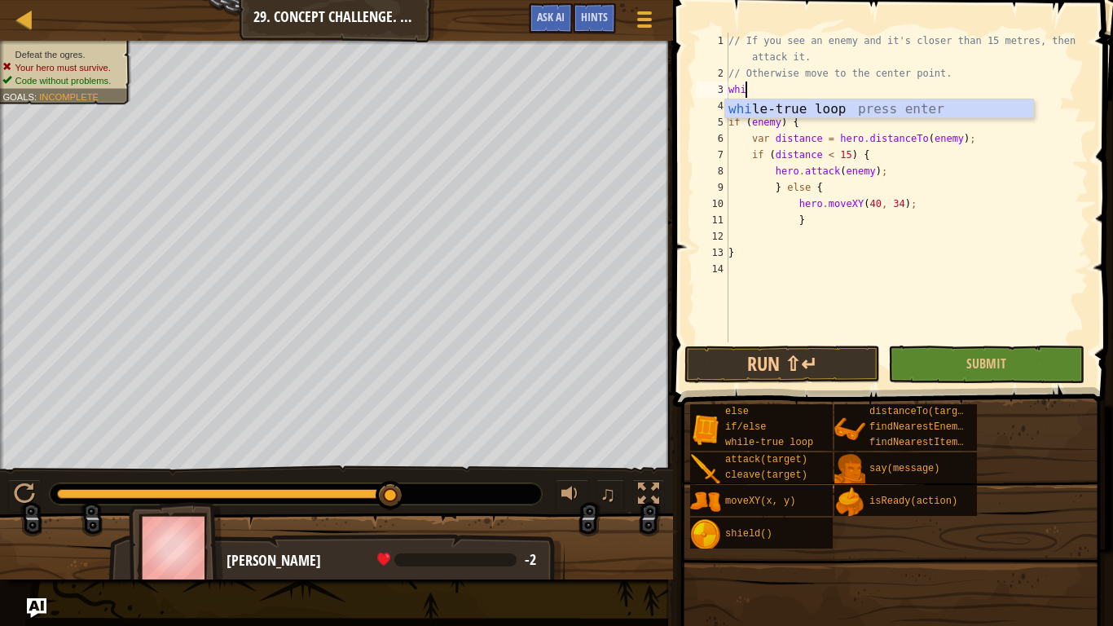
type textarea "whil"
click at [923, 101] on div "whil e-true loop press enter" at bounding box center [879, 128] width 308 height 59
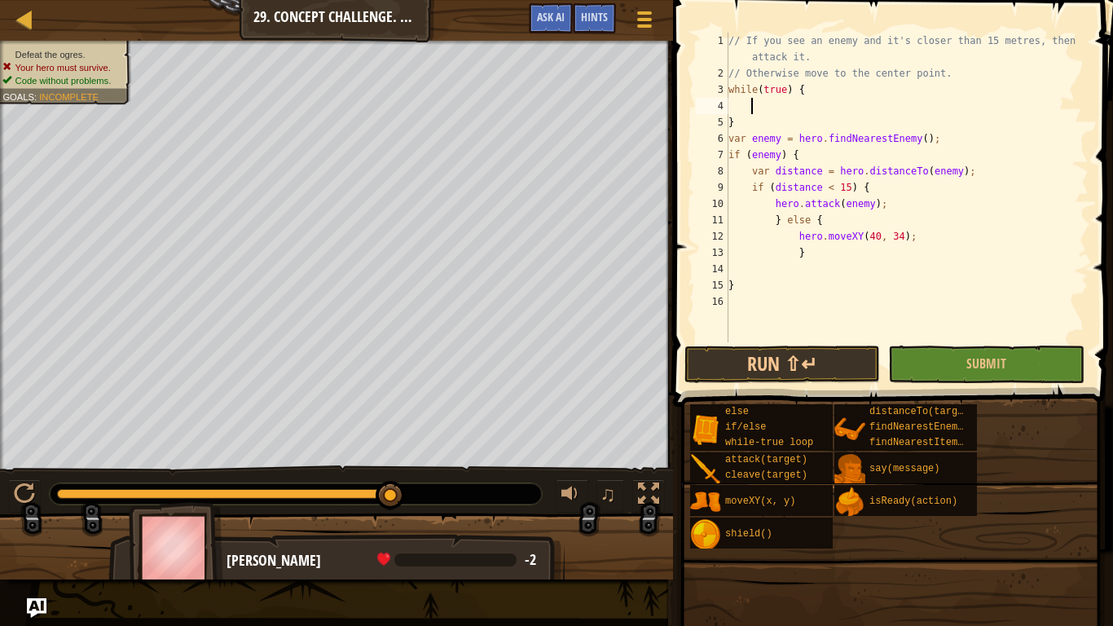
click at [737, 122] on div "// If you see an enemy and it's closer than 15 metres, then attack it. // Other…" at bounding box center [906, 212] width 363 height 358
type textarea "}"
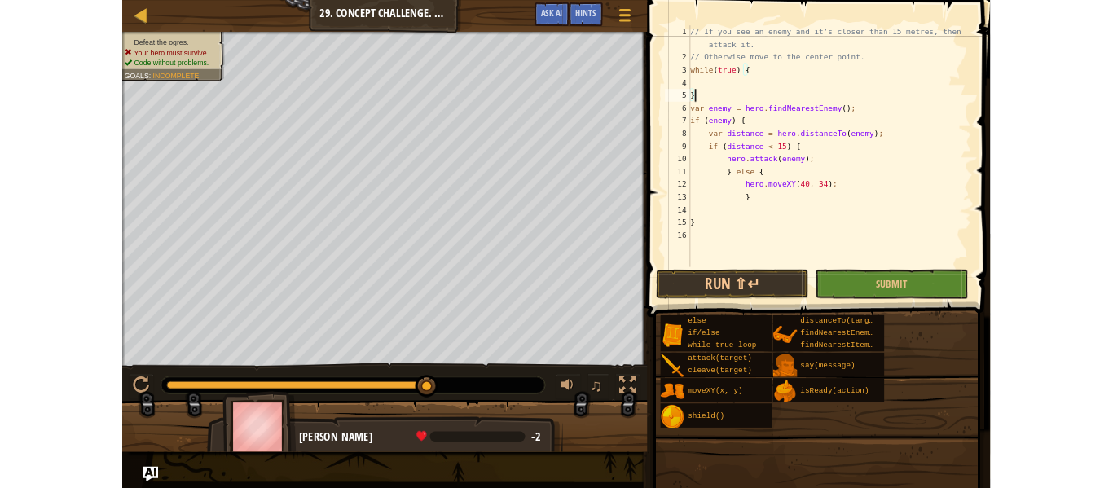
scroll to position [7, 0]
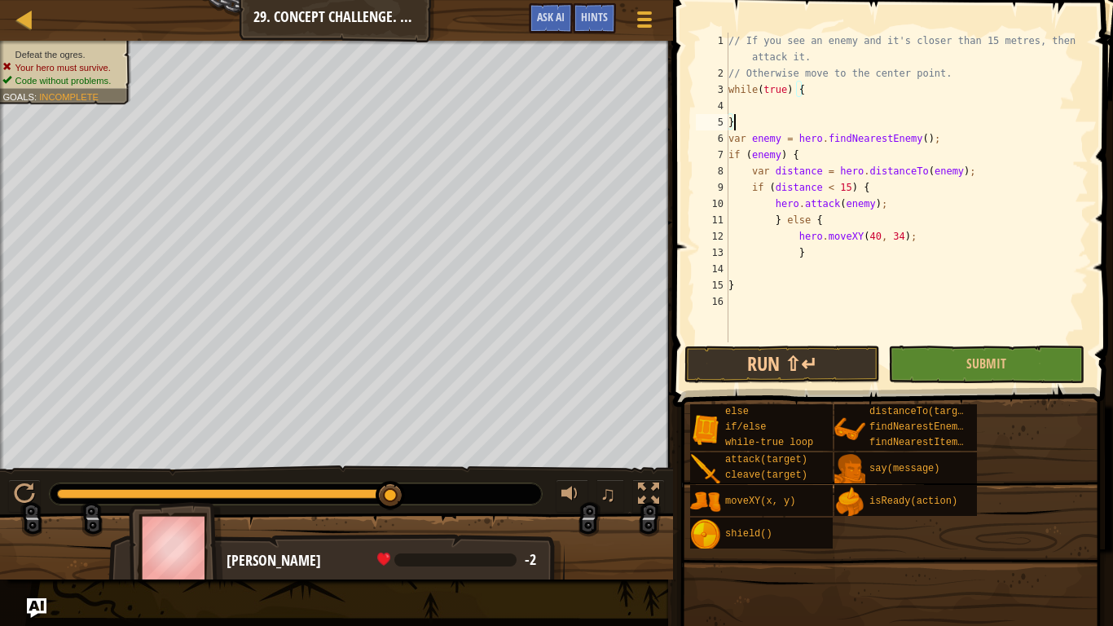
click at [737, 122] on div "// If you see an enemy and it's closer than 15 metres, then attack it. // Other…" at bounding box center [906, 212] width 363 height 358
click at [739, 300] on div "// If you see an enemy and it's closer than 15 metres, then attack it. // Other…" at bounding box center [906, 212] width 363 height 358
type textarea "}"
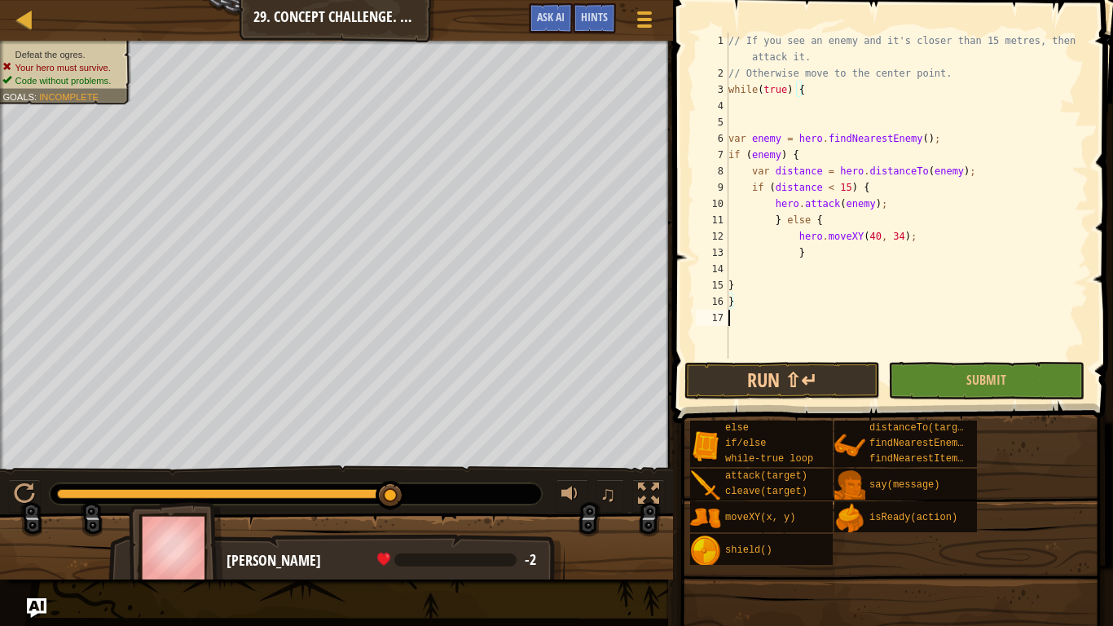
click at [799, 346] on div "// If you see an enemy and it's closer than 15 metres, then attack it. // Other…" at bounding box center [906, 220] width 363 height 375
click at [673, 370] on span at bounding box center [894, 188] width 453 height 471
click at [723, 373] on button "Run ⇧↵" at bounding box center [782, 380] width 196 height 37
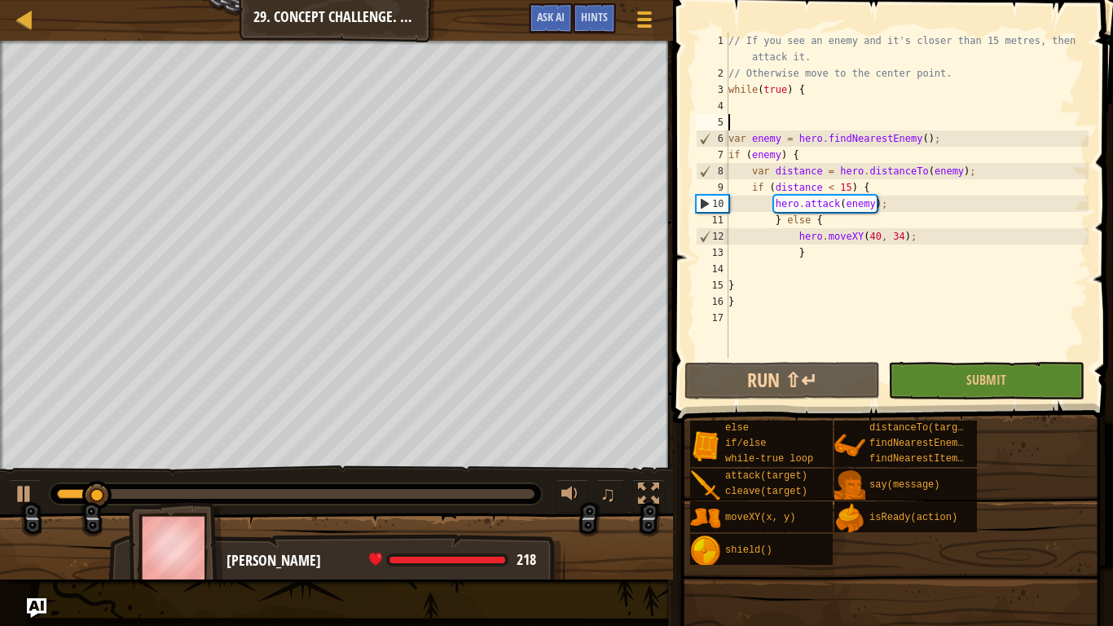
click at [781, 130] on div "// If you see an enemy and it's closer than 15 metres, then attack it. // Other…" at bounding box center [906, 220] width 363 height 375
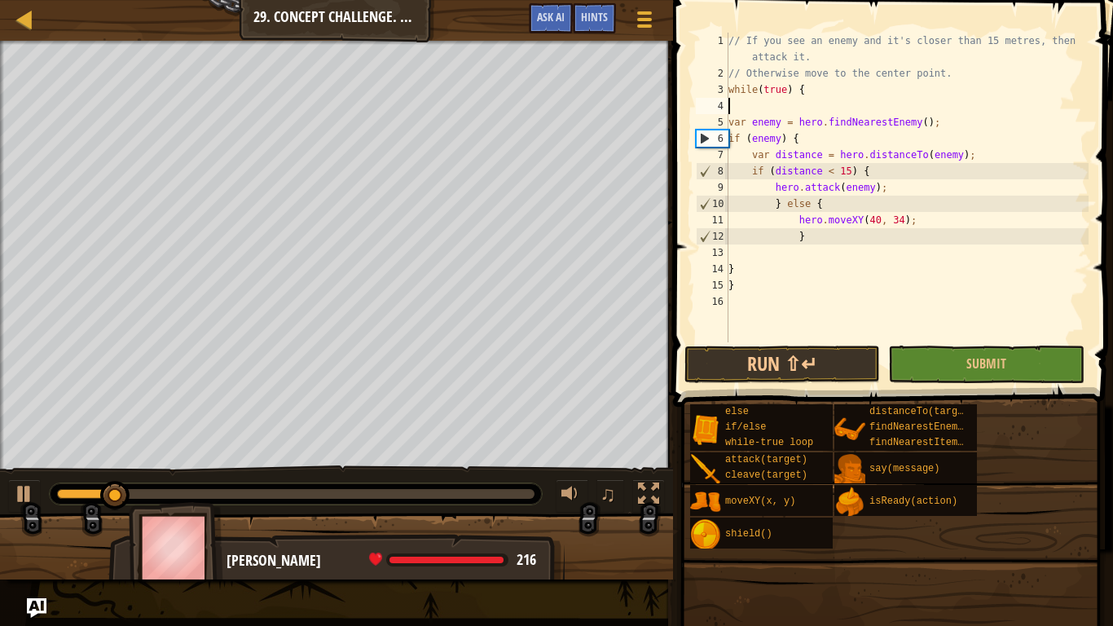
type textarea "while(true) {"
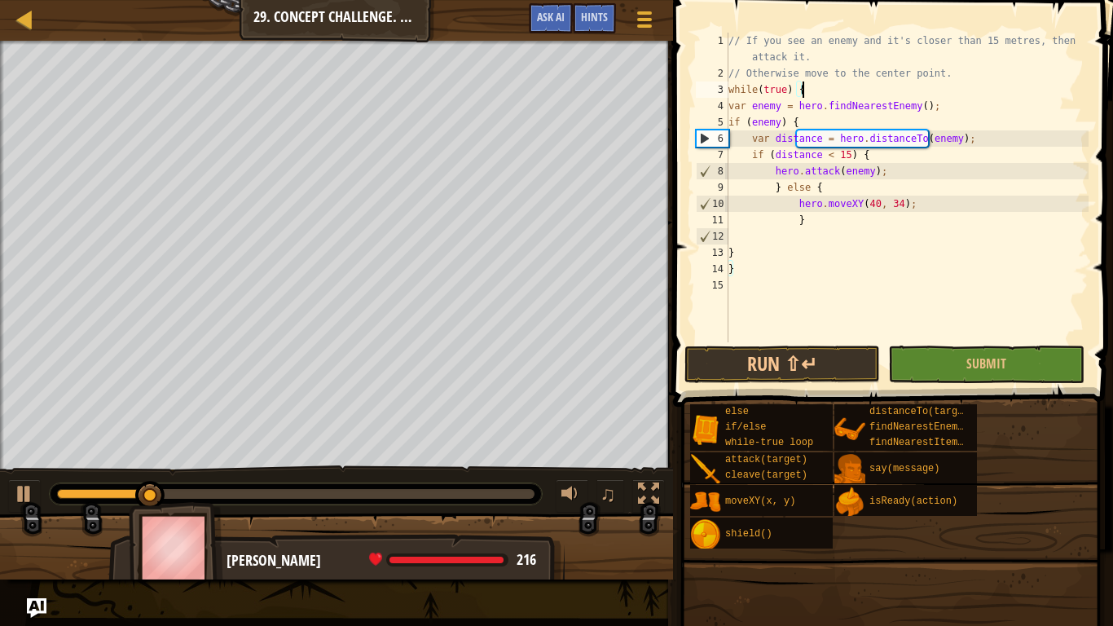
click at [775, 287] on div "// If you see an enemy and it's closer than 15 metres, then attack it. // Other…" at bounding box center [906, 212] width 363 height 358
click at [786, 364] on button "Run ⇧↵" at bounding box center [782, 363] width 196 height 37
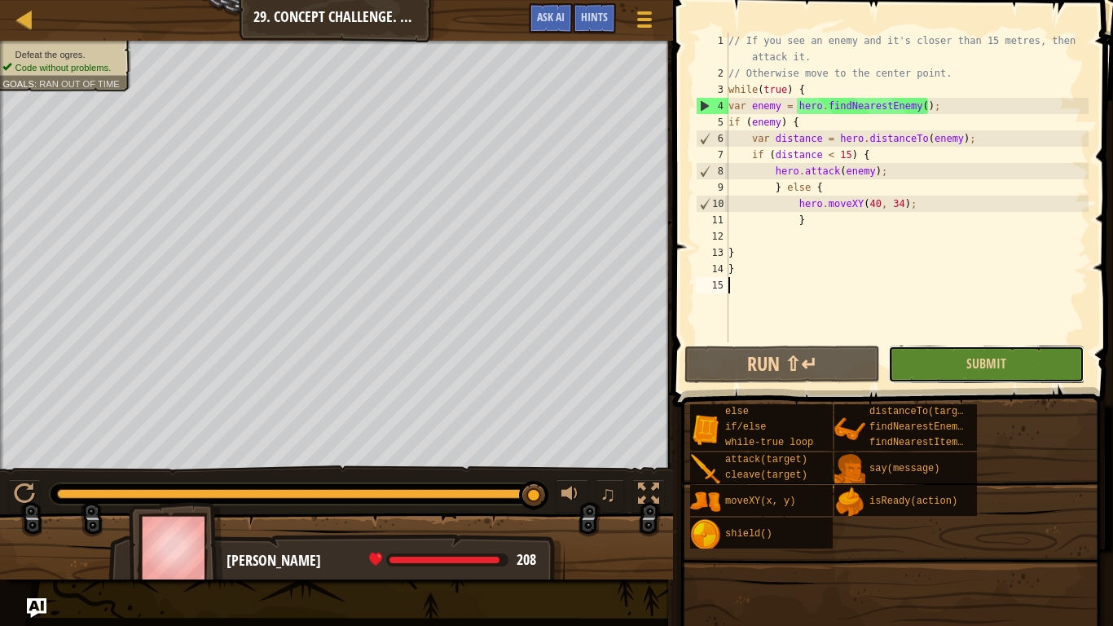
click at [954, 381] on button "Submit" at bounding box center [986, 363] width 196 height 37
click at [925, 367] on button "Submit" at bounding box center [986, 363] width 196 height 37
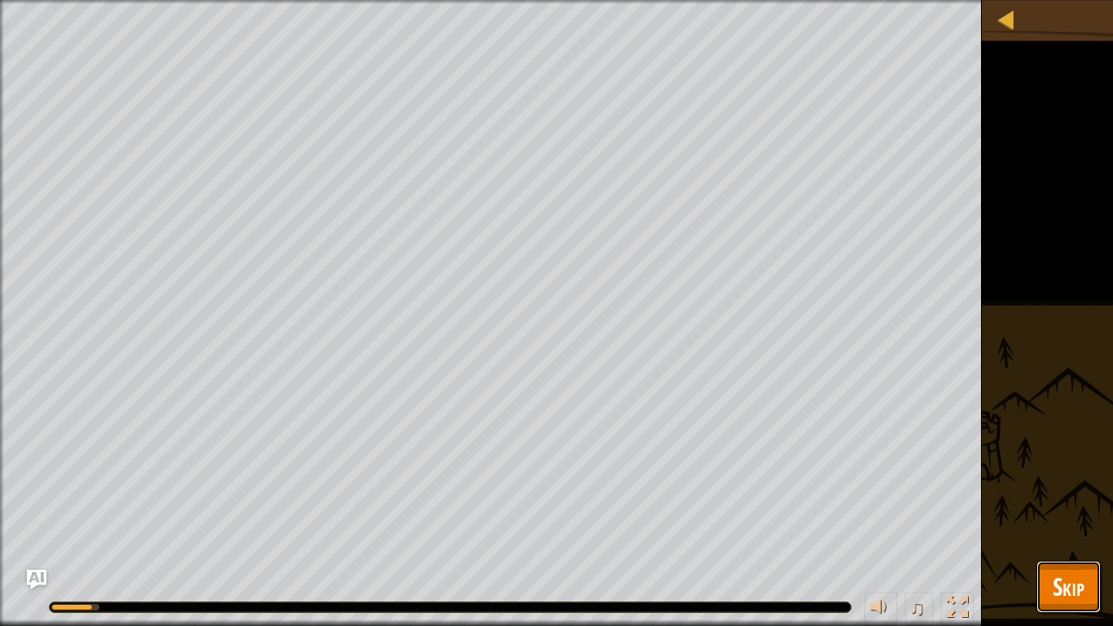
click at [1053, 487] on span "Skip" at bounding box center [1069, 585] width 32 height 33
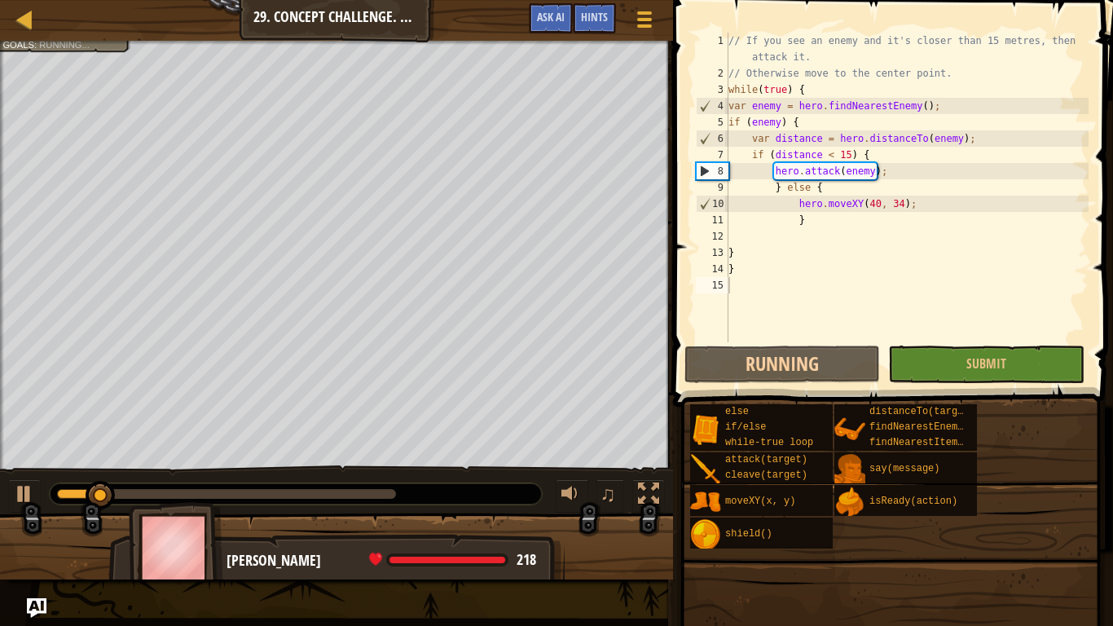
click at [73, 42] on div at bounding box center [336, 43] width 673 height 4
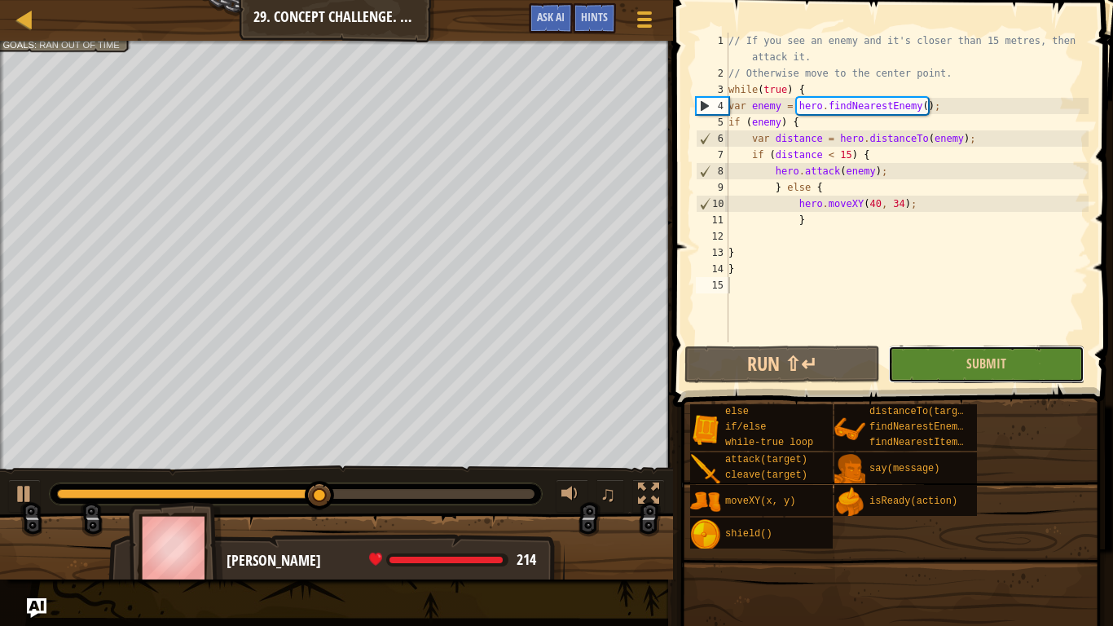
click at [1027, 355] on button "Submit" at bounding box center [986, 363] width 196 height 37
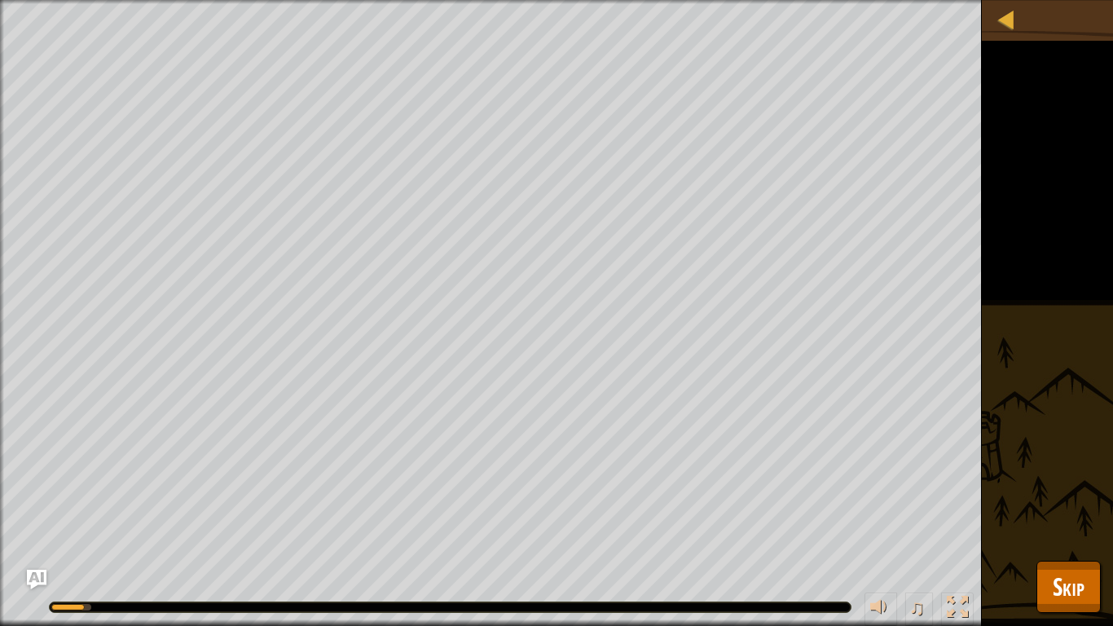
click at [441, 487] on div "♫" at bounding box center [491, 602] width 982 height 49
click at [1060, 487] on div "Defeat the ogres. Code without problems. Goals : Running... ♫ [PERSON_NAME] 218…" at bounding box center [556, 313] width 1113 height 626
click at [1060, 487] on button "Skip" at bounding box center [1068, 587] width 64 height 52
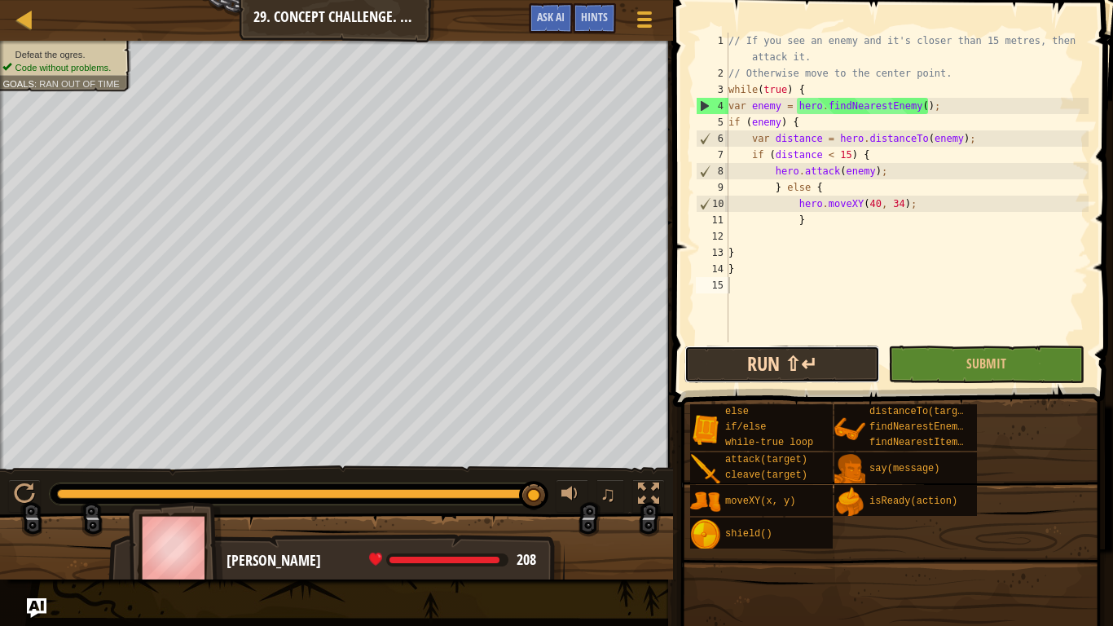
click at [792, 371] on button "Run ⇧↵" at bounding box center [782, 363] width 196 height 37
click at [816, 371] on button "Run ⇧↵" at bounding box center [782, 363] width 196 height 37
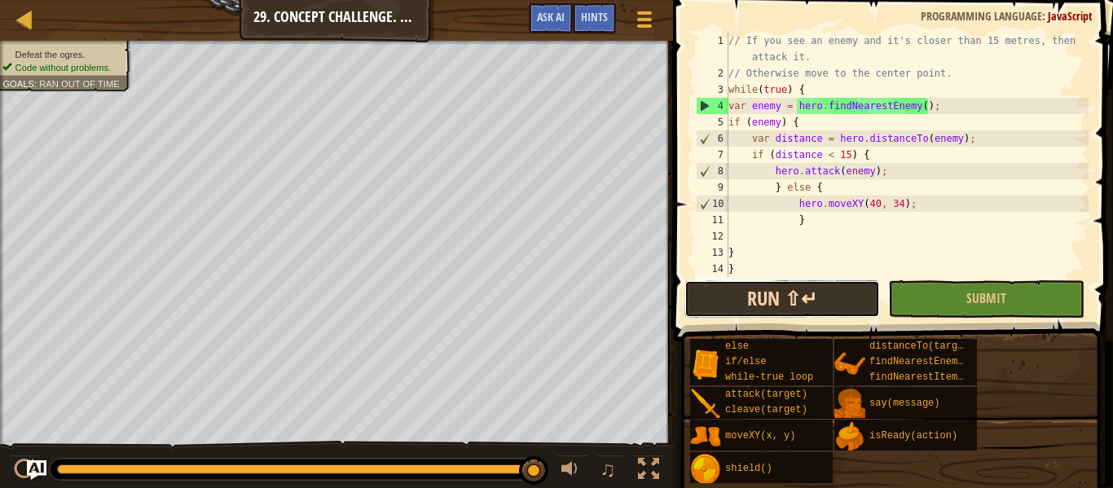
click at [819, 314] on button "Run ⇧↵" at bounding box center [782, 298] width 196 height 37
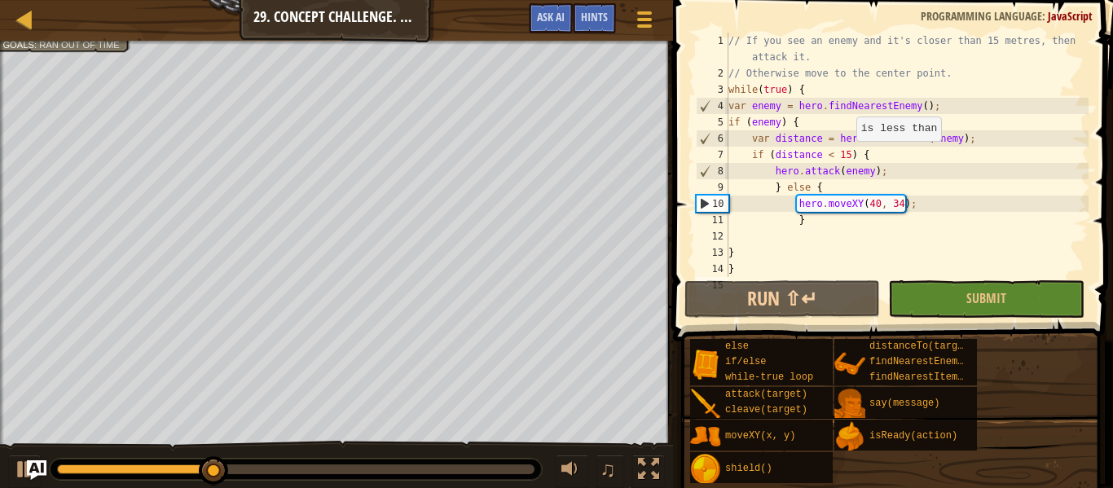
click at [847, 156] on div "// If you see an enemy and it's closer than 15 metres, then attack it. // Other…" at bounding box center [906, 179] width 363 height 293
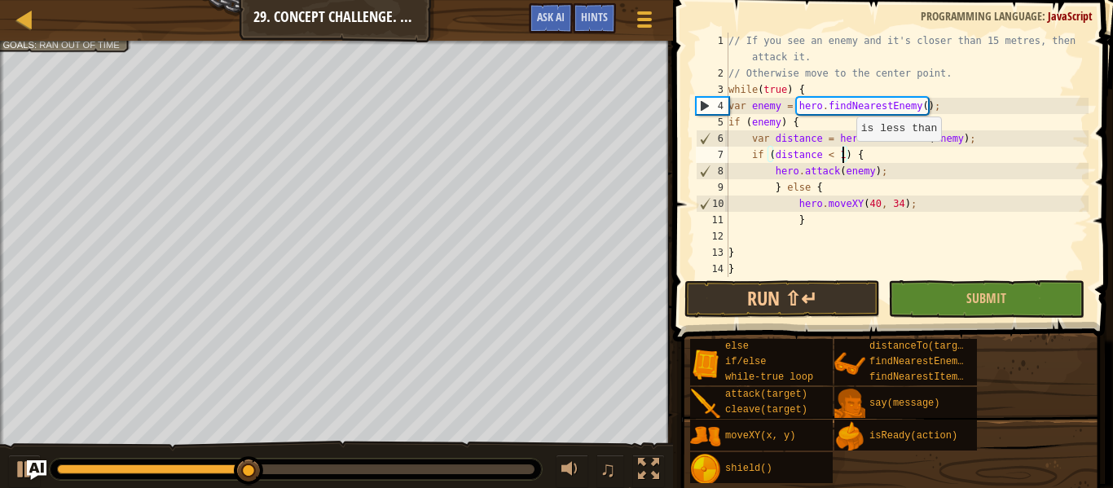
scroll to position [7, 17]
click at [723, 275] on div "14" at bounding box center [712, 269] width 33 height 16
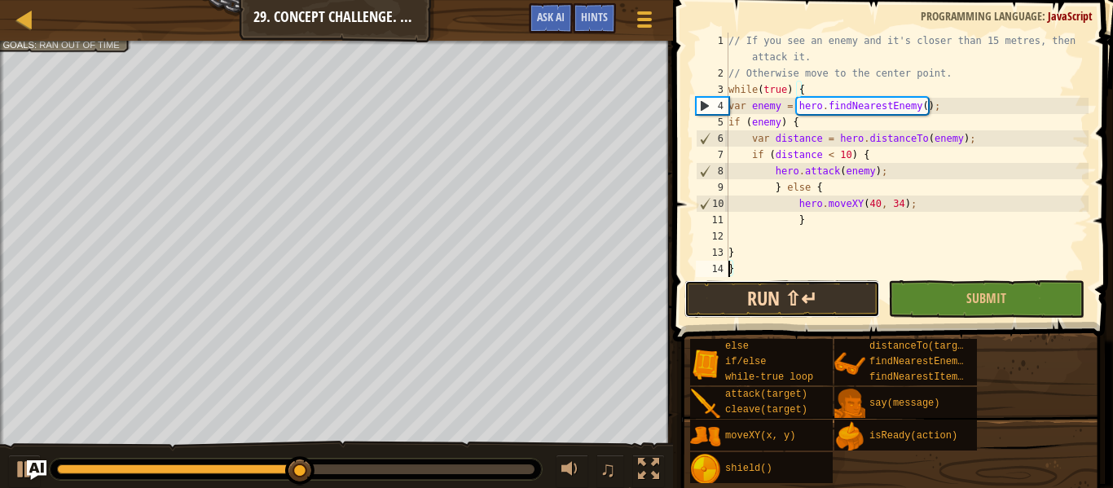
click at [731, 287] on button "Run ⇧↵" at bounding box center [782, 298] width 196 height 37
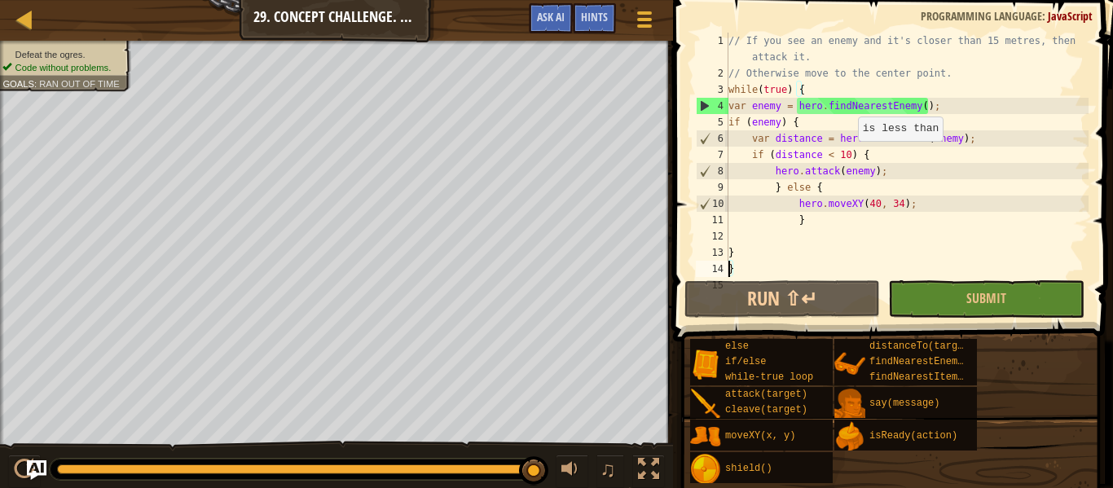
click at [849, 157] on div "// If you see an enemy and it's closer than 15 metres, then attack it. // Other…" at bounding box center [906, 179] width 363 height 293
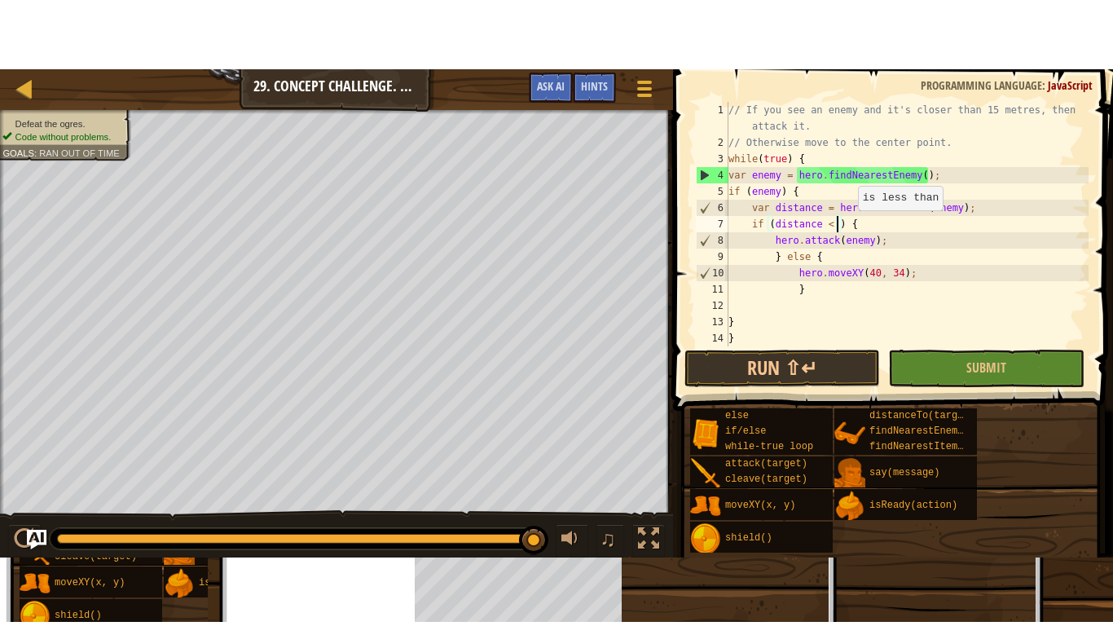
scroll to position [7, 16]
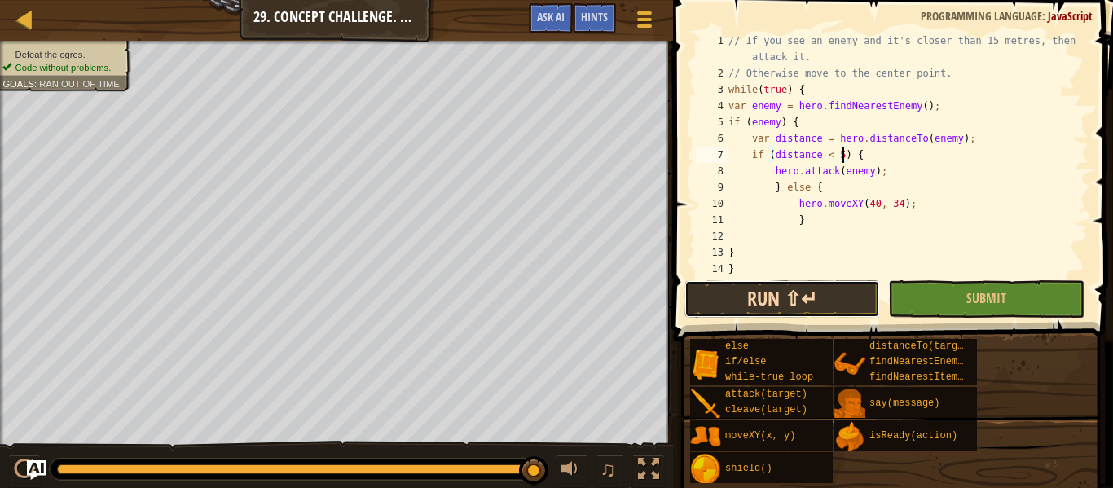
click at [738, 317] on button "Run ⇧↵" at bounding box center [782, 298] width 196 height 37
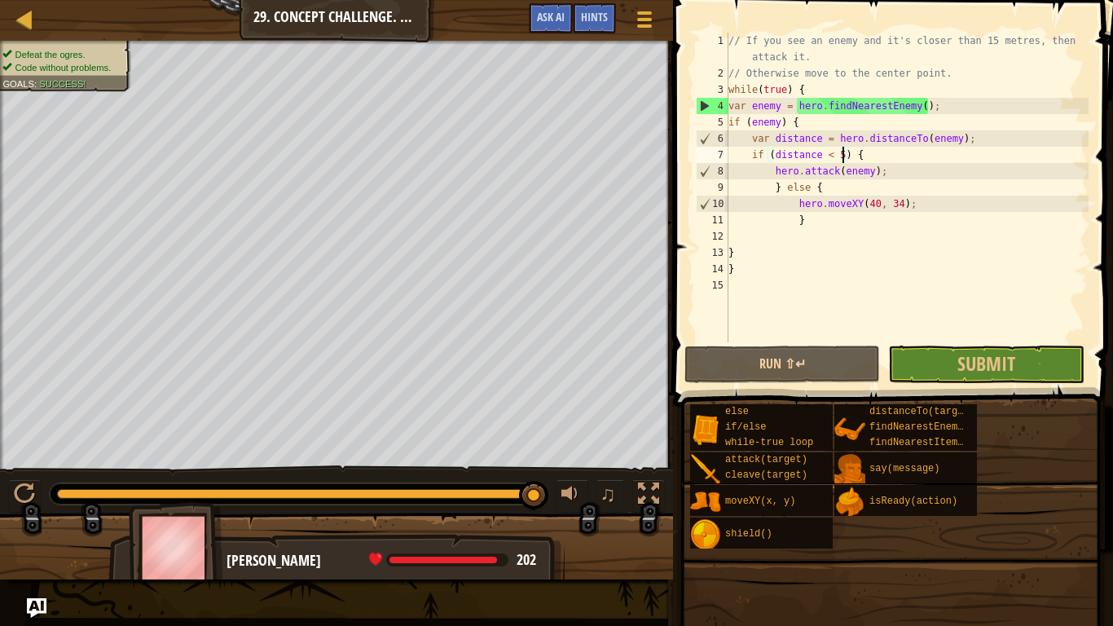
click at [847, 187] on div "// If you see an enemy and it's closer than 15 metres, then attack it. // Other…" at bounding box center [906, 212] width 363 height 358
click at [944, 487] on div "else if/else while-true loop attack(target) cleave(target) moveXY(x, y) shield(…" at bounding box center [895, 476] width 412 height 146
click at [943, 487] on div "else if/else while-true loop attack(target) cleave(target) moveXY(x, y) shield(…" at bounding box center [895, 476] width 412 height 146
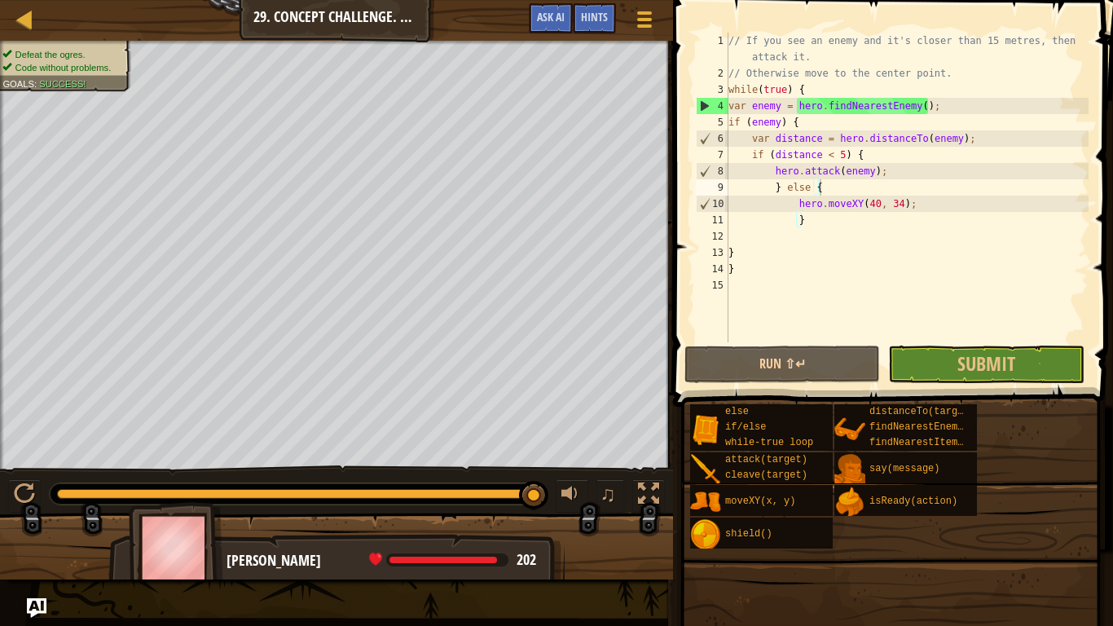
click at [943, 487] on div "else if/else while-true loop attack(target) cleave(target) moveXY(x, y) shield(…" at bounding box center [895, 476] width 412 height 146
click at [829, 262] on div "// If you see an enemy and it's closer than 15 metres, then attack it. // Other…" at bounding box center [906, 212] width 363 height 358
type textarea "}"
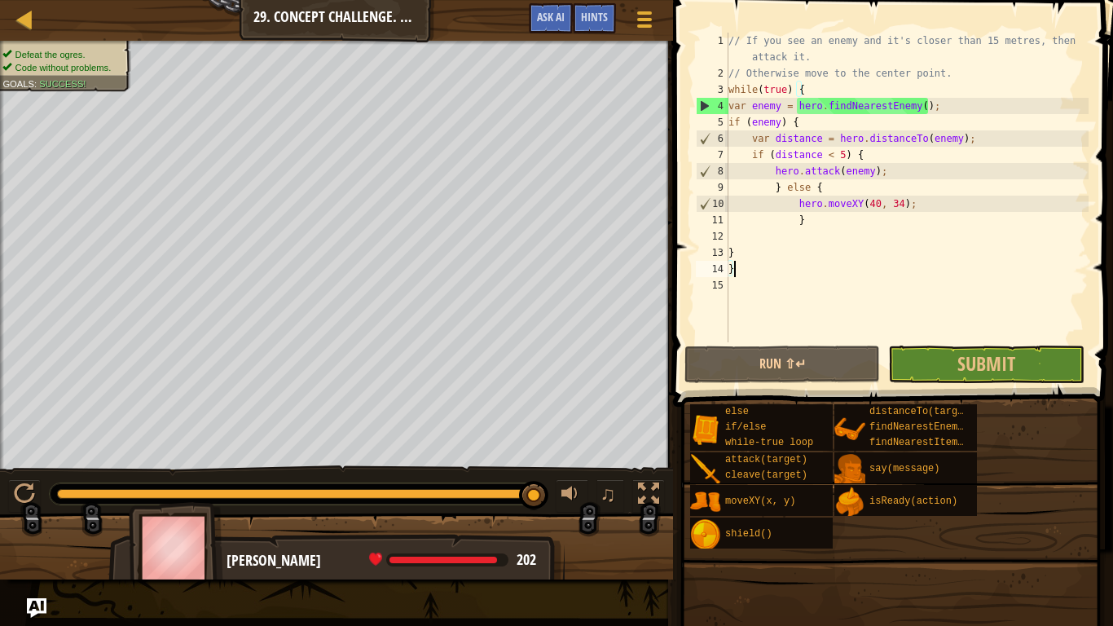
click at [811, 274] on div "// If you see an enemy and it's closer than 15 metres, then attack it. // Other…" at bounding box center [906, 212] width 363 height 358
click at [810, 284] on div "// If you see an enemy and it's closer than 15 metres, then attack it. // Other…" at bounding box center [906, 212] width 363 height 358
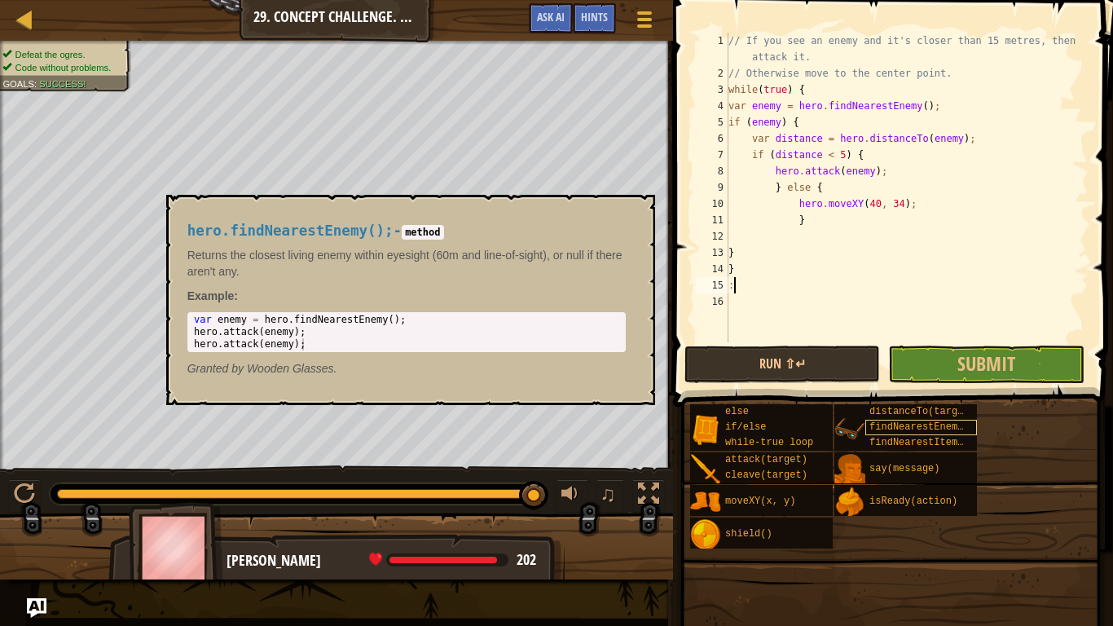
scroll to position [7, 1]
type textarea ":"
type textarea "}"
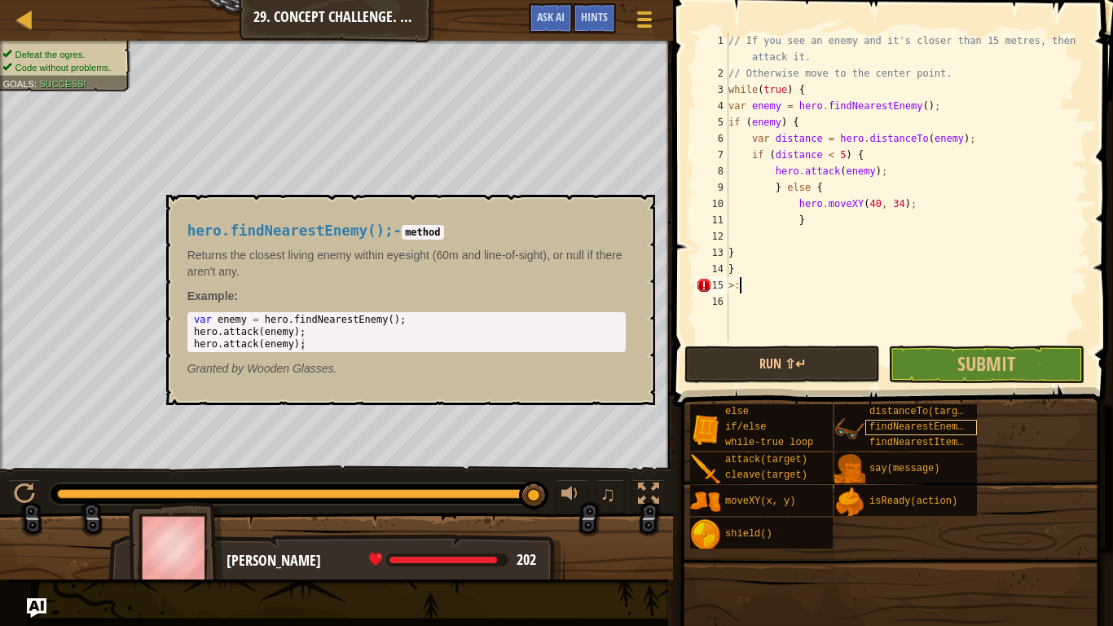
scroll to position [7, 1]
type textarea ">"
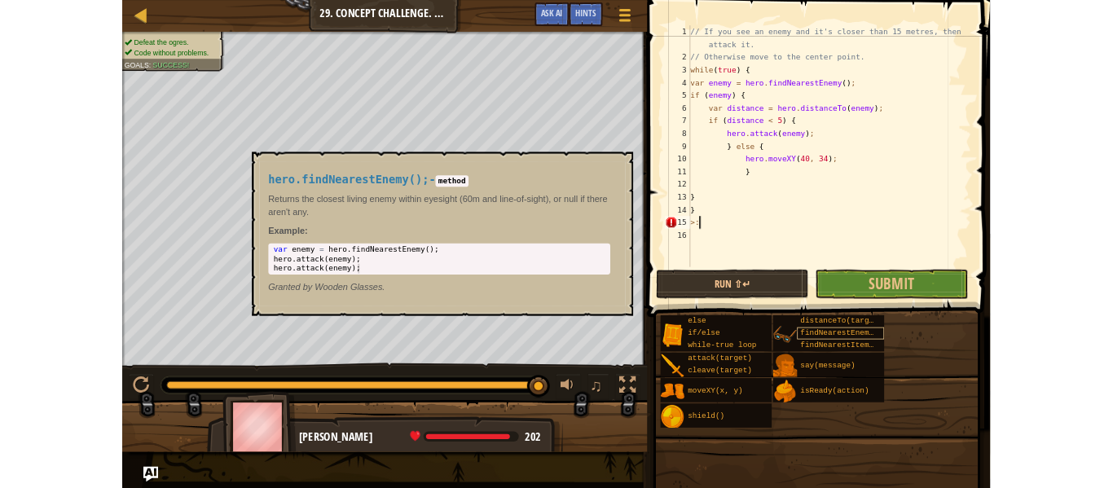
scroll to position [7, 0]
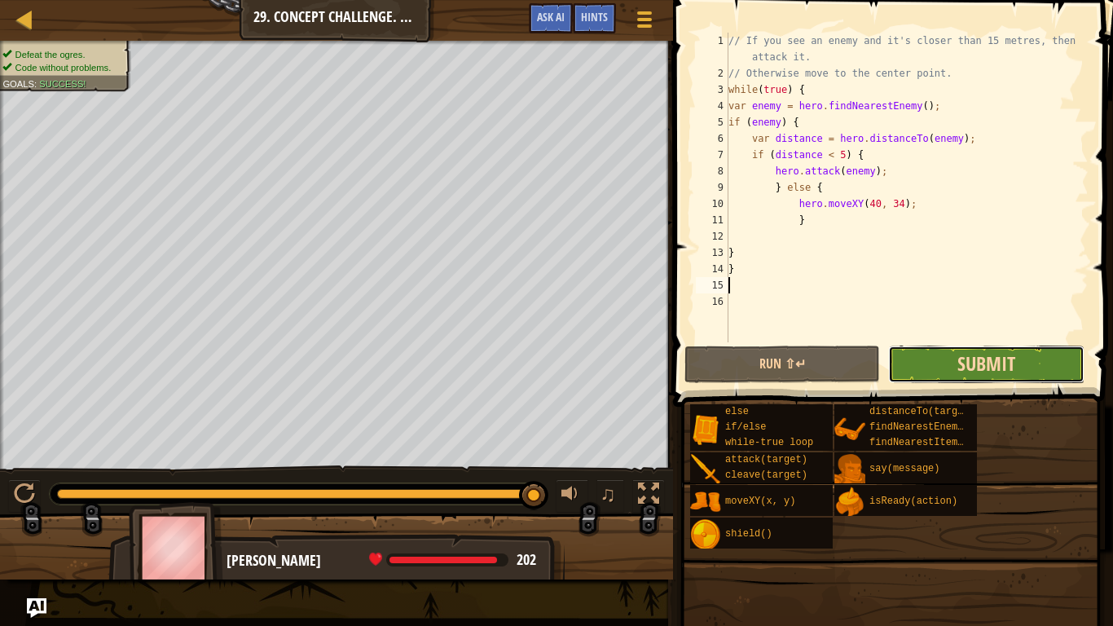
click at [1013, 367] on span "Submit" at bounding box center [986, 363] width 58 height 26
